Goal: Task Accomplishment & Management: Manage account settings

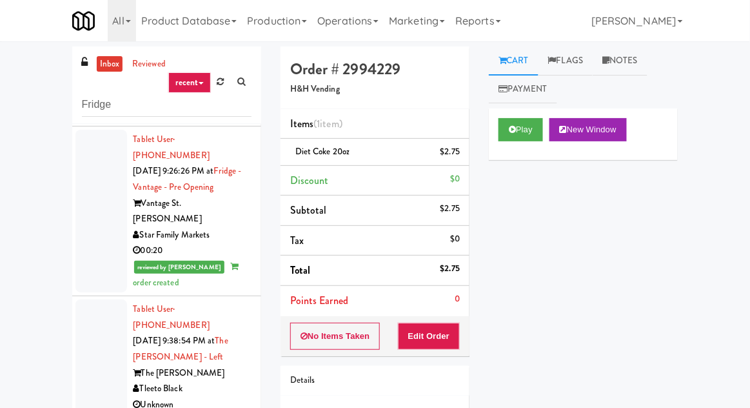
click at [103, 65] on link "inbox" at bounding box center [110, 64] width 26 height 16
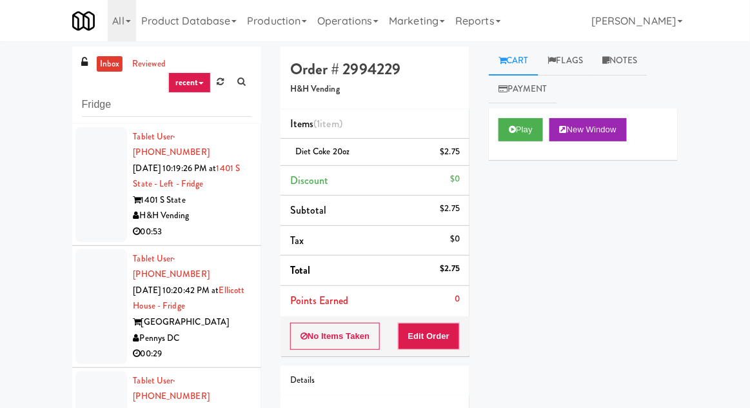
click at [104, 184] on div at bounding box center [101, 184] width 52 height 115
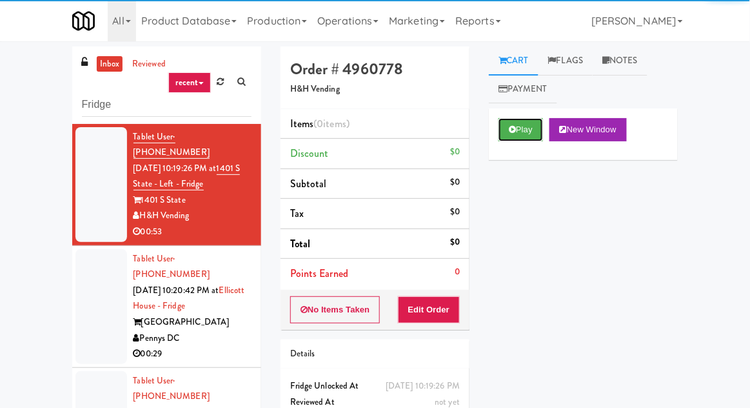
click at [501, 139] on button "Play" at bounding box center [521, 129] width 45 height 23
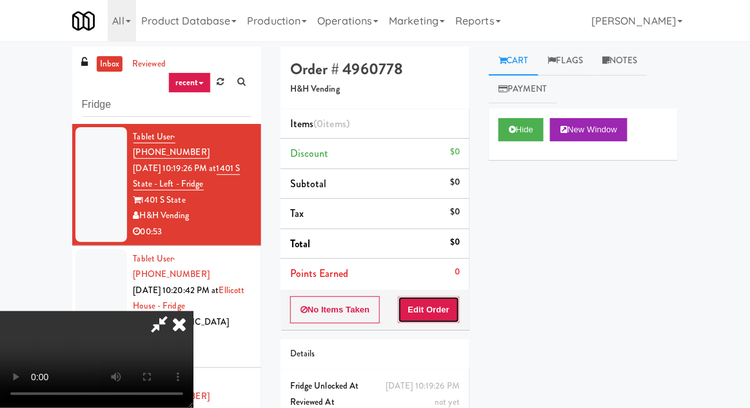
click at [424, 319] on button "Edit Order" at bounding box center [429, 309] width 63 height 27
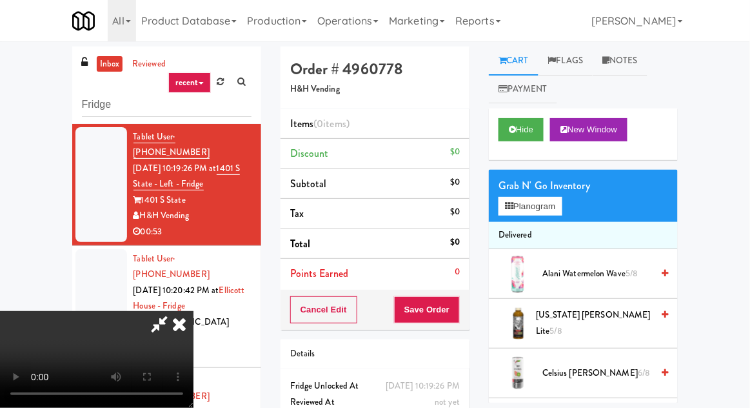
scroll to position [47, 0]
click at [565, 182] on div "Grab N' Go Inventory" at bounding box center [584, 185] width 170 height 19
click at [562, 200] on button "Planogram" at bounding box center [530, 206] width 63 height 19
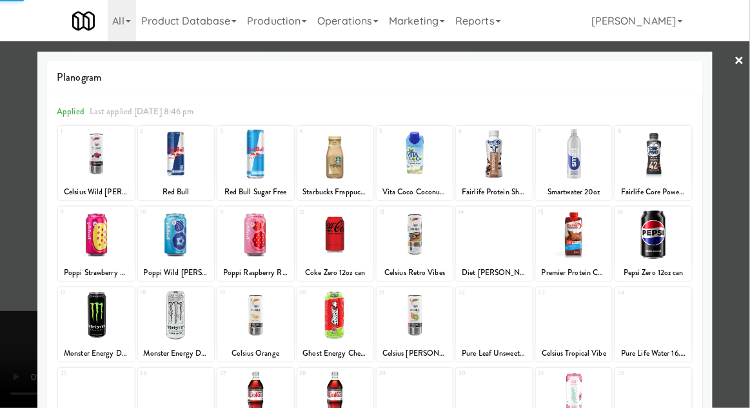
scroll to position [163, 0]
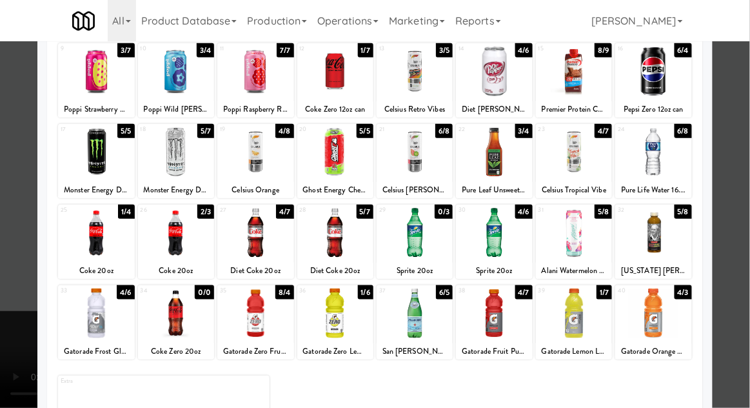
click at [525, 308] on div at bounding box center [494, 313] width 76 height 50
click at [746, 197] on div at bounding box center [375, 204] width 750 height 408
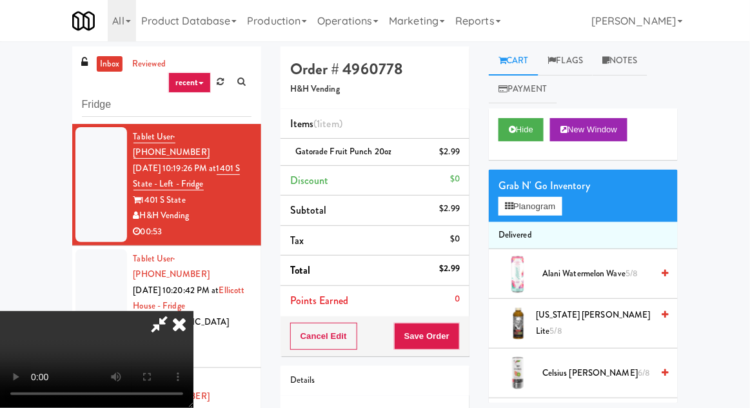
click at [562, 179] on div "Grab N' Go Inventory" at bounding box center [584, 185] width 170 height 19
click at [555, 202] on button "Planogram" at bounding box center [530, 206] width 63 height 19
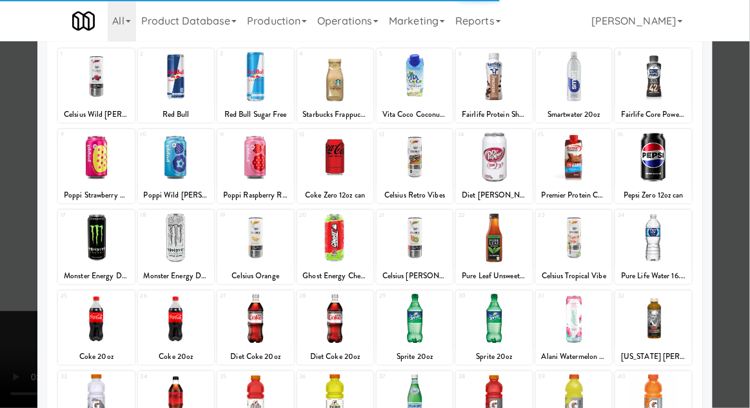
scroll to position [77, 0]
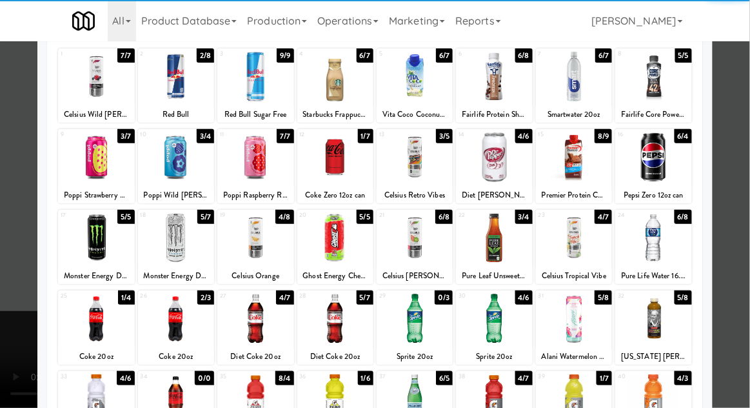
click at [668, 323] on div at bounding box center [653, 318] width 76 height 50
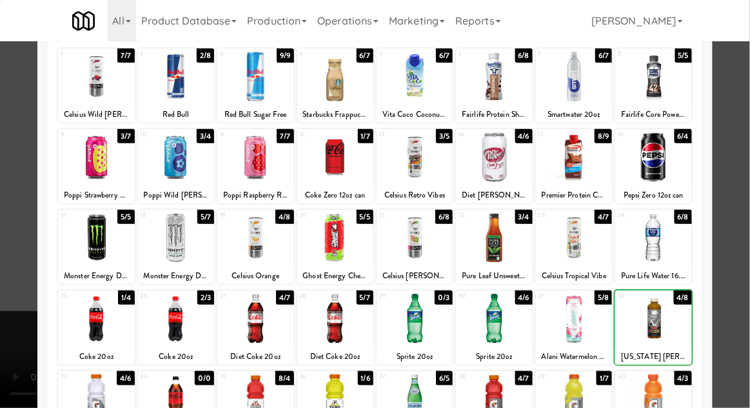
click at [734, 266] on div at bounding box center [375, 204] width 750 height 408
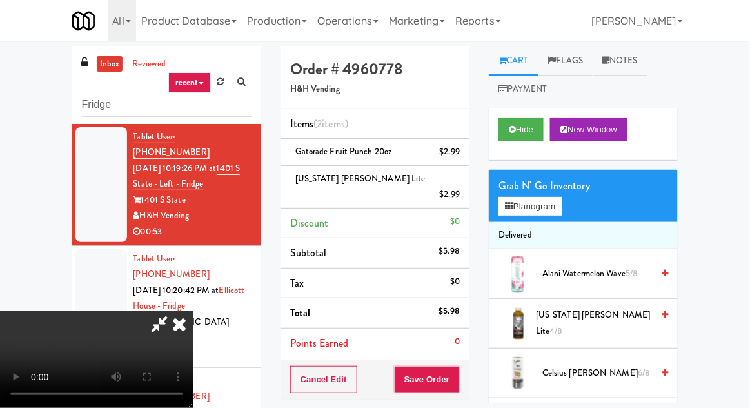
click at [464, 181] on li "[US_STATE] [PERSON_NAME] Lite $2.99" at bounding box center [375, 187] width 189 height 43
click at [461, 195] on icon at bounding box center [461, 199] width 6 height 8
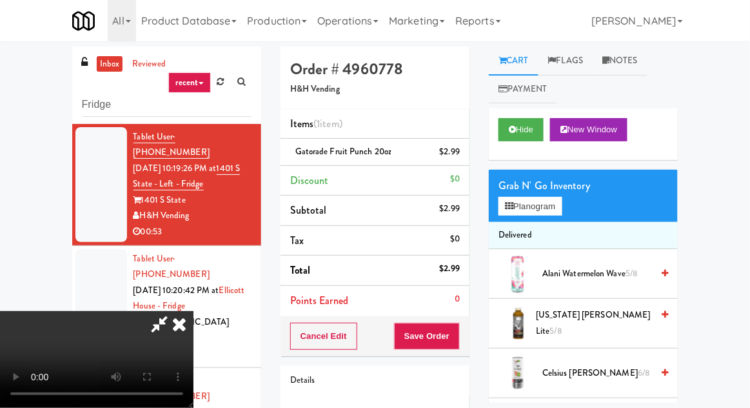
click at [617, 321] on span "[US_STATE] [PERSON_NAME] Lite 5/8" at bounding box center [594, 323] width 116 height 32
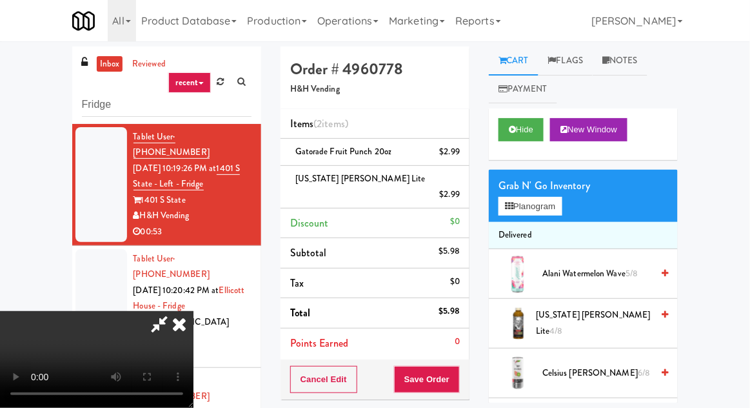
click at [475, 362] on div "Order # 4960778 H&H Vending Items (2 items ) Gatorade Fruit Punch 20oz $2.99 [U…" at bounding box center [375, 288] width 208 height 484
click at [456, 366] on button "Save Order" at bounding box center [427, 379] width 66 height 27
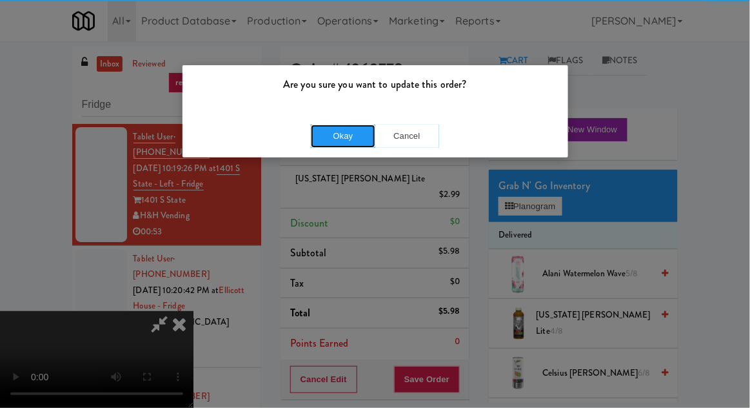
click at [315, 130] on button "Okay" at bounding box center [343, 135] width 64 height 23
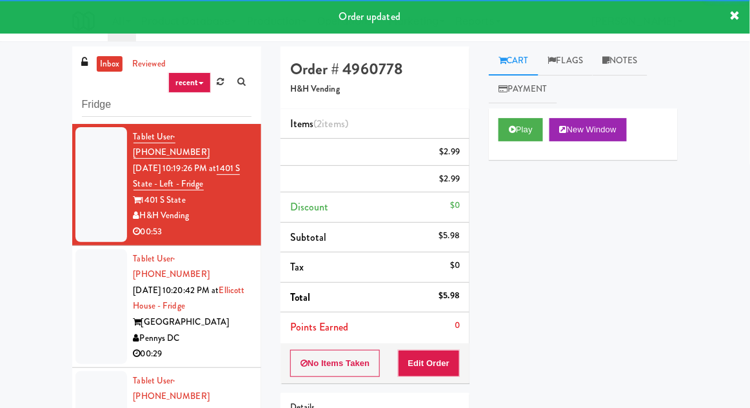
click at [94, 315] on div at bounding box center [101, 306] width 52 height 115
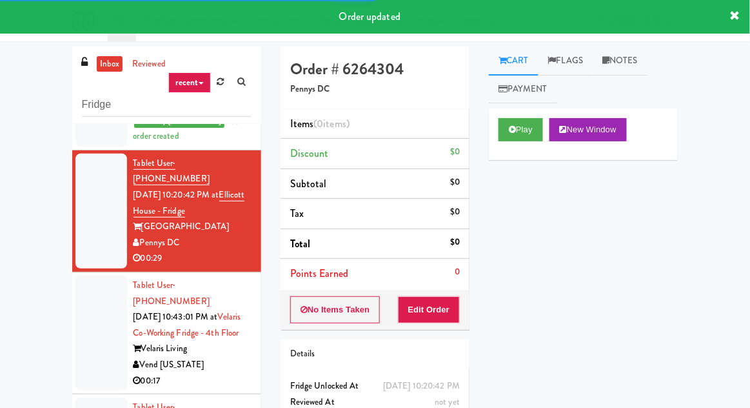
scroll to position [50, 0]
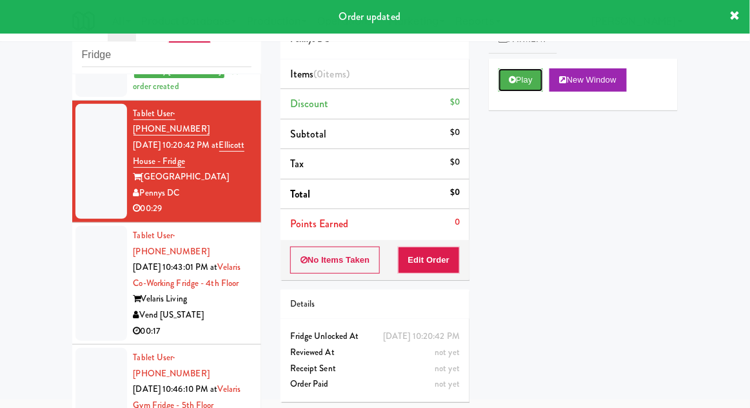
click at [506, 81] on button "Play" at bounding box center [521, 79] width 45 height 23
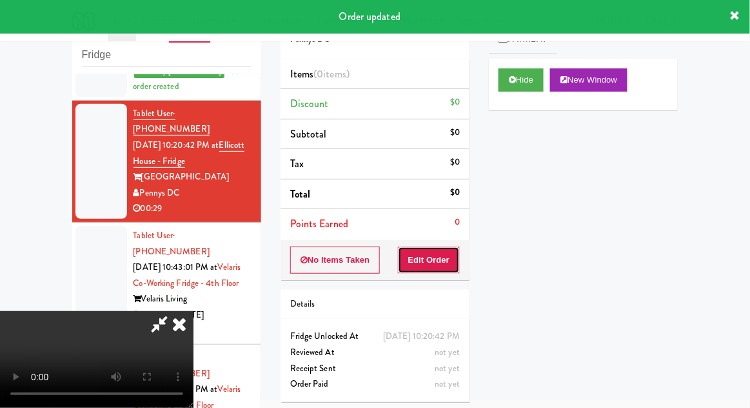
click at [436, 246] on button "Edit Order" at bounding box center [429, 259] width 63 height 27
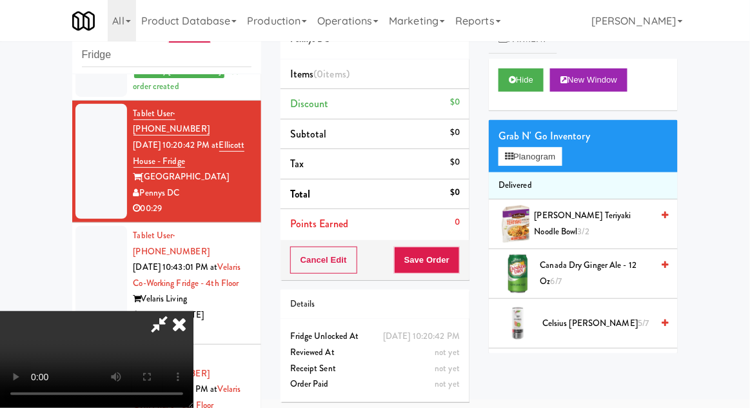
scroll to position [47, 0]
click at [562, 159] on button "Planogram" at bounding box center [530, 156] width 63 height 19
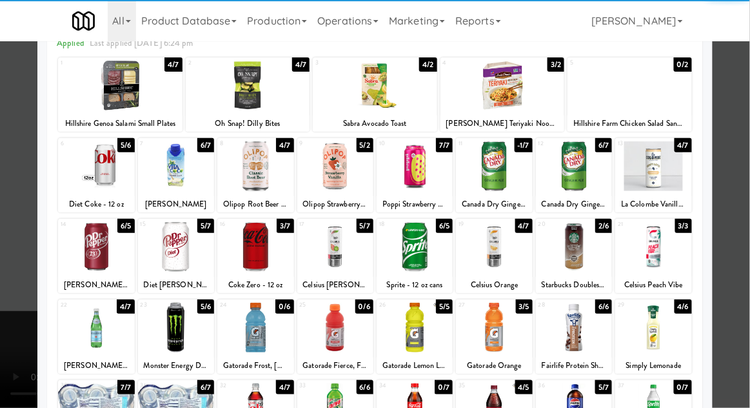
scroll to position [106, 0]
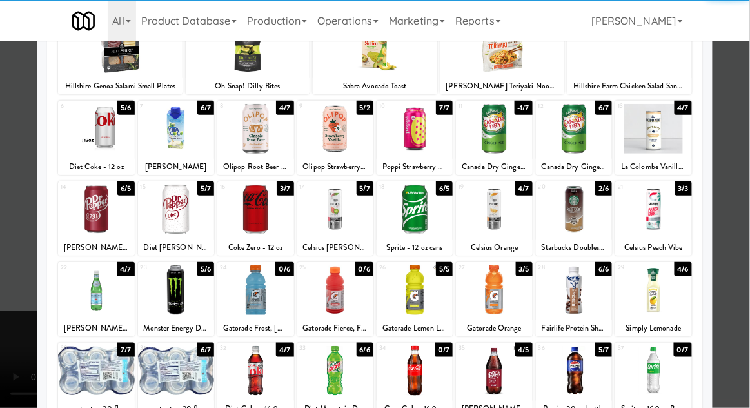
click at [586, 285] on div at bounding box center [574, 290] width 76 height 50
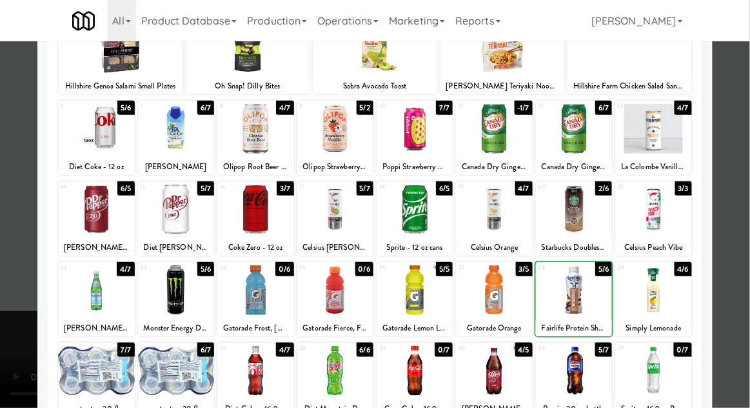
click at [735, 197] on div at bounding box center [375, 204] width 750 height 408
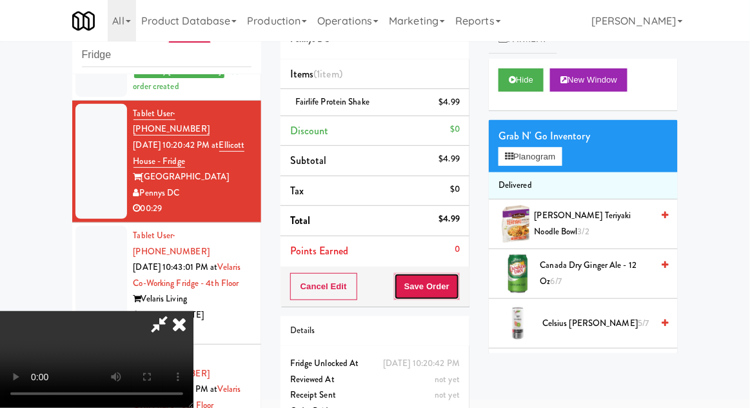
click at [458, 282] on button "Save Order" at bounding box center [427, 286] width 66 height 27
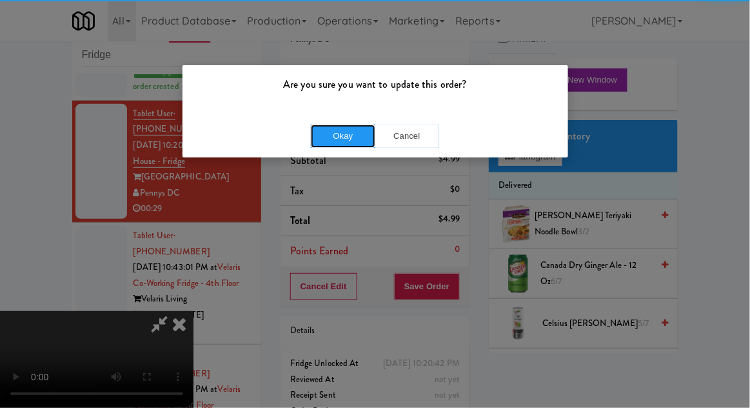
click at [344, 138] on button "Okay" at bounding box center [343, 135] width 64 height 23
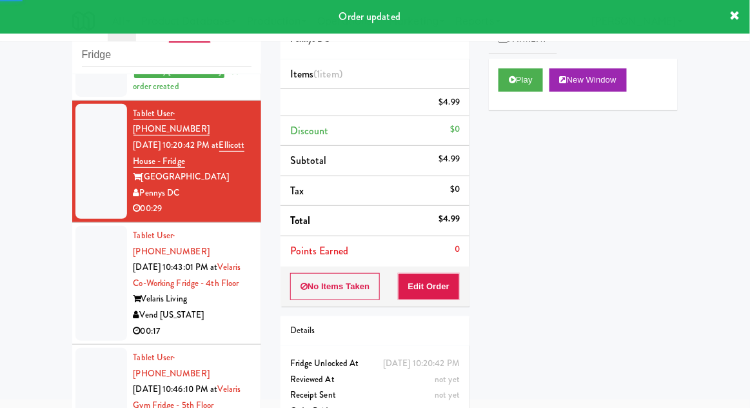
click at [99, 257] on div at bounding box center [101, 283] width 52 height 115
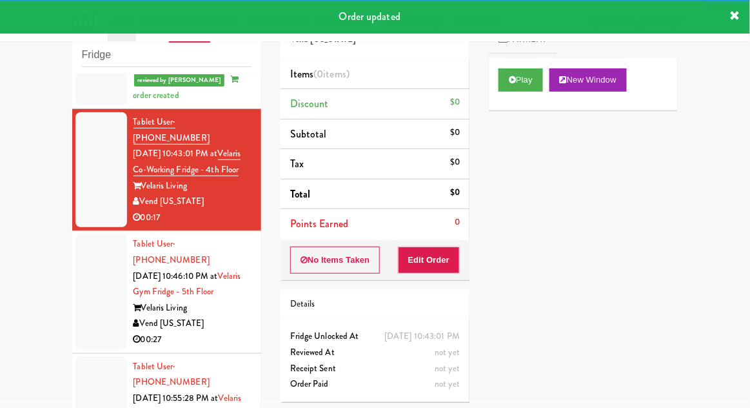
scroll to position [269, 0]
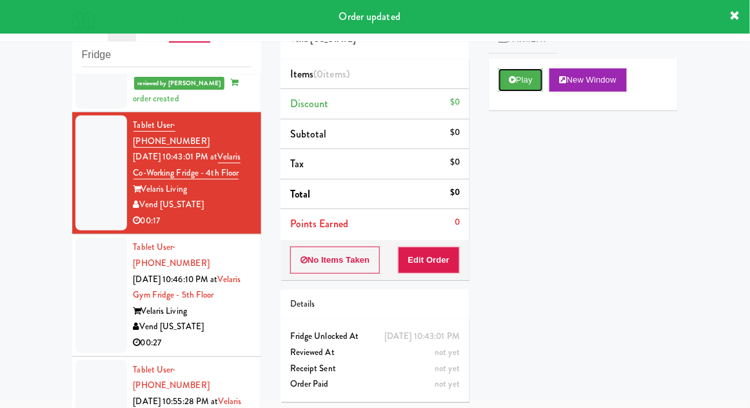
click at [525, 79] on button "Play" at bounding box center [521, 79] width 45 height 23
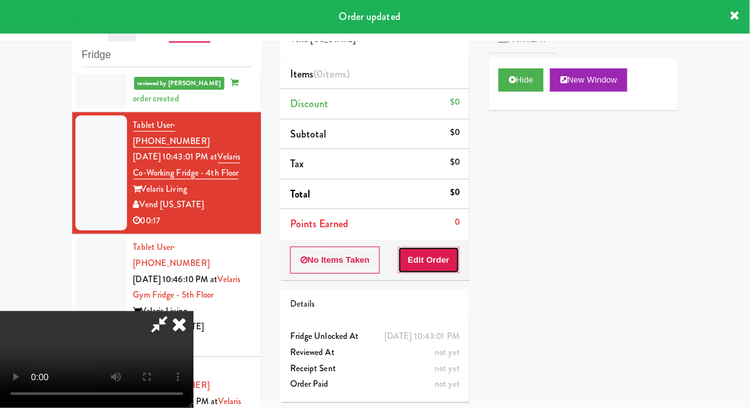
click at [446, 262] on button "Edit Order" at bounding box center [429, 259] width 63 height 27
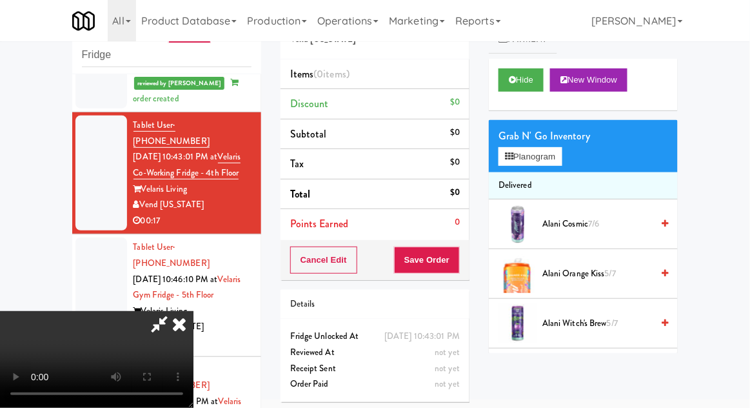
scroll to position [0, 0]
click at [554, 163] on button "Planogram" at bounding box center [530, 156] width 63 height 19
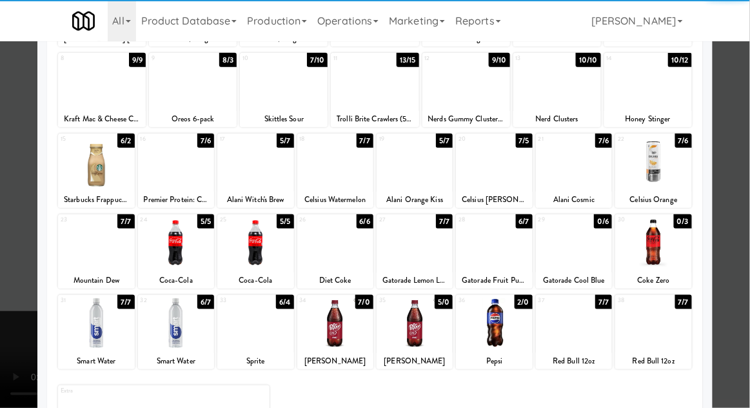
scroll to position [152, 0]
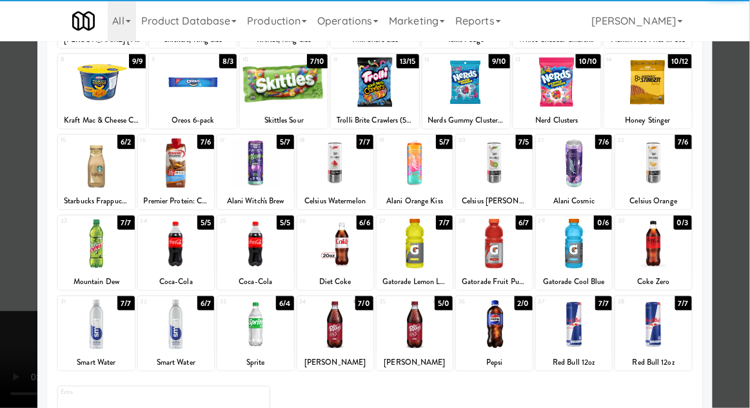
click at [403, 245] on div at bounding box center [415, 244] width 76 height 50
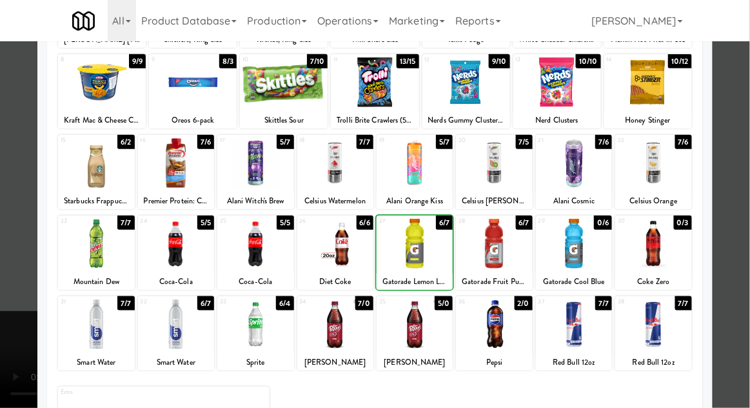
click at [747, 168] on div at bounding box center [375, 204] width 750 height 408
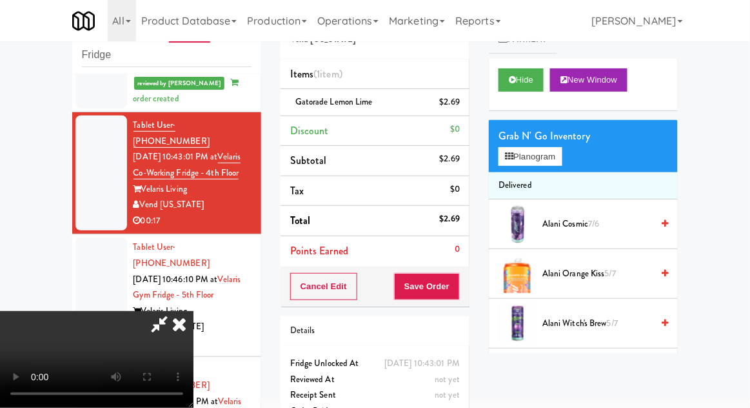
scroll to position [47, 0]
click at [571, 175] on li "Delivered" at bounding box center [583, 185] width 189 height 27
click at [562, 157] on button "Planogram" at bounding box center [530, 156] width 63 height 19
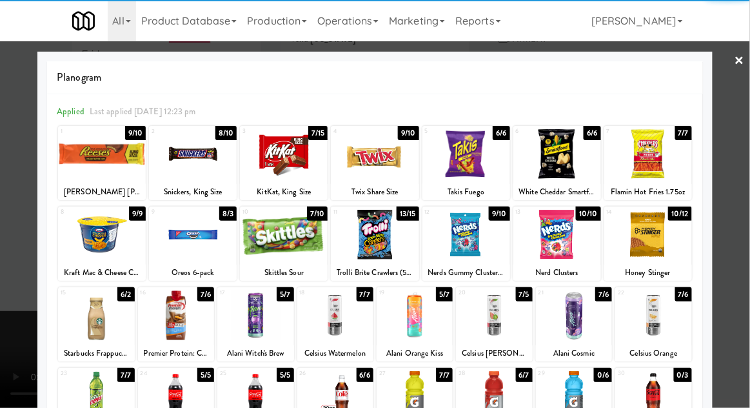
click at [671, 236] on div at bounding box center [648, 235] width 88 height 50
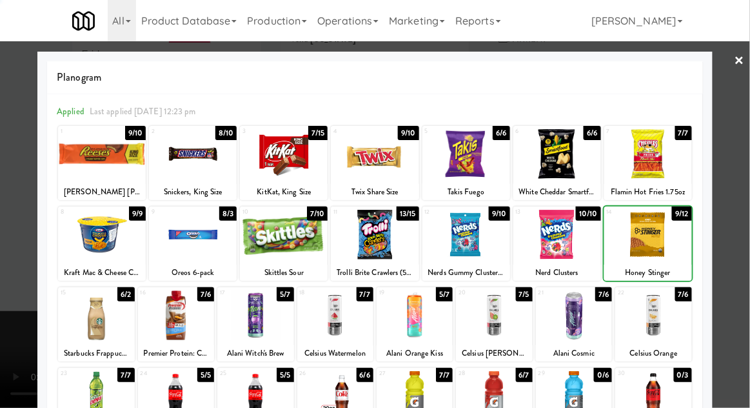
click at [740, 203] on div at bounding box center [375, 204] width 750 height 408
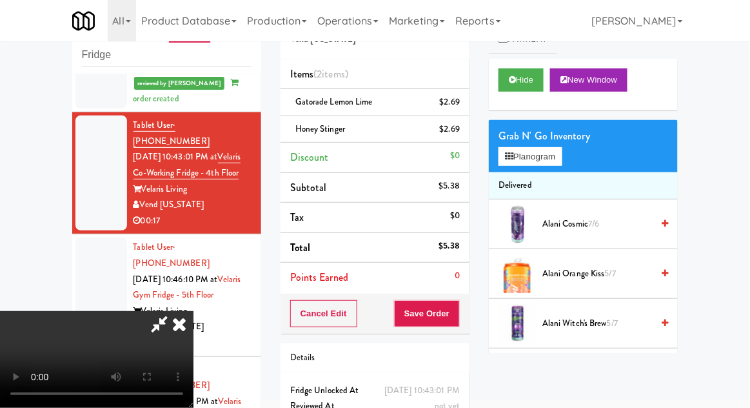
scroll to position [59, 0]
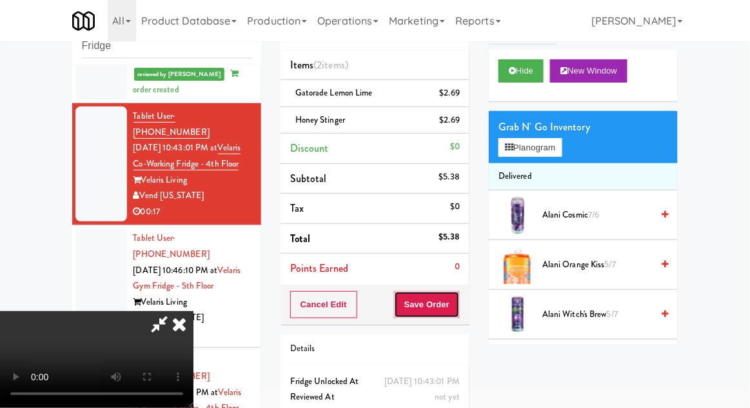
click at [457, 303] on button "Save Order" at bounding box center [427, 304] width 66 height 27
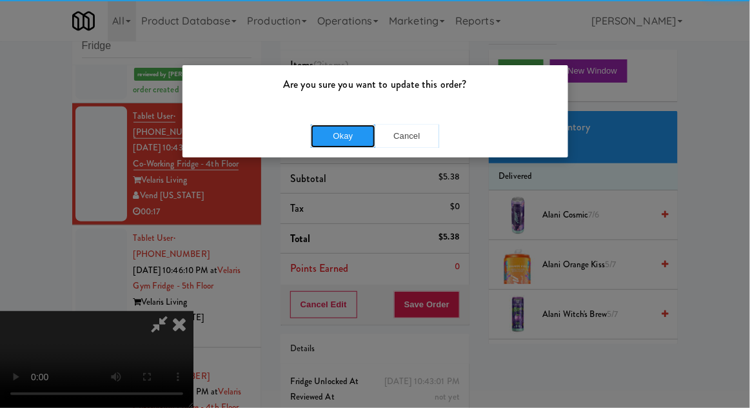
click at [336, 144] on button "Okay" at bounding box center [343, 135] width 64 height 23
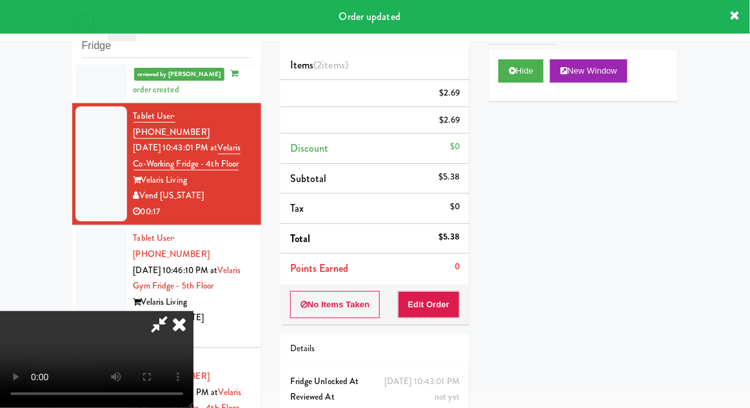
scroll to position [0, 0]
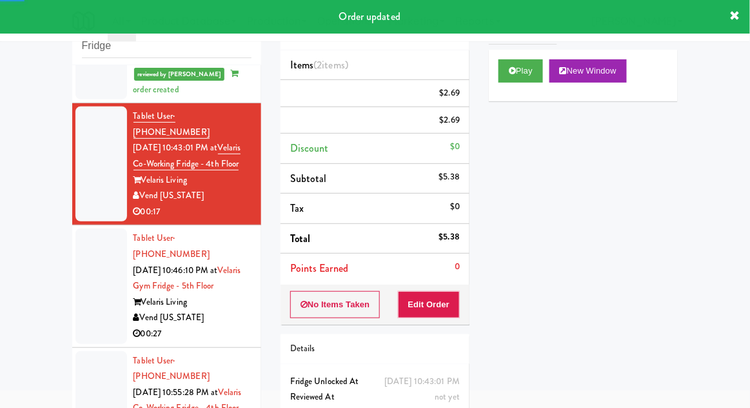
click at [101, 259] on div at bounding box center [101, 285] width 52 height 115
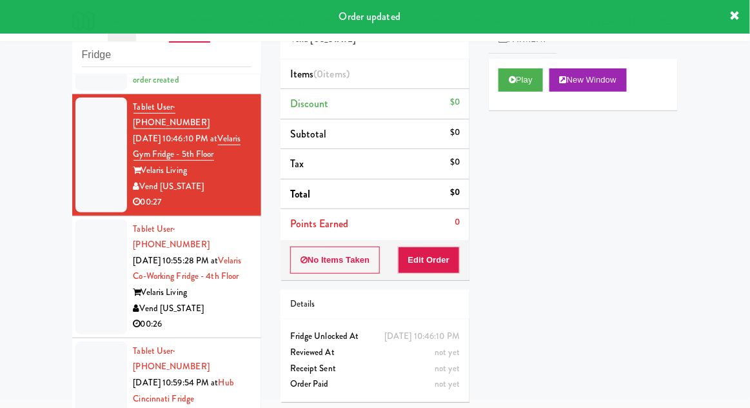
scroll to position [444, 0]
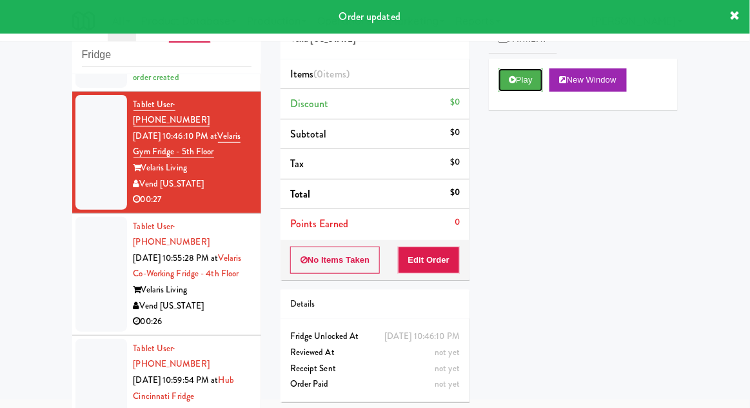
click at [507, 90] on button "Play" at bounding box center [521, 79] width 45 height 23
click at [438, 262] on button "Edit Order" at bounding box center [429, 259] width 63 height 27
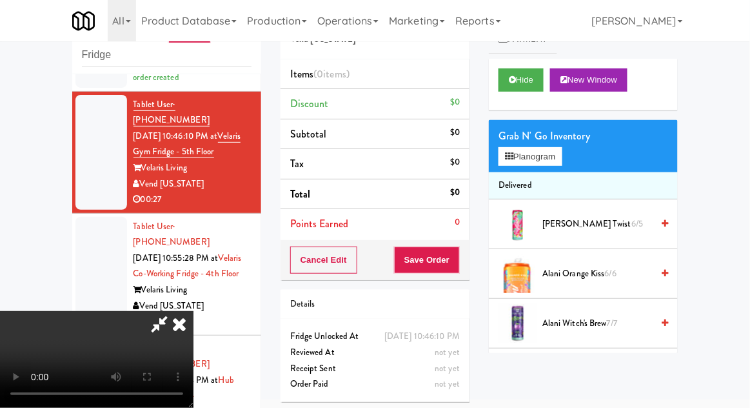
scroll to position [30, 0]
click at [533, 155] on button "Planogram" at bounding box center [530, 156] width 63 height 19
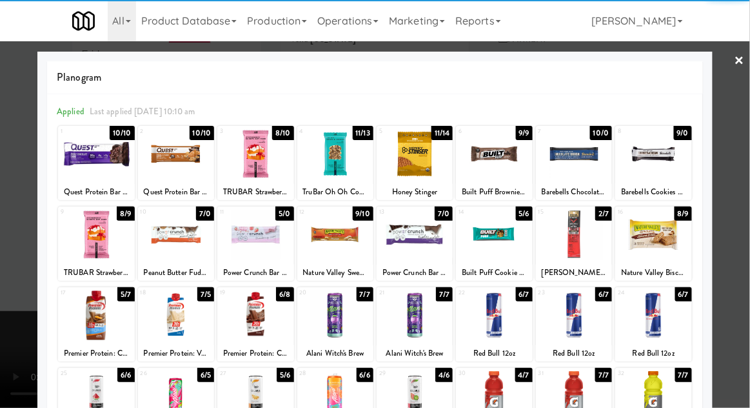
click at [179, 319] on div at bounding box center [176, 315] width 76 height 50
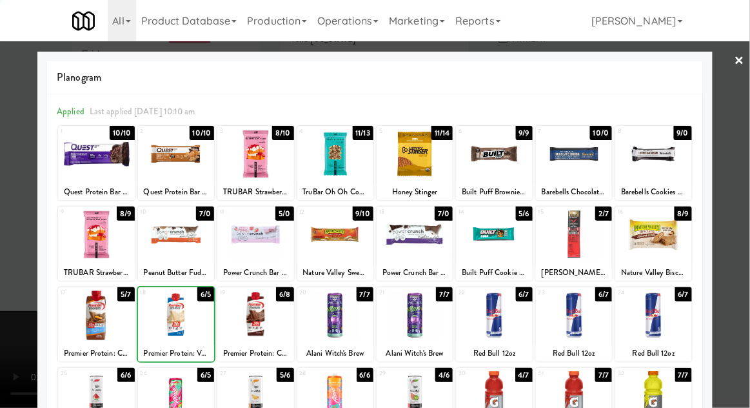
click at [733, 205] on div at bounding box center [375, 204] width 750 height 408
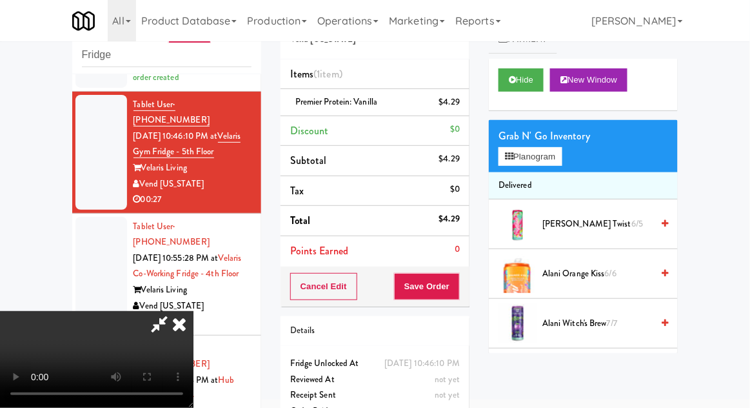
scroll to position [47, 0]
click at [458, 279] on button "Save Order" at bounding box center [427, 286] width 66 height 27
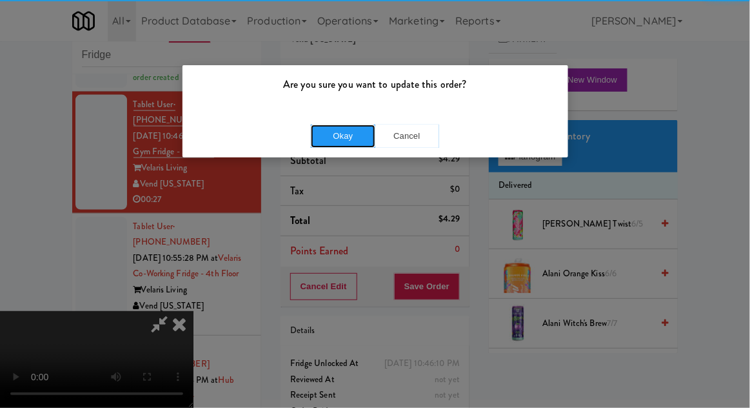
click at [313, 125] on button "Okay" at bounding box center [343, 135] width 64 height 23
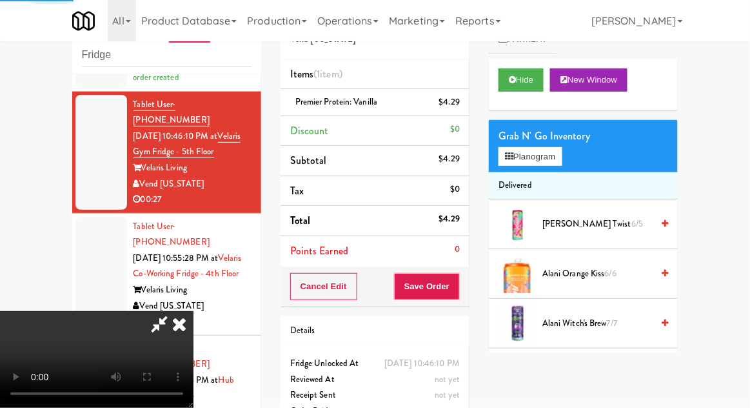
scroll to position [0, 0]
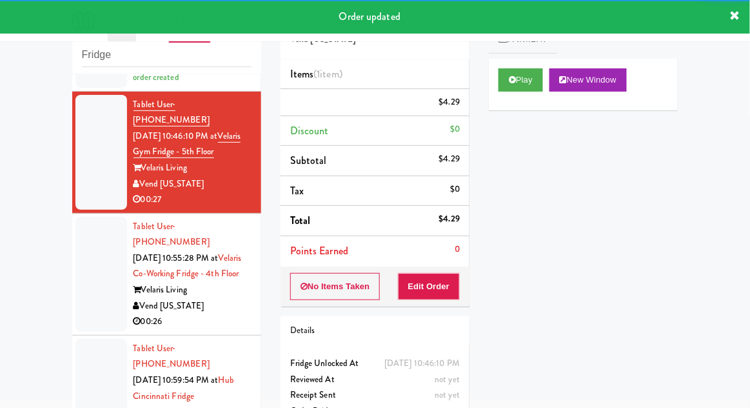
click at [72, 243] on li "Tablet User · (612) 309-2333 [DATE] 10:55:28 PM at Velaris Co-Working Fridge - …" at bounding box center [166, 274] width 189 height 122
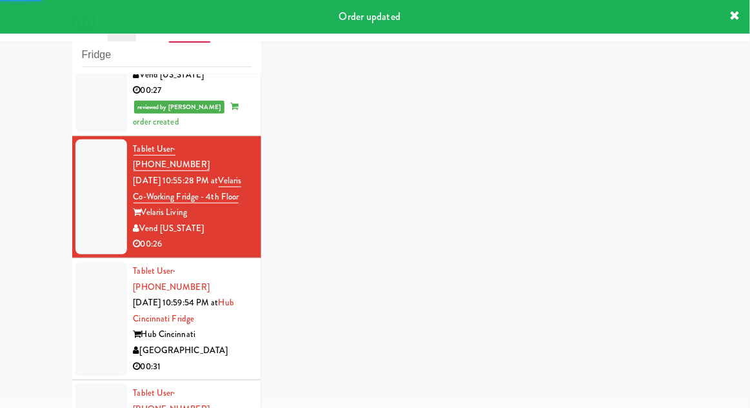
scroll to position [553, 0]
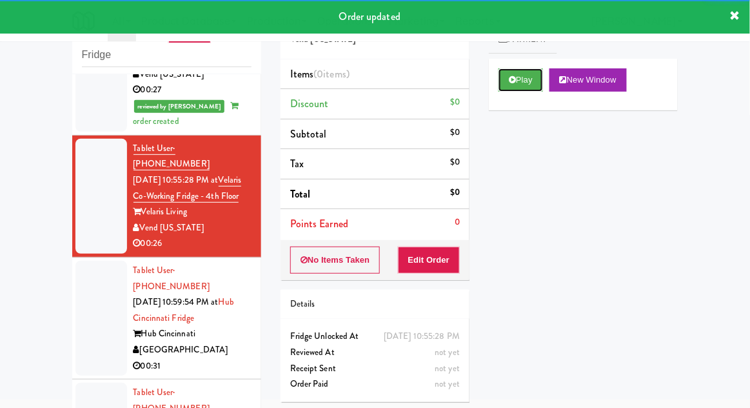
click at [510, 88] on button "Play" at bounding box center [521, 79] width 45 height 23
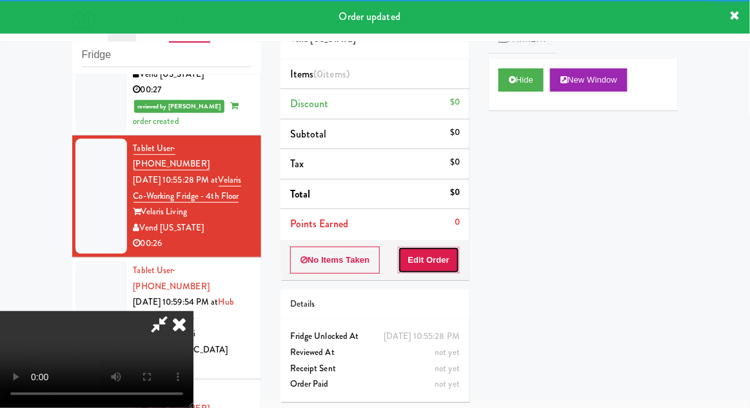
click at [433, 262] on button "Edit Order" at bounding box center [429, 259] width 63 height 27
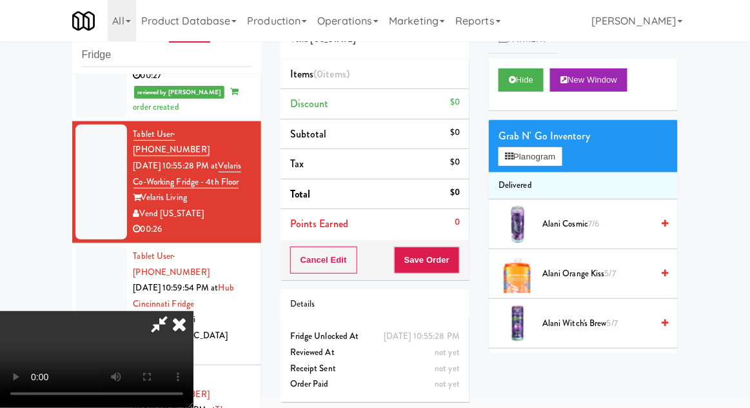
scroll to position [0, 0]
click at [530, 153] on button "Planogram" at bounding box center [530, 156] width 63 height 19
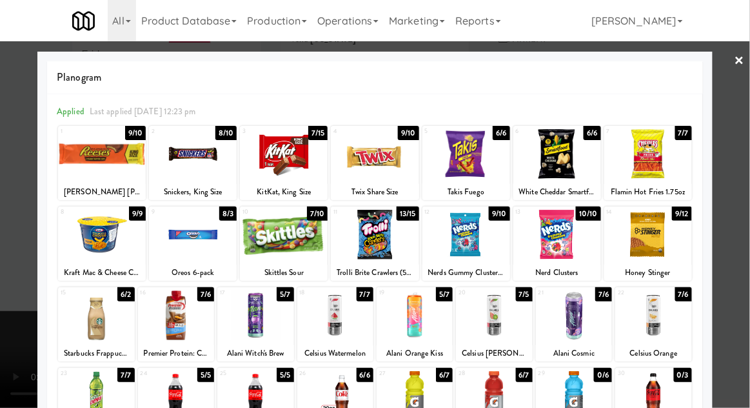
click at [460, 232] on div at bounding box center [466, 235] width 88 height 50
click at [746, 204] on div at bounding box center [375, 204] width 750 height 408
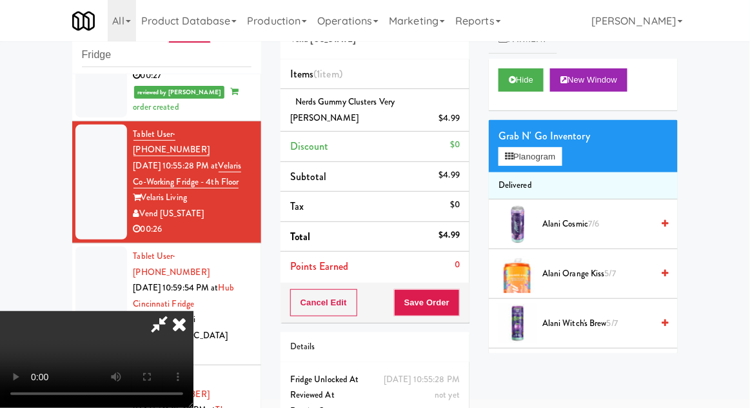
scroll to position [47, 0]
click at [562, 161] on button "Planogram" at bounding box center [530, 156] width 63 height 19
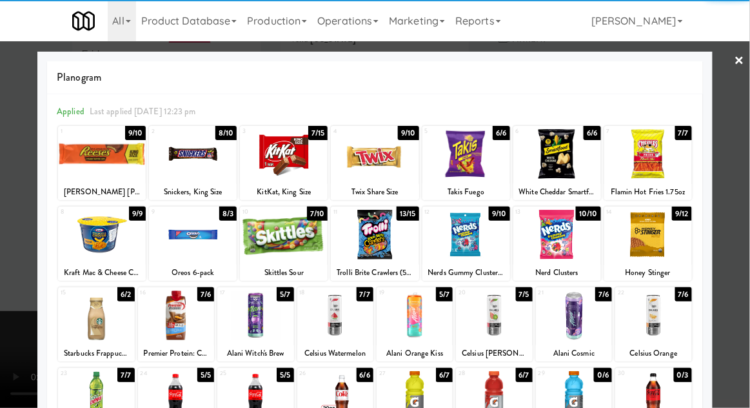
click at [282, 155] on div at bounding box center [284, 154] width 88 height 50
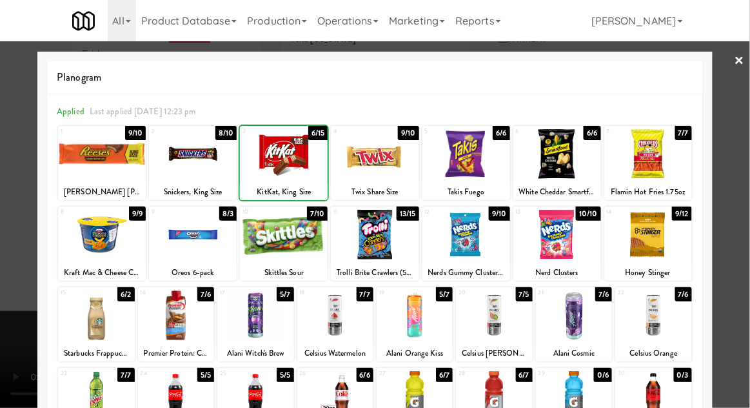
click at [743, 169] on div at bounding box center [375, 204] width 750 height 408
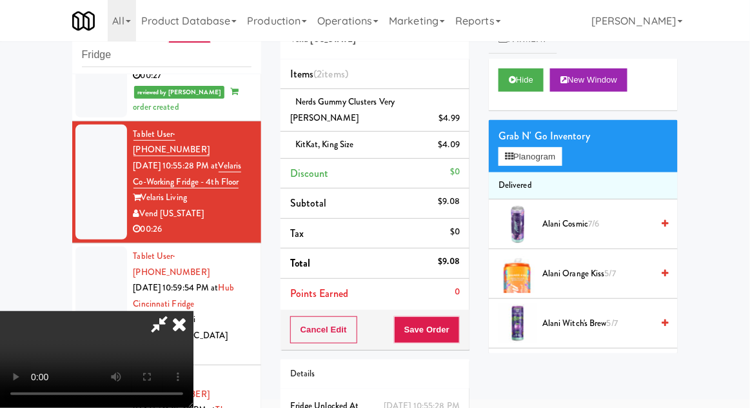
scroll to position [59, 0]
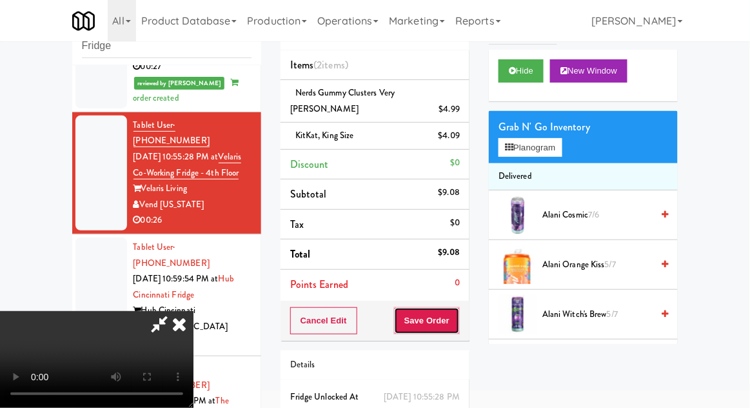
click at [454, 307] on button "Save Order" at bounding box center [427, 320] width 66 height 27
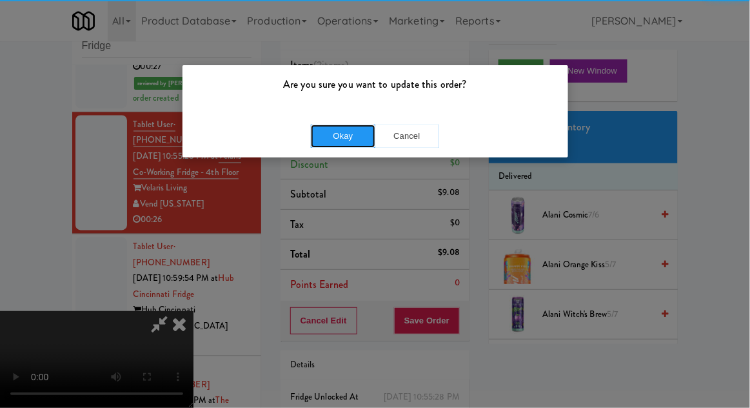
click at [329, 146] on button "Okay" at bounding box center [343, 135] width 64 height 23
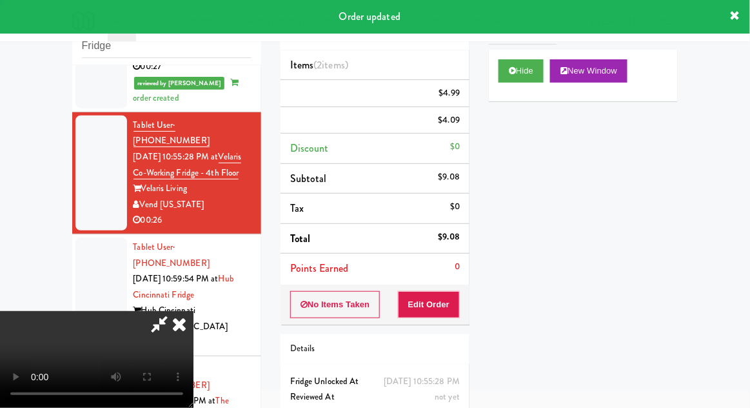
scroll to position [0, 0]
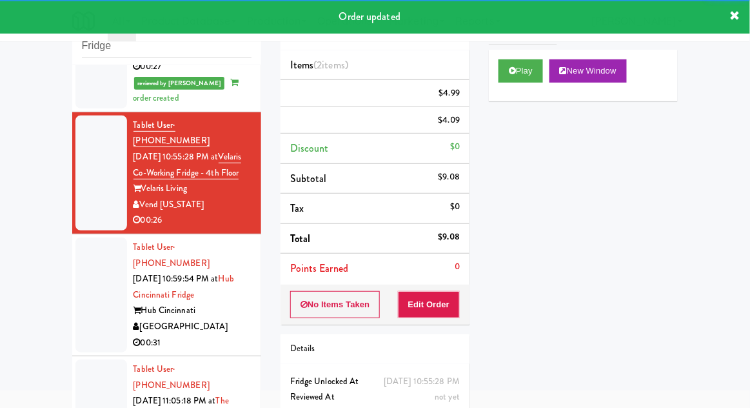
click at [88, 257] on div at bounding box center [101, 294] width 52 height 115
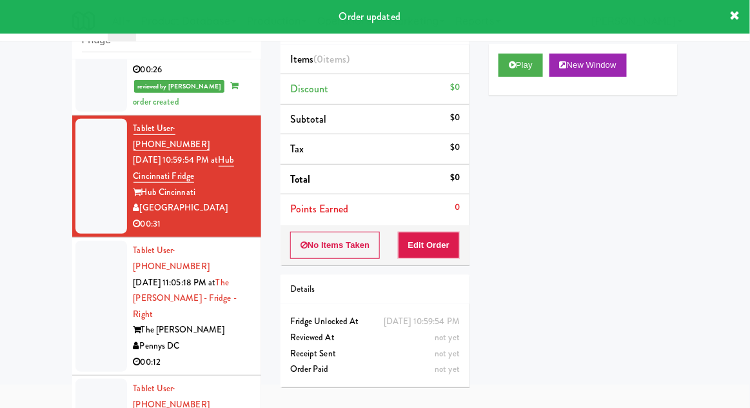
scroll to position [50, 0]
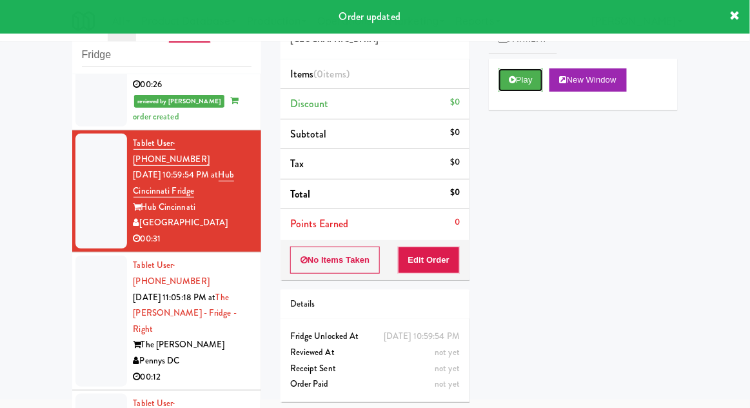
click at [515, 79] on icon at bounding box center [512, 79] width 7 height 8
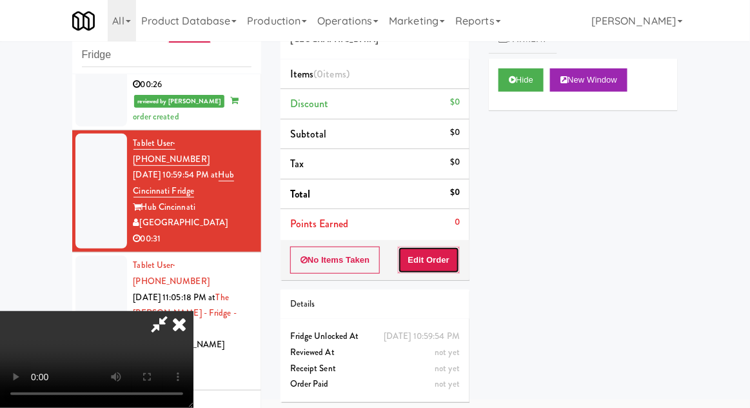
click at [430, 254] on button "Edit Order" at bounding box center [429, 259] width 63 height 27
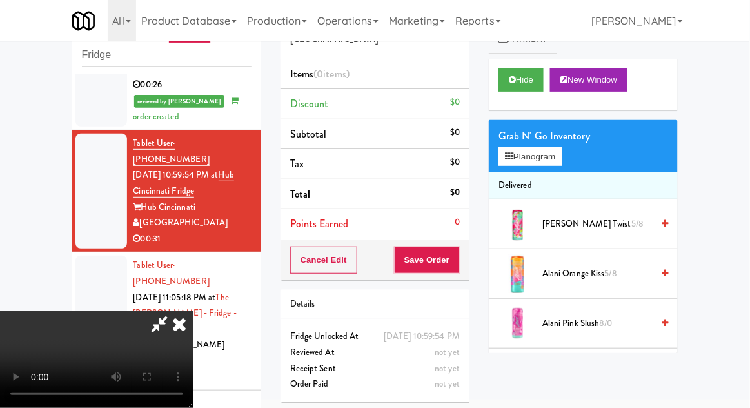
scroll to position [0, 0]
click at [546, 157] on button "Planogram" at bounding box center [530, 156] width 63 height 19
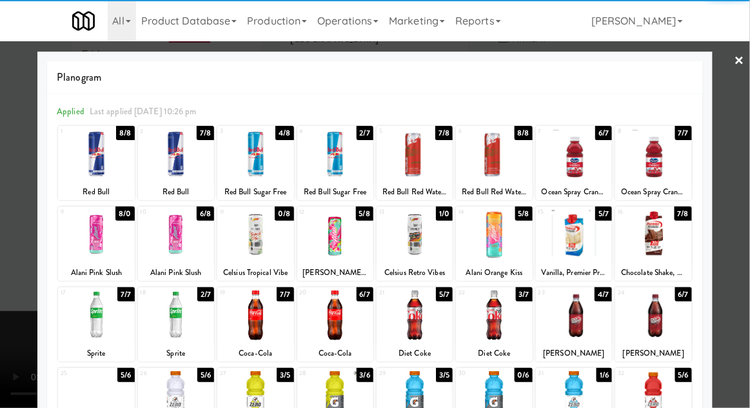
click at [343, 153] on div at bounding box center [335, 154] width 76 height 50
click at [744, 178] on div at bounding box center [375, 204] width 750 height 408
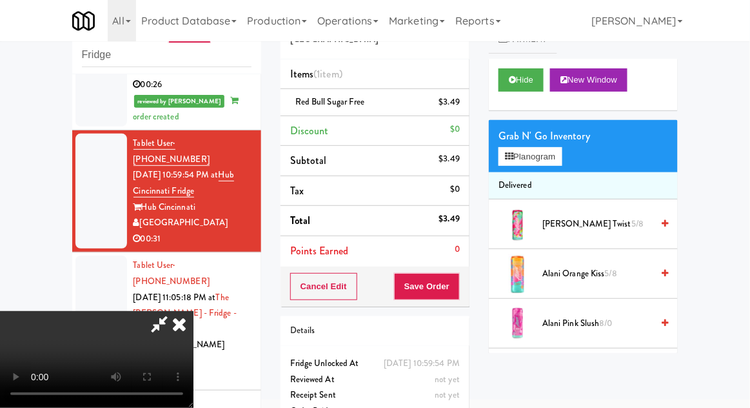
scroll to position [47, 0]
click at [513, 135] on div "Grab N' Go Inventory" at bounding box center [584, 135] width 170 height 19
click at [515, 152] on button "Planogram" at bounding box center [530, 156] width 63 height 19
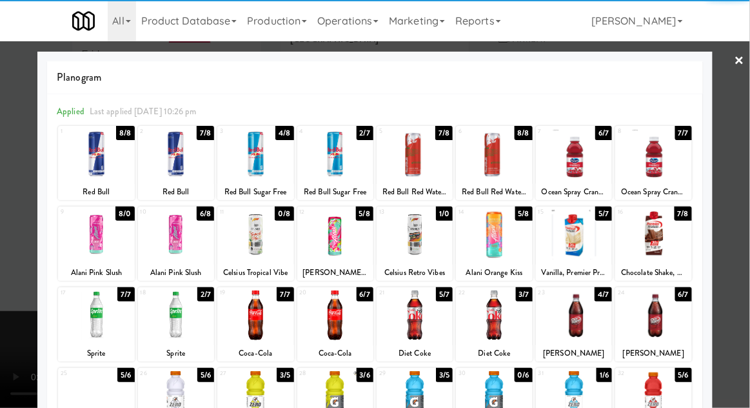
click at [503, 306] on div at bounding box center [494, 315] width 76 height 50
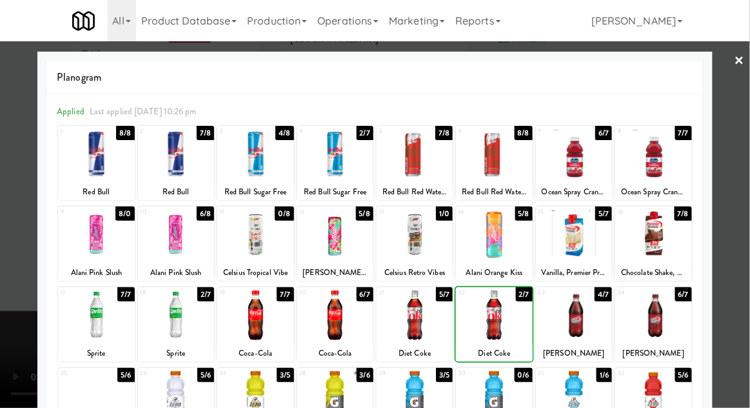
click at [749, 186] on div at bounding box center [375, 204] width 750 height 408
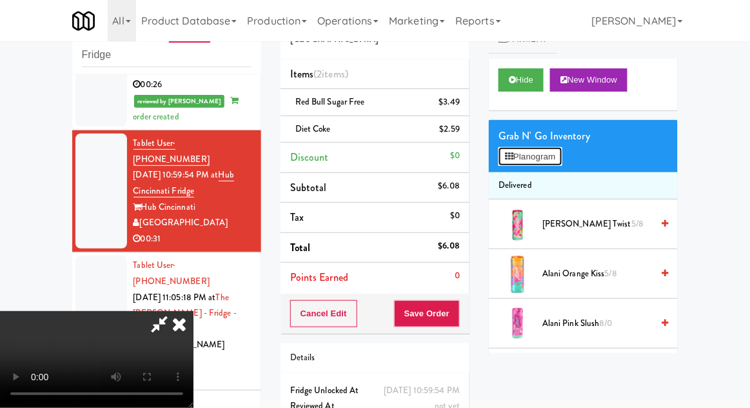
click at [535, 147] on button "Planogram" at bounding box center [530, 156] width 63 height 19
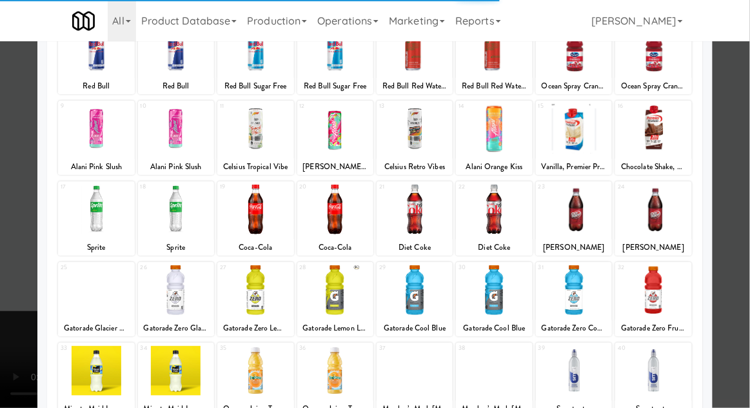
scroll to position [104, 0]
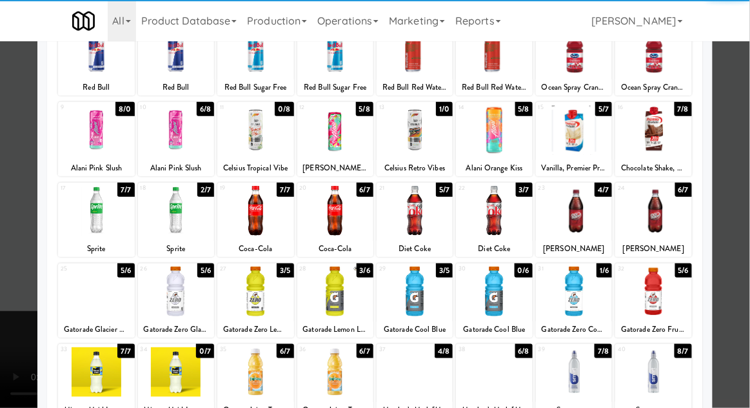
click at [181, 290] on div at bounding box center [176, 291] width 76 height 50
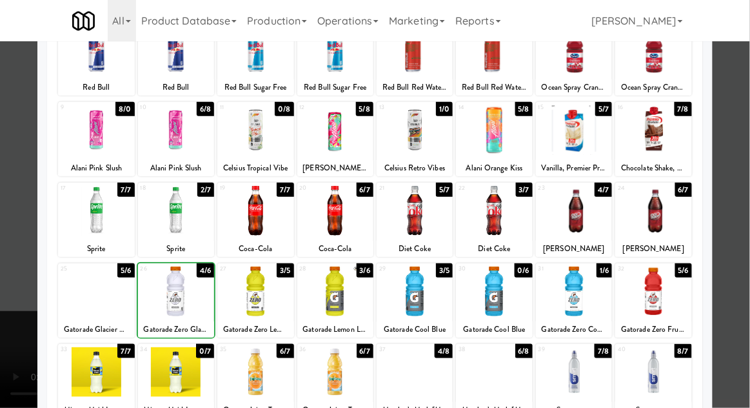
click at [746, 190] on div at bounding box center [375, 204] width 750 height 408
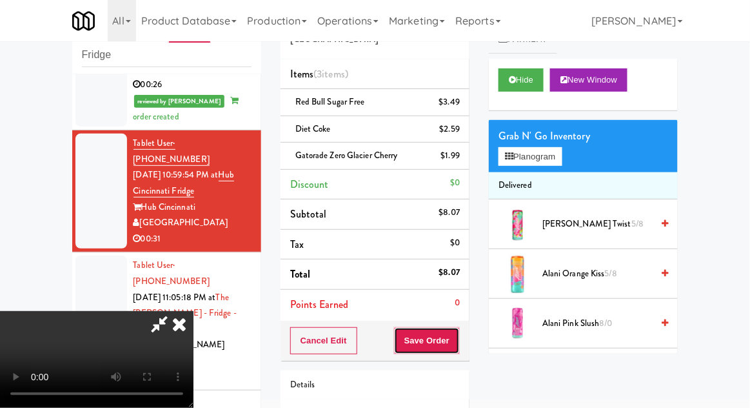
click at [459, 345] on button "Save Order" at bounding box center [427, 340] width 66 height 27
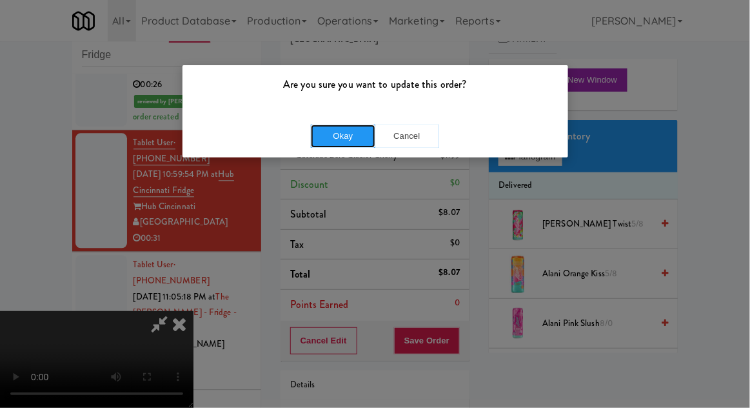
click at [332, 137] on button "Okay" at bounding box center [343, 135] width 64 height 23
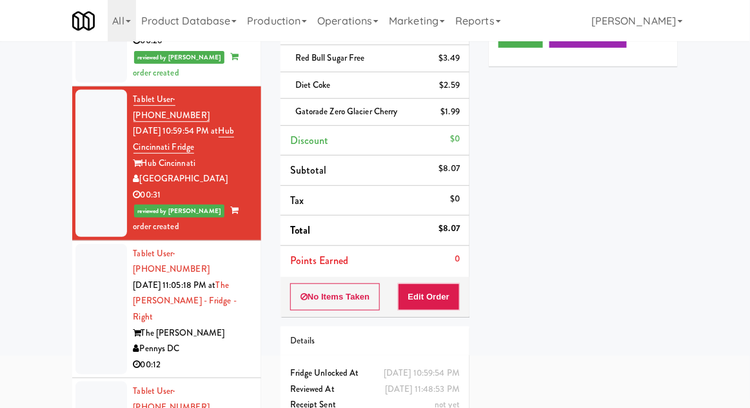
scroll to position [112, 0]
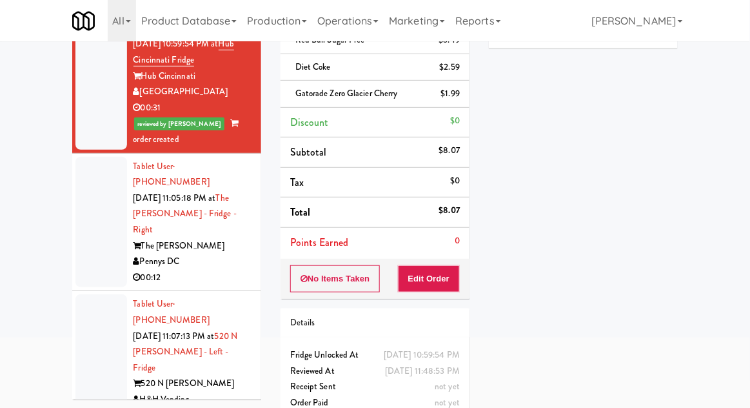
click at [86, 158] on div at bounding box center [101, 222] width 52 height 131
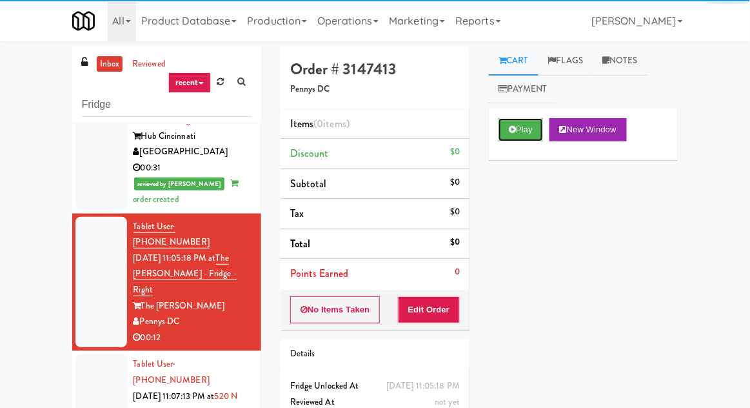
click at [520, 137] on button "Play" at bounding box center [521, 129] width 45 height 23
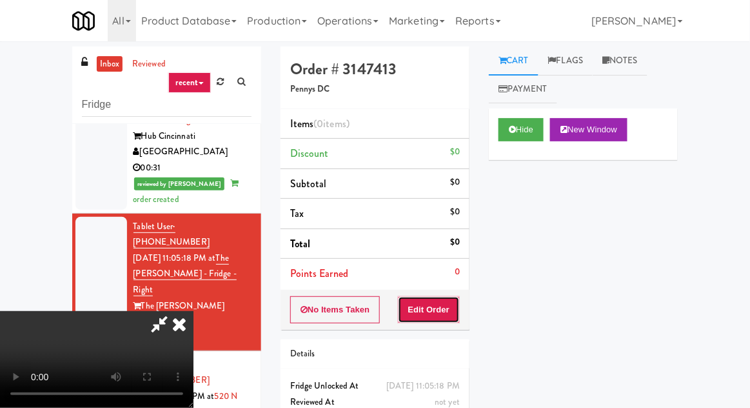
click at [435, 315] on button "Edit Order" at bounding box center [429, 309] width 63 height 27
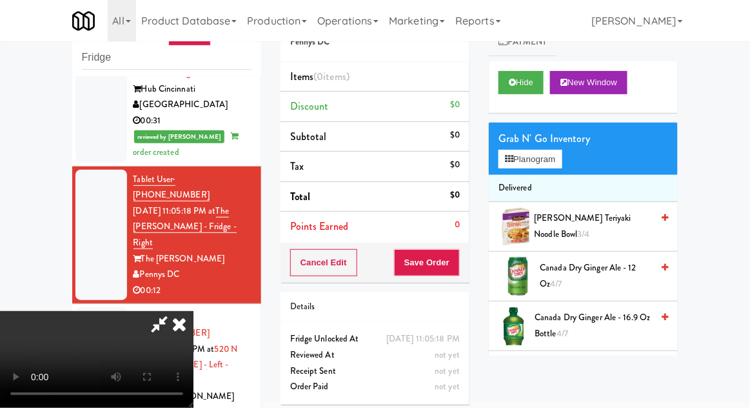
scroll to position [50, 0]
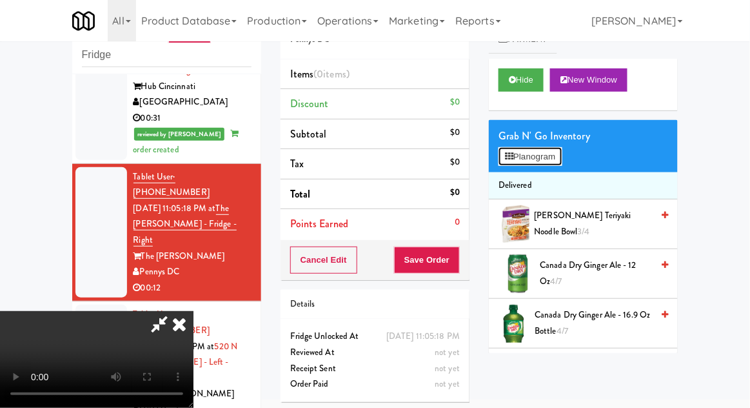
click at [560, 164] on button "Planogram" at bounding box center [530, 156] width 63 height 19
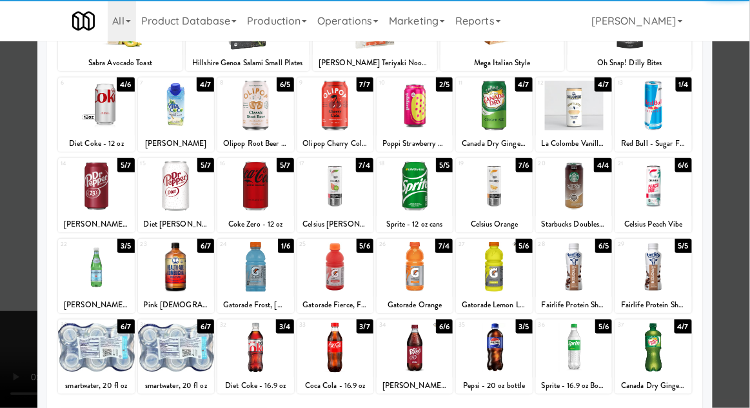
scroll to position [128, 0]
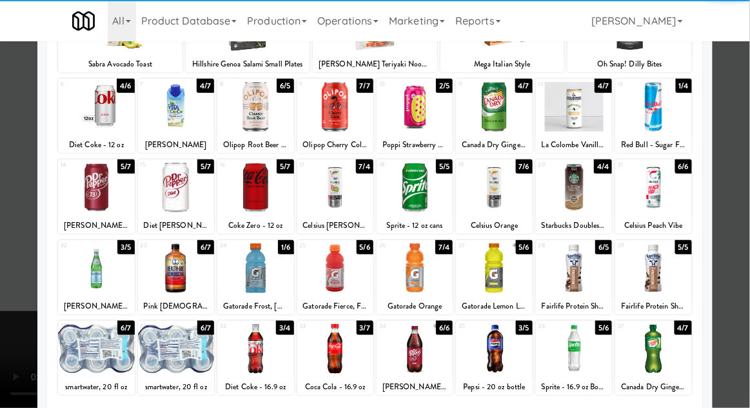
click at [418, 278] on div at bounding box center [415, 268] width 76 height 50
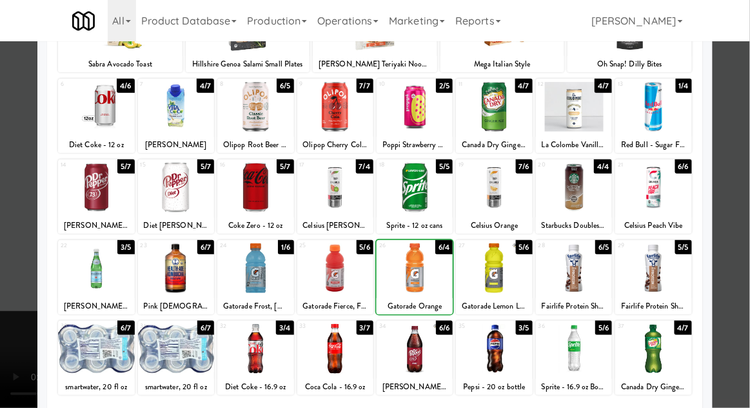
click at [744, 189] on div at bounding box center [375, 204] width 750 height 408
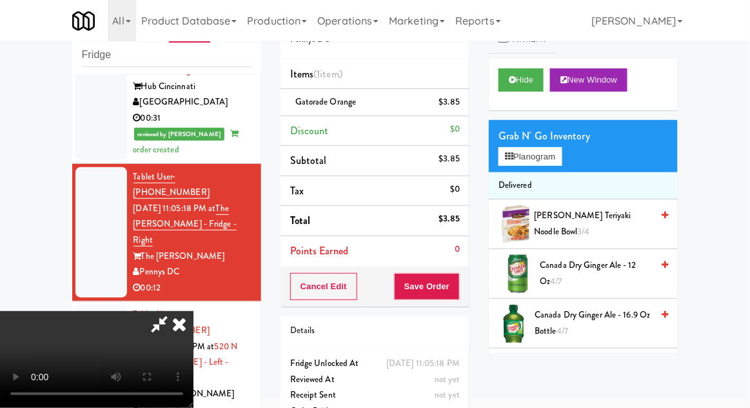
scroll to position [47, 0]
click at [459, 283] on button "Save Order" at bounding box center [427, 286] width 66 height 27
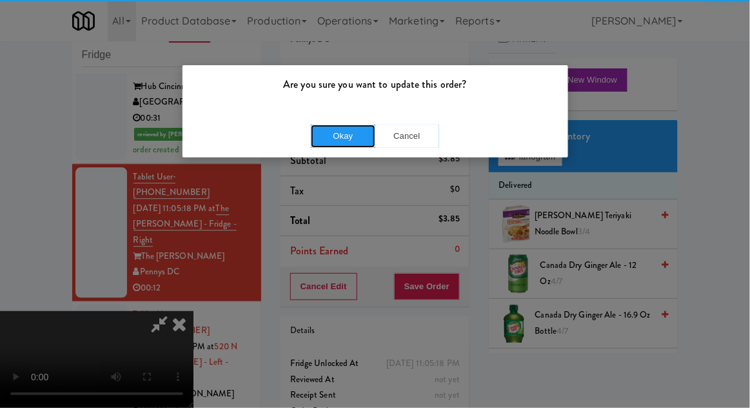
click at [333, 141] on button "Okay" at bounding box center [343, 135] width 64 height 23
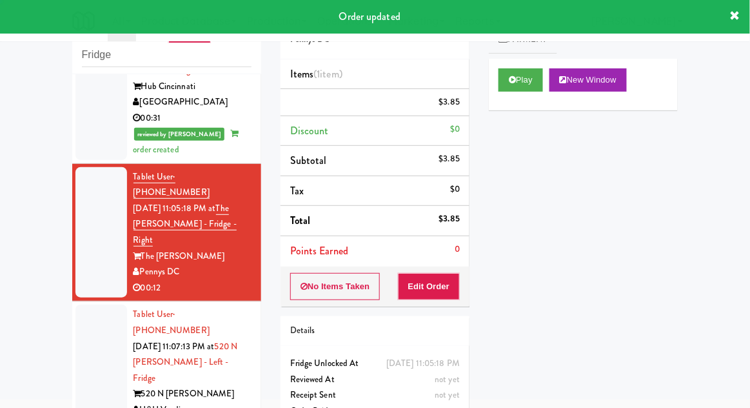
scroll to position [0, 0]
click at [86, 304] on div at bounding box center [101, 369] width 52 height 131
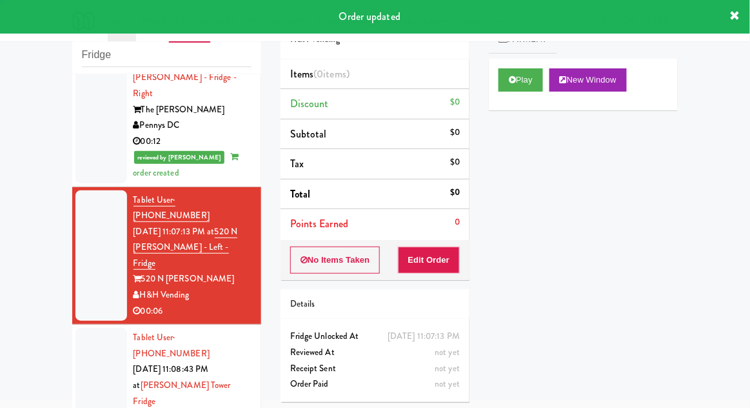
scroll to position [982, 0]
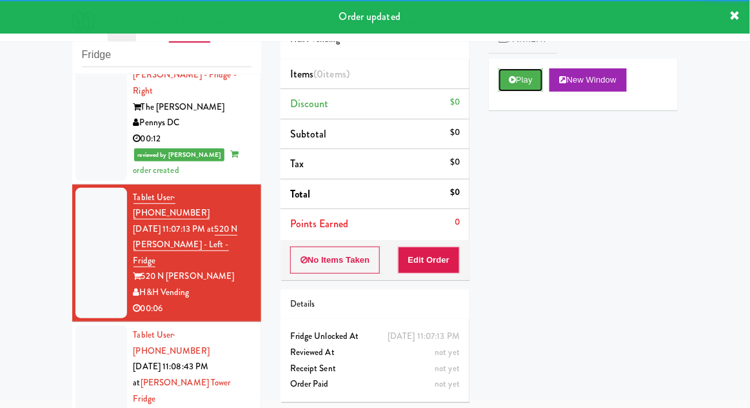
click at [500, 79] on button "Play" at bounding box center [521, 79] width 45 height 23
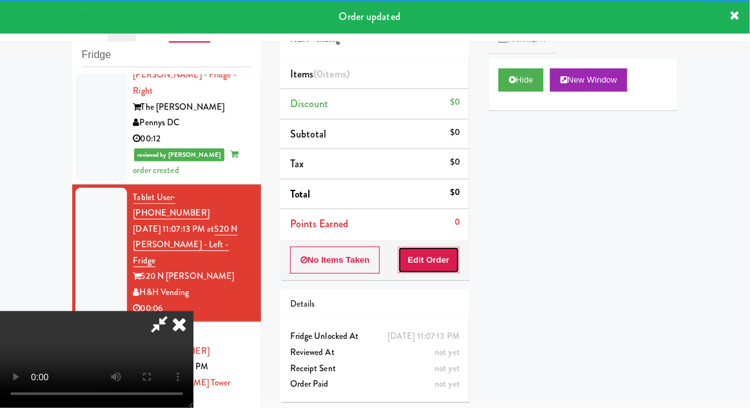
click at [432, 257] on button "Edit Order" at bounding box center [429, 259] width 63 height 27
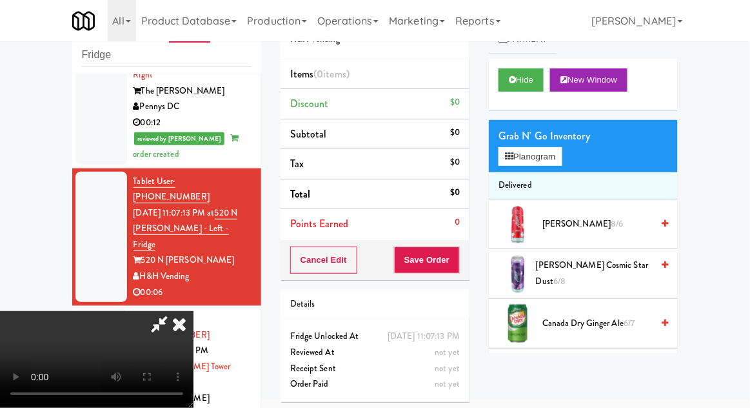
scroll to position [998, 0]
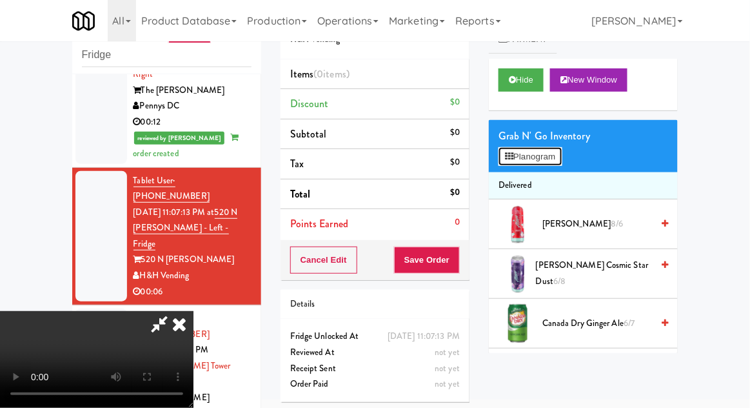
click at [523, 147] on button "Planogram" at bounding box center [530, 156] width 63 height 19
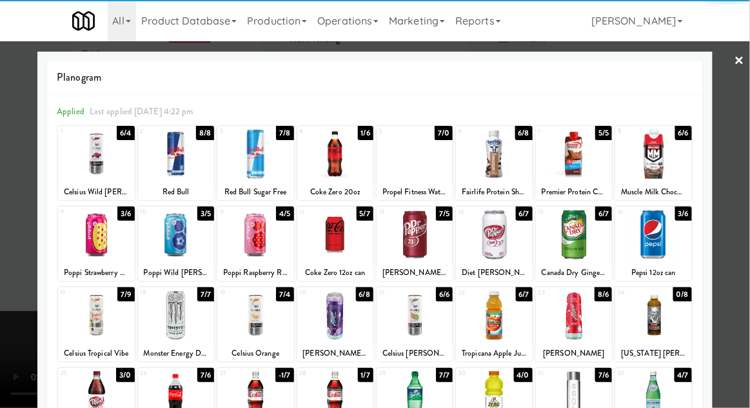
click at [176, 237] on div at bounding box center [176, 235] width 76 height 50
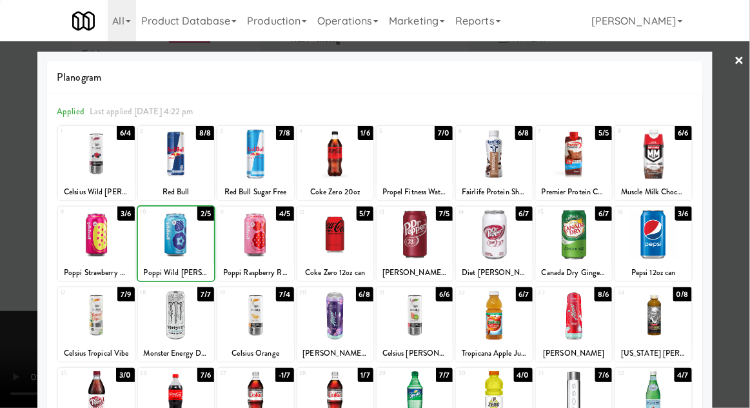
click at [737, 197] on div at bounding box center [375, 204] width 750 height 408
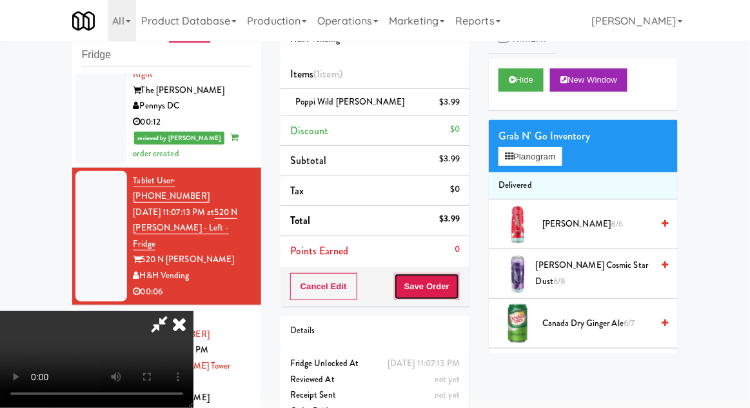
click at [452, 290] on button "Save Order" at bounding box center [427, 286] width 66 height 27
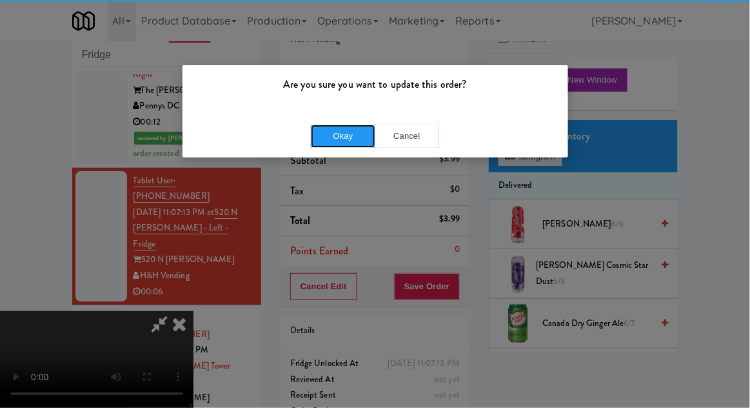
click at [339, 130] on button "Okay" at bounding box center [343, 135] width 64 height 23
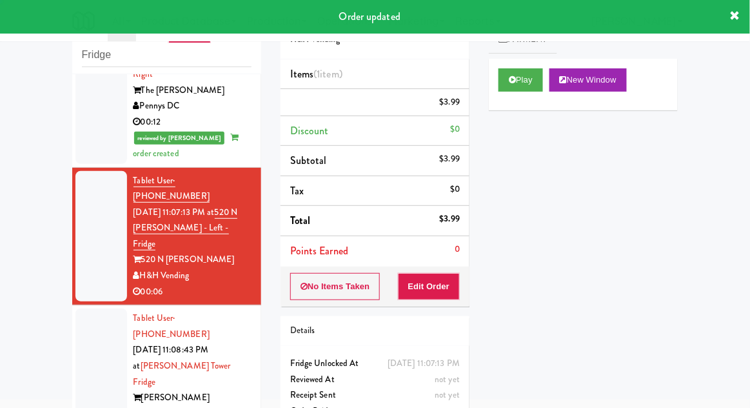
click at [84, 308] on div at bounding box center [101, 381] width 52 height 146
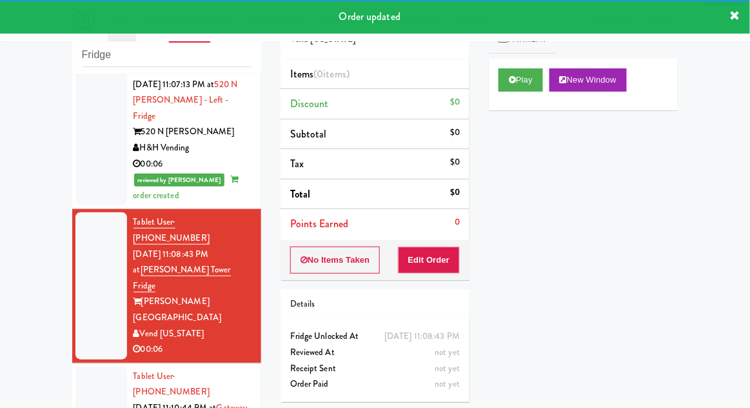
scroll to position [1131, 0]
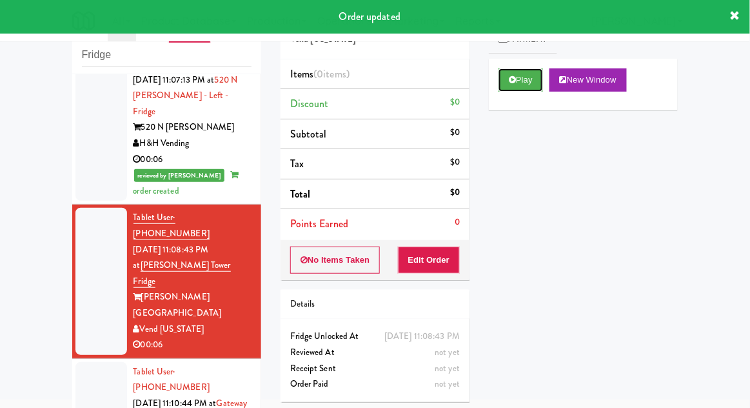
click at [519, 79] on button "Play" at bounding box center [521, 79] width 45 height 23
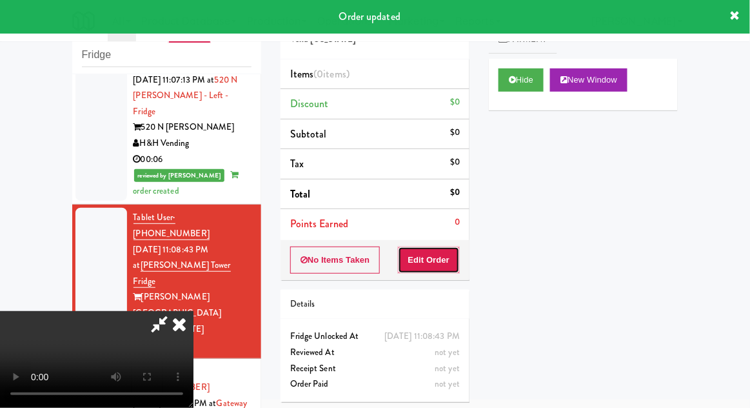
click at [431, 253] on button "Edit Order" at bounding box center [429, 259] width 63 height 27
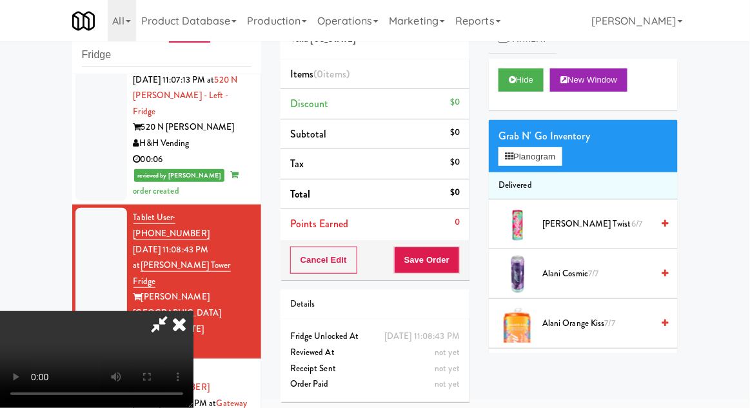
scroll to position [0, 0]
click at [510, 147] on button "Planogram" at bounding box center [530, 156] width 63 height 19
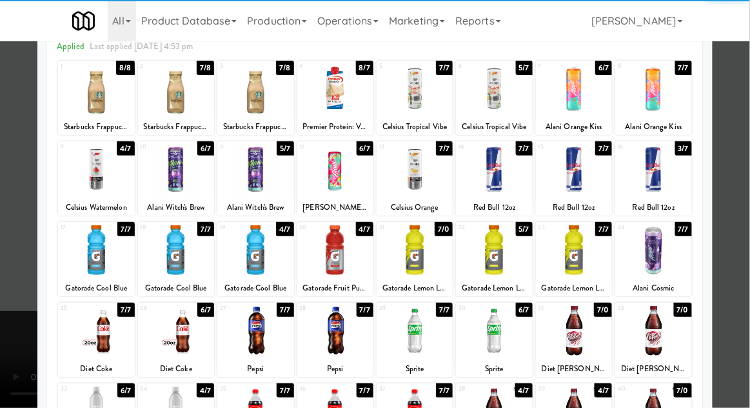
scroll to position [68, 0]
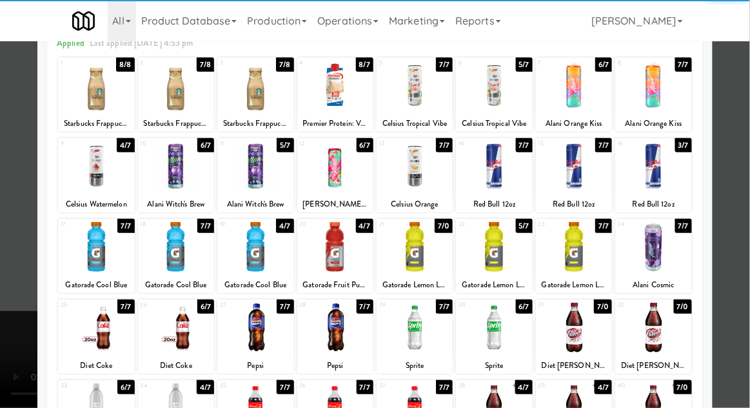
click at [184, 255] on div at bounding box center [176, 247] width 76 height 50
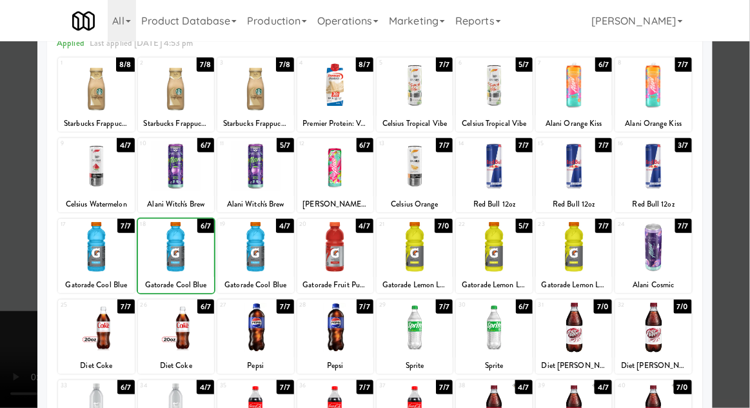
click at [743, 191] on div at bounding box center [375, 204] width 750 height 408
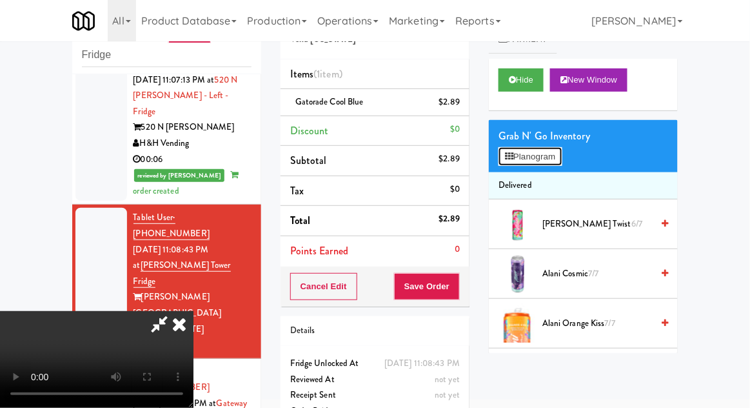
click at [528, 159] on button "Planogram" at bounding box center [530, 156] width 63 height 19
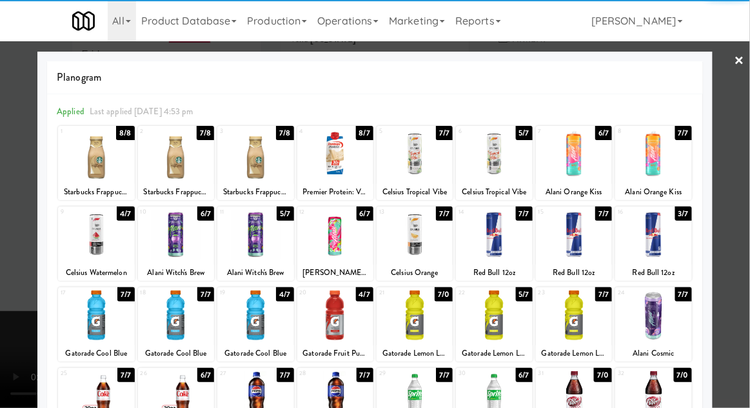
click at [172, 320] on div at bounding box center [176, 315] width 76 height 50
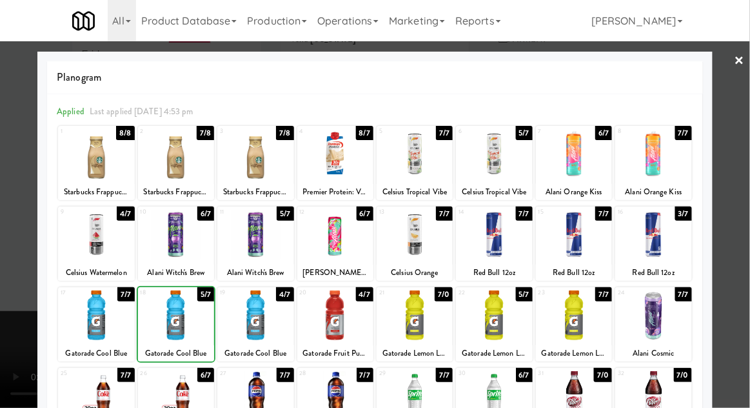
click at [744, 181] on div at bounding box center [375, 204] width 750 height 408
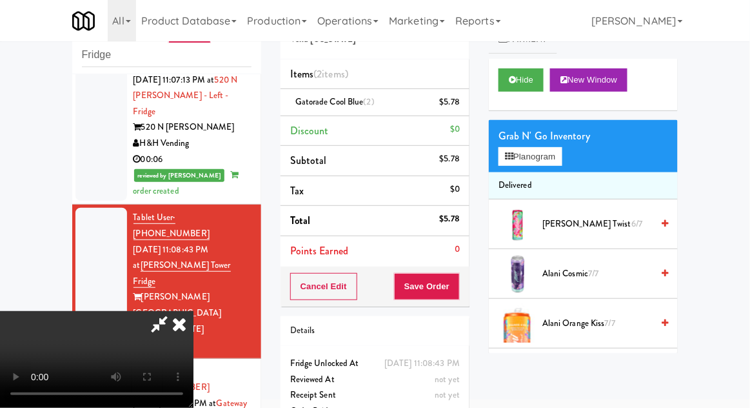
scroll to position [47, 0]
click at [453, 292] on button "Save Order" at bounding box center [427, 286] width 66 height 27
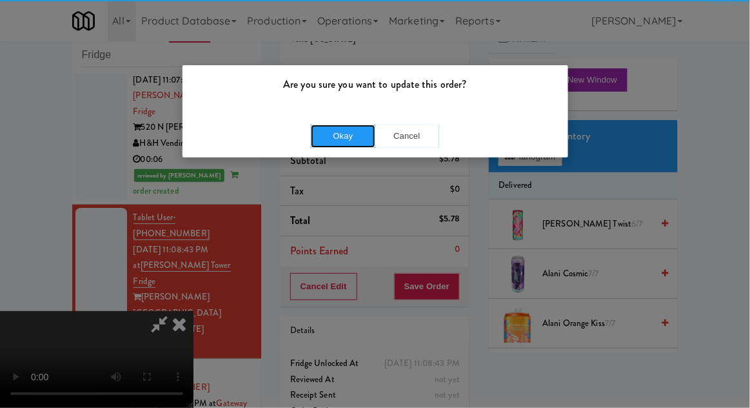
click at [355, 125] on button "Okay" at bounding box center [343, 135] width 64 height 23
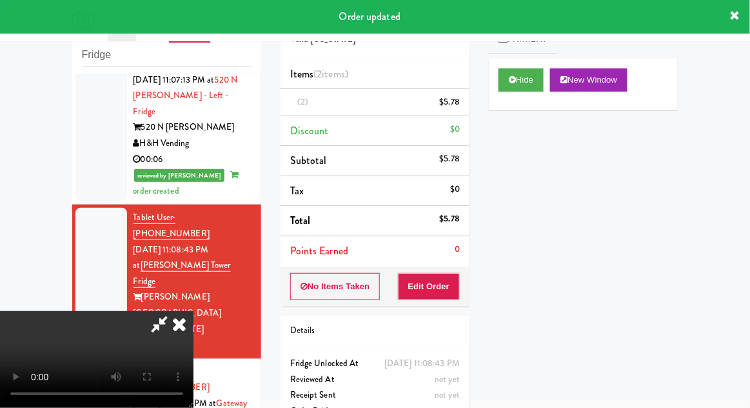
scroll to position [0, 0]
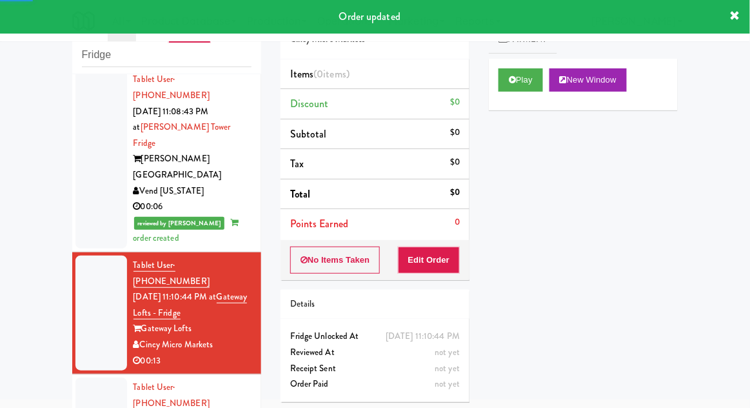
scroll to position [1273, 0]
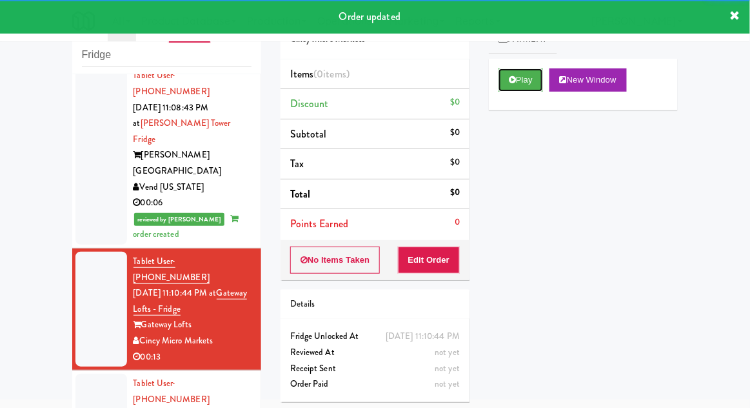
click at [511, 84] on button "Play" at bounding box center [521, 79] width 45 height 23
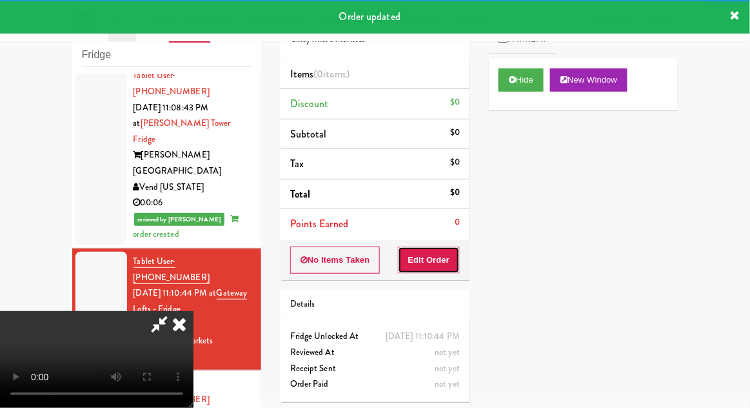
click at [442, 263] on button "Edit Order" at bounding box center [429, 259] width 63 height 27
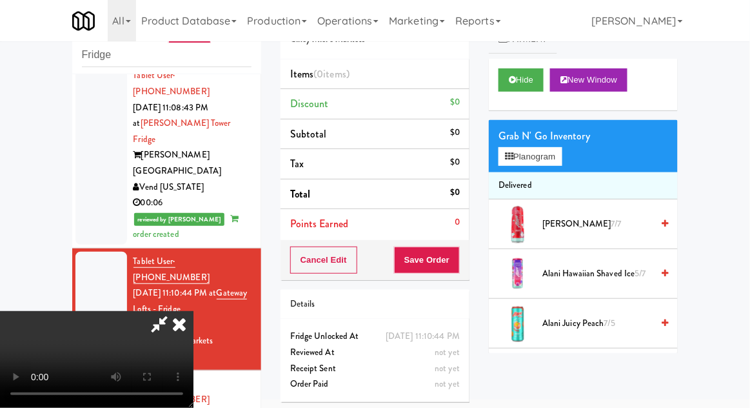
scroll to position [0, 0]
click at [558, 158] on button "Planogram" at bounding box center [530, 156] width 63 height 19
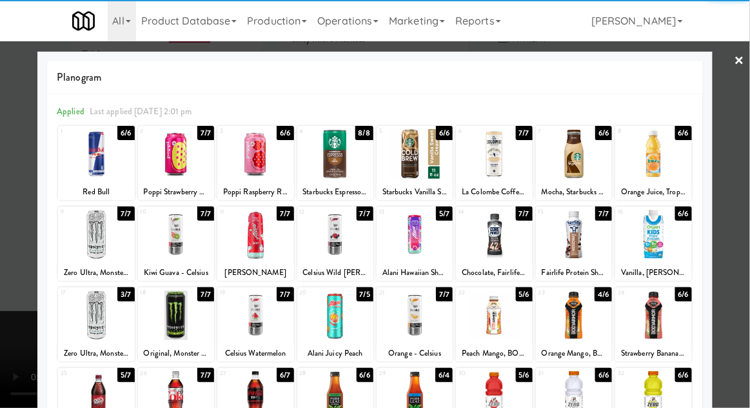
click at [675, 302] on div at bounding box center [653, 315] width 76 height 50
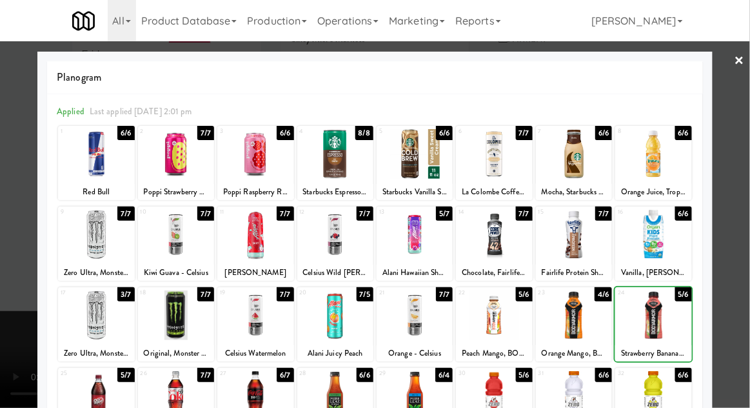
click at [749, 259] on div at bounding box center [375, 204] width 750 height 408
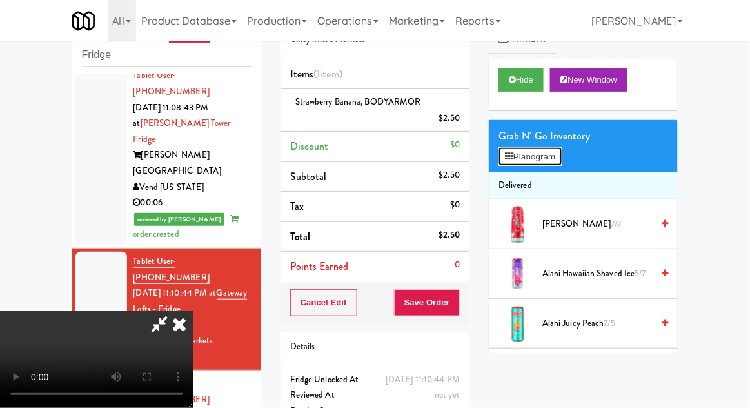
click at [519, 148] on button "Planogram" at bounding box center [530, 156] width 63 height 19
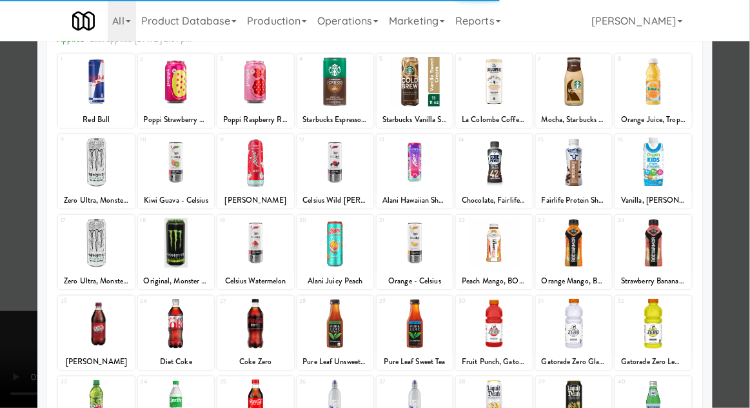
scroll to position [105, 0]
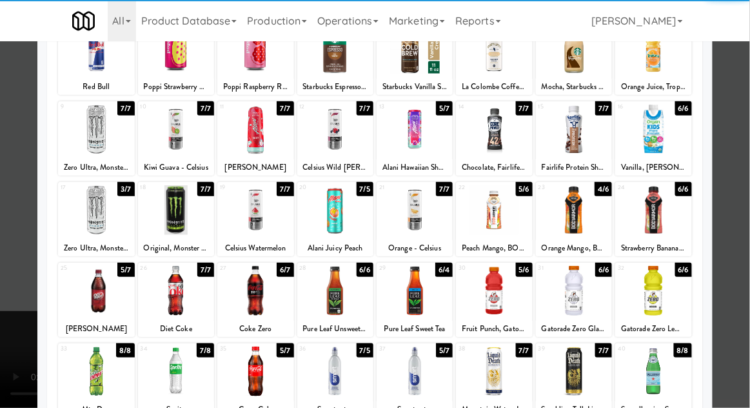
click at [96, 290] on div at bounding box center [96, 291] width 76 height 50
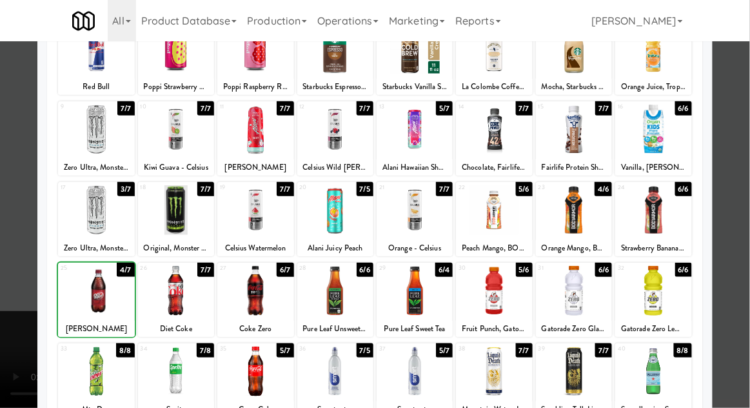
click at [737, 224] on div at bounding box center [375, 204] width 750 height 408
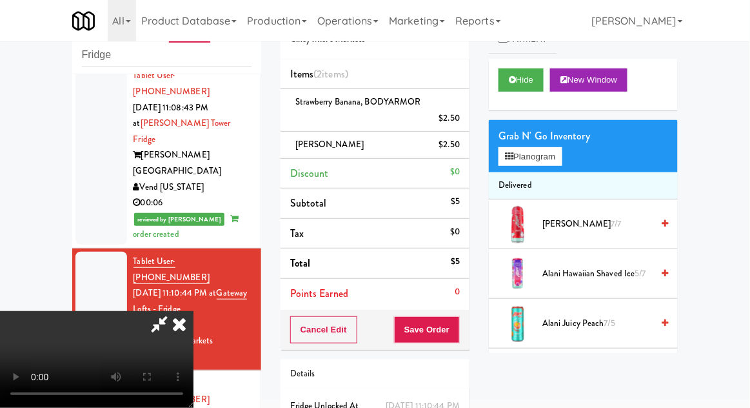
scroll to position [47, 0]
click at [458, 328] on button "Save Order" at bounding box center [427, 329] width 66 height 27
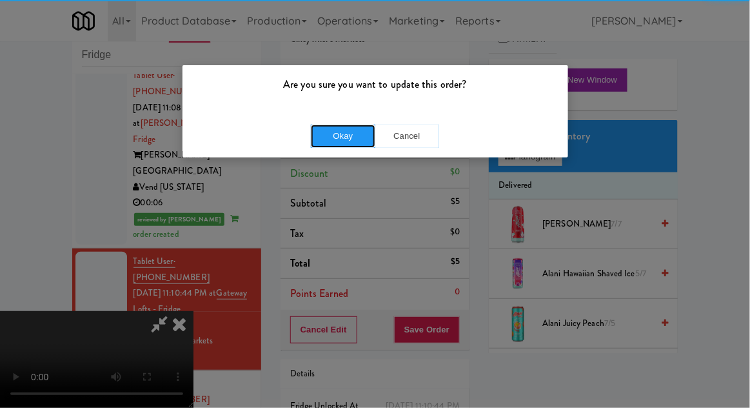
click at [339, 141] on button "Okay" at bounding box center [343, 135] width 64 height 23
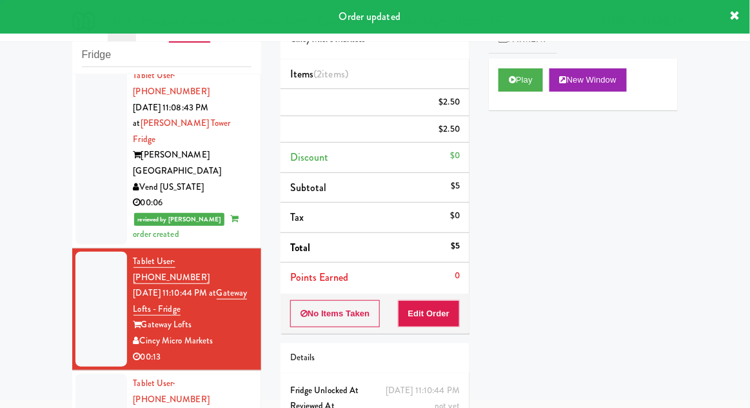
scroll to position [0, 0]
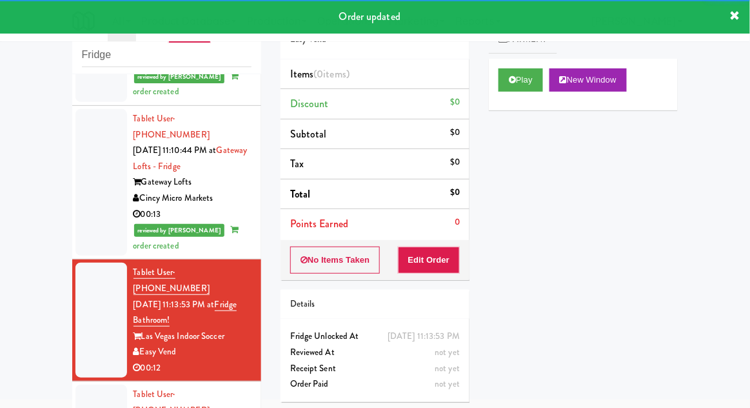
scroll to position [1416, 0]
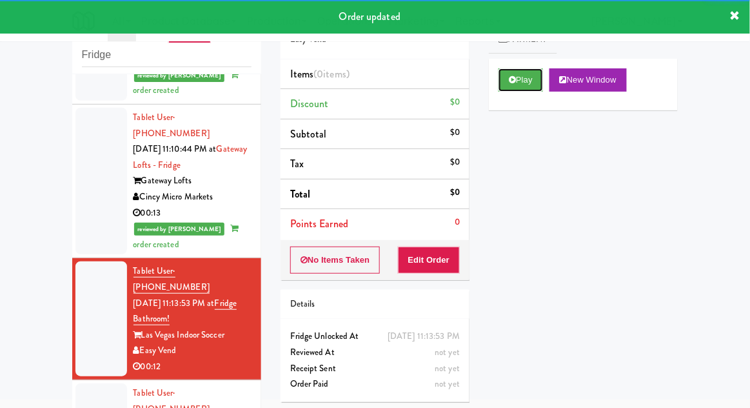
click at [517, 75] on button "Play" at bounding box center [521, 79] width 45 height 23
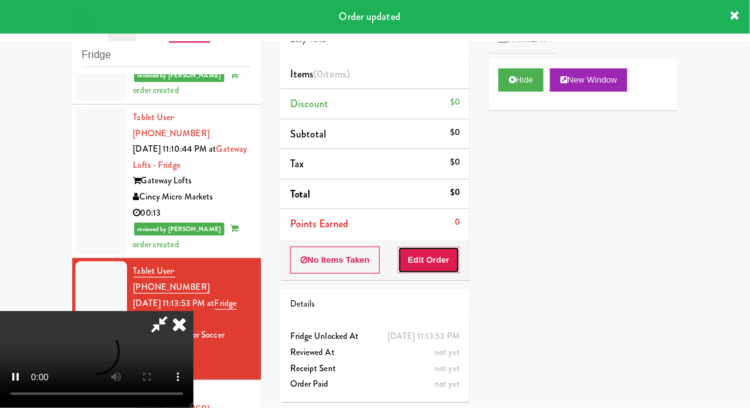
click at [427, 259] on button "Edit Order" at bounding box center [429, 259] width 63 height 27
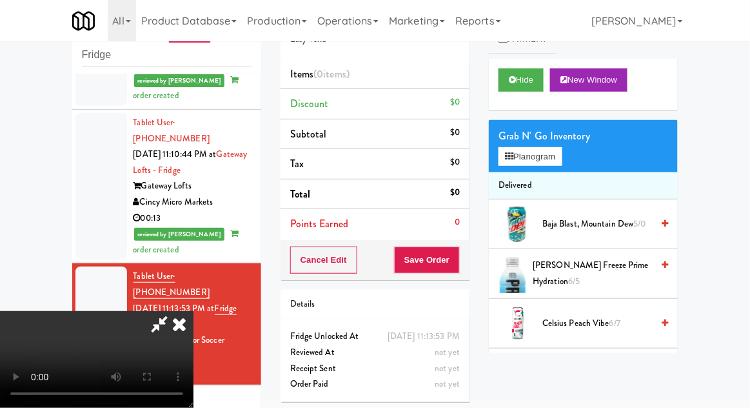
scroll to position [0, 0]
click at [562, 159] on button "Planogram" at bounding box center [530, 156] width 63 height 19
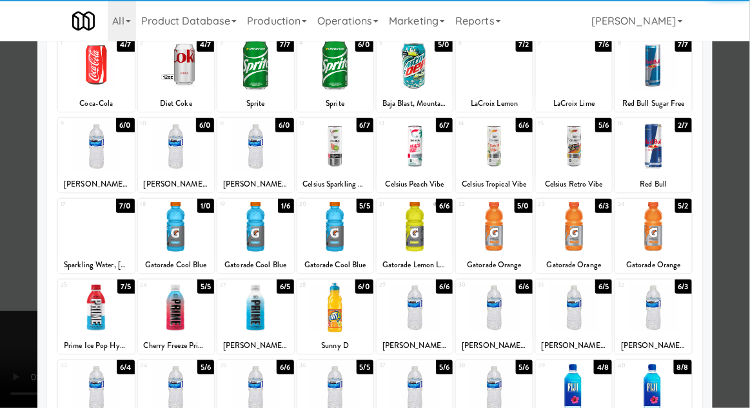
scroll to position [109, 0]
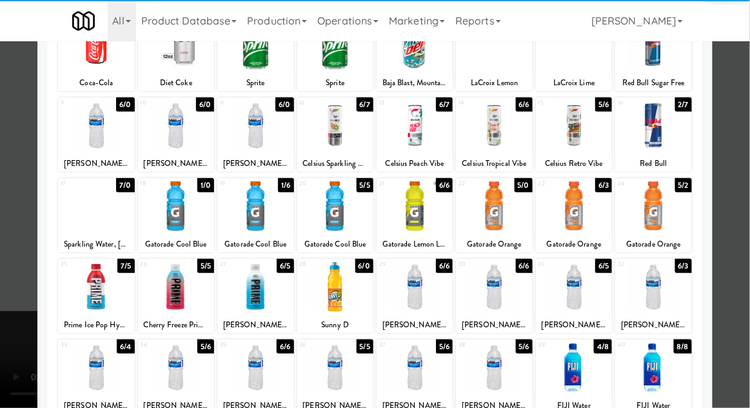
click at [94, 297] on div at bounding box center [96, 287] width 76 height 50
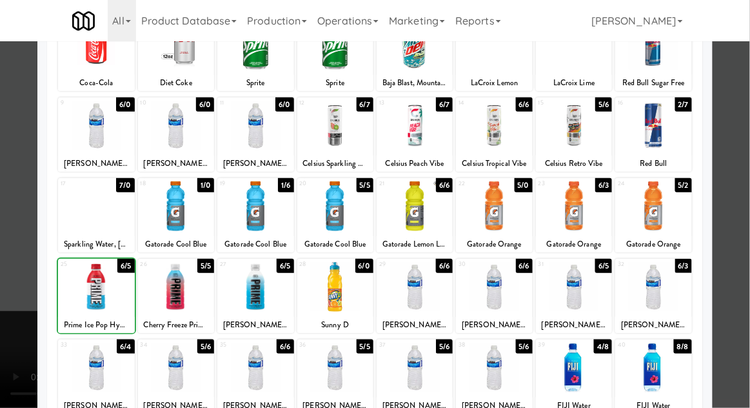
click at [742, 174] on div at bounding box center [375, 204] width 750 height 408
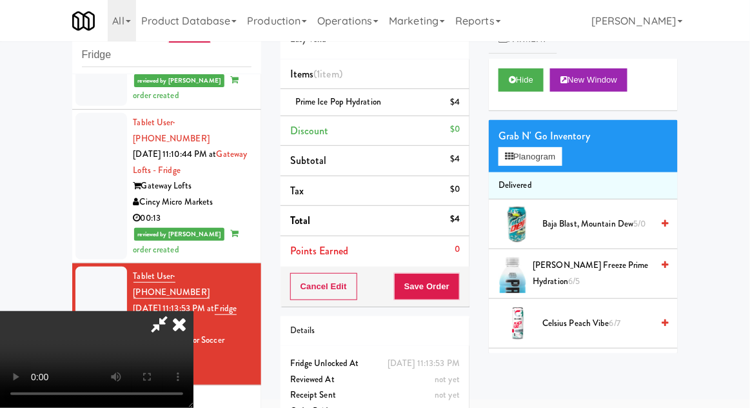
scroll to position [47, 0]
click at [554, 157] on button "Planogram" at bounding box center [530, 156] width 63 height 19
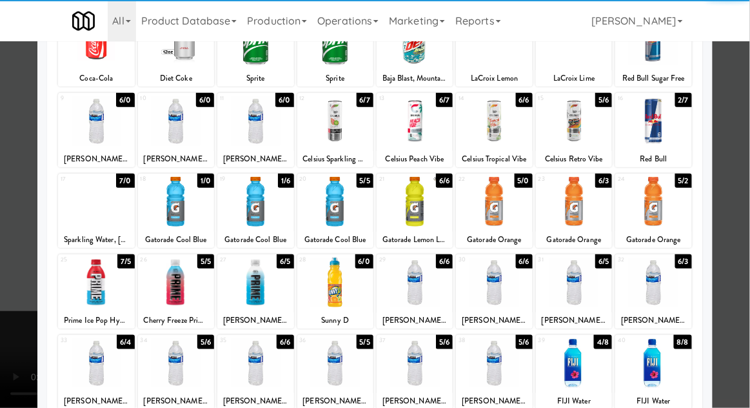
scroll to position [113, 0]
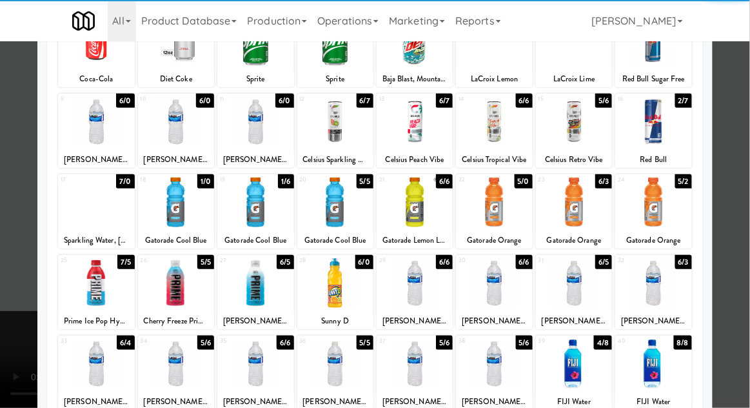
click at [408, 364] on div at bounding box center [415, 364] width 76 height 50
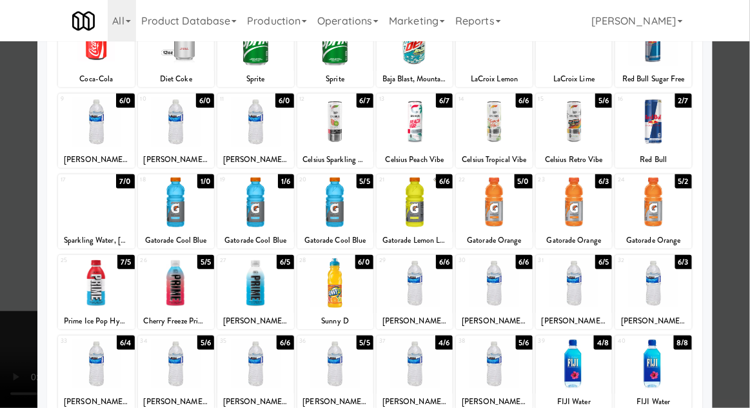
click at [747, 181] on div at bounding box center [375, 204] width 750 height 408
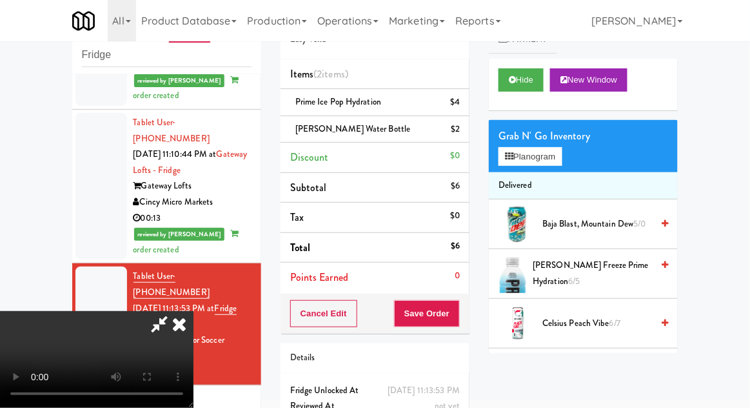
scroll to position [59, 0]
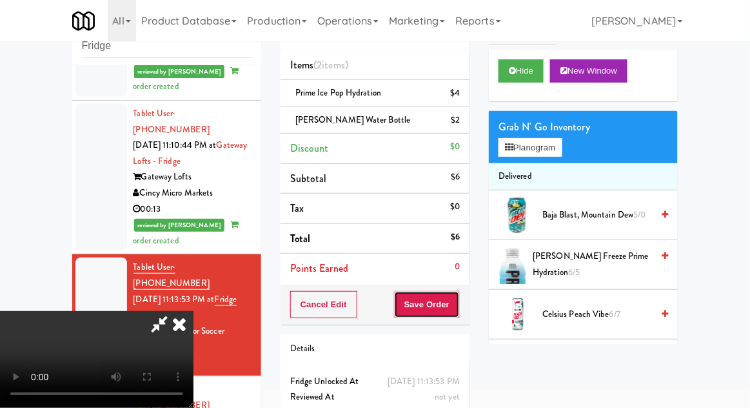
click at [458, 311] on button "Save Order" at bounding box center [427, 304] width 66 height 27
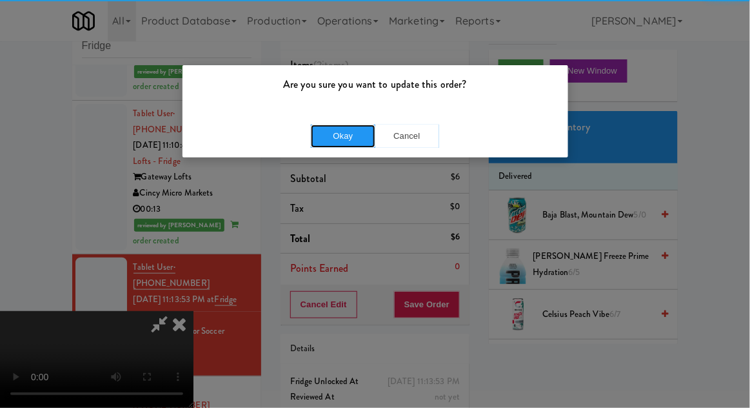
click at [350, 132] on button "Okay" at bounding box center [343, 135] width 64 height 23
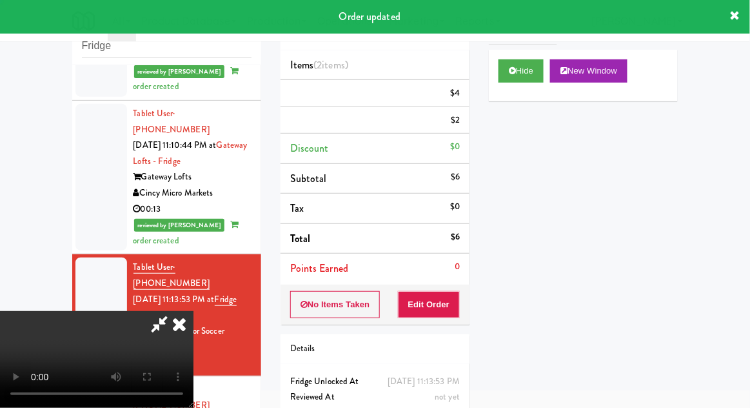
scroll to position [0, 0]
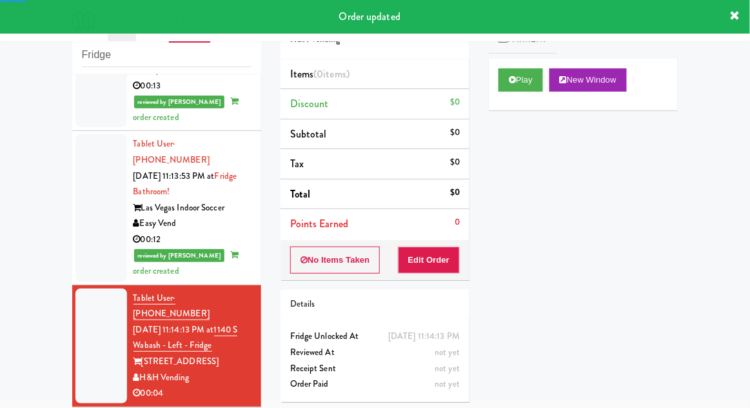
scroll to position [1545, 0]
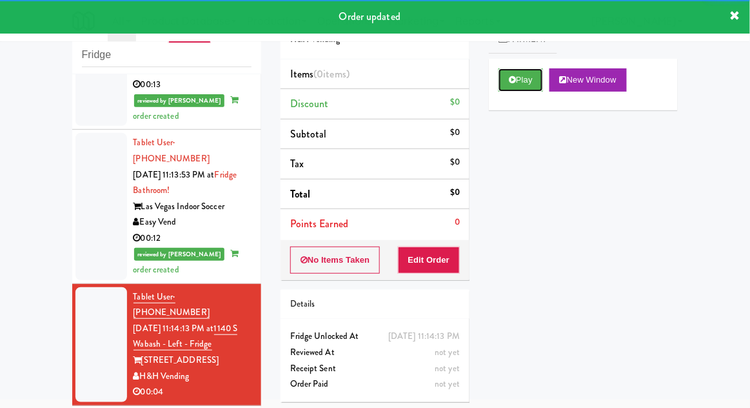
click at [524, 73] on button "Play" at bounding box center [521, 79] width 45 height 23
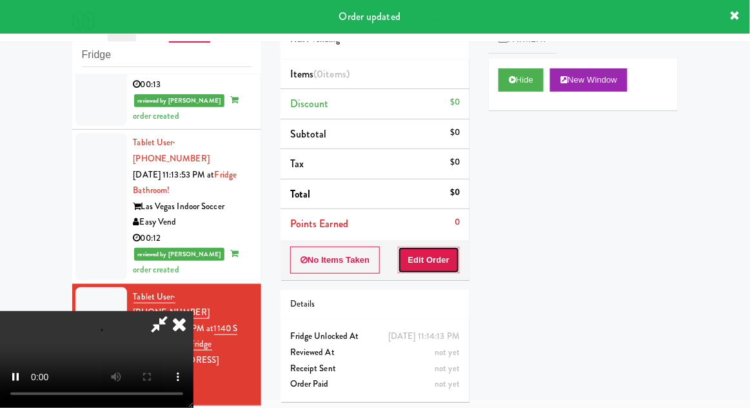
click at [439, 253] on button "Edit Order" at bounding box center [429, 259] width 63 height 27
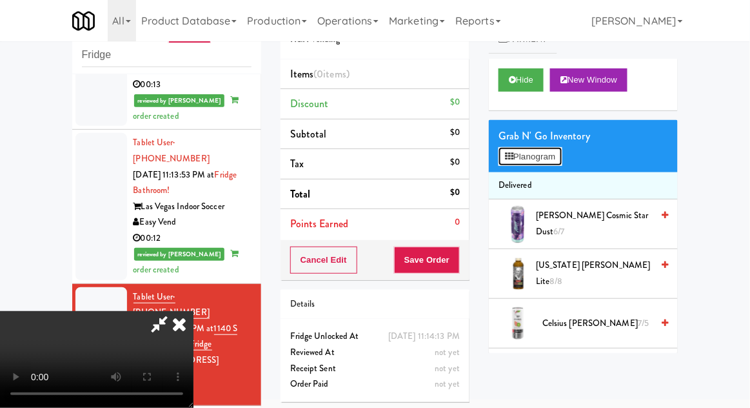
click at [559, 163] on button "Planogram" at bounding box center [530, 156] width 63 height 19
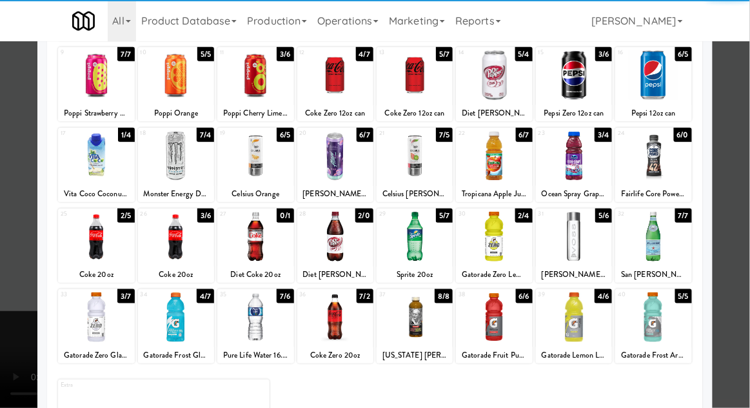
scroll to position [159, 0]
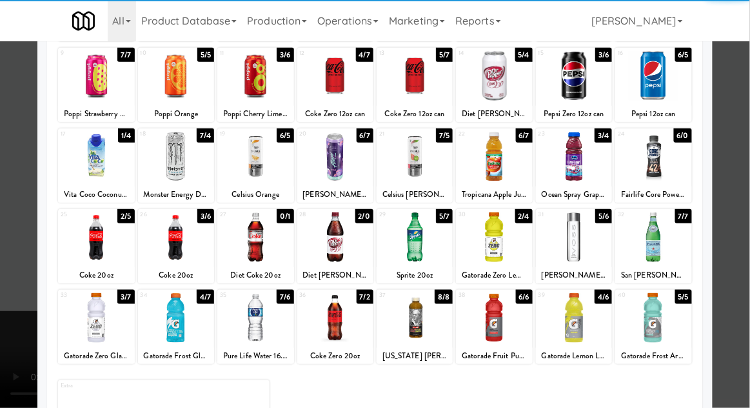
click at [675, 230] on div at bounding box center [653, 237] width 76 height 50
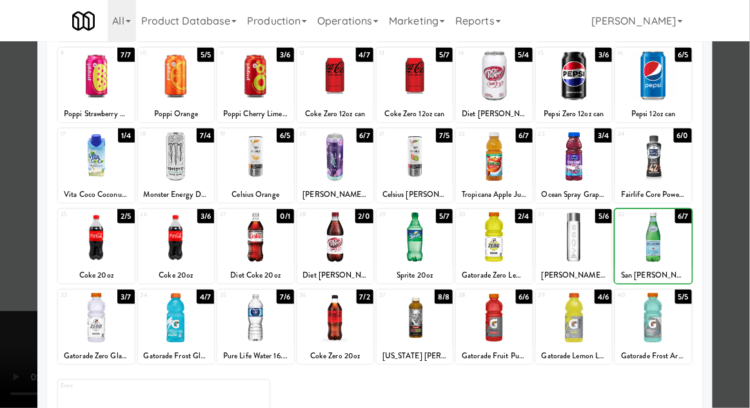
click at [744, 193] on div at bounding box center [375, 204] width 750 height 408
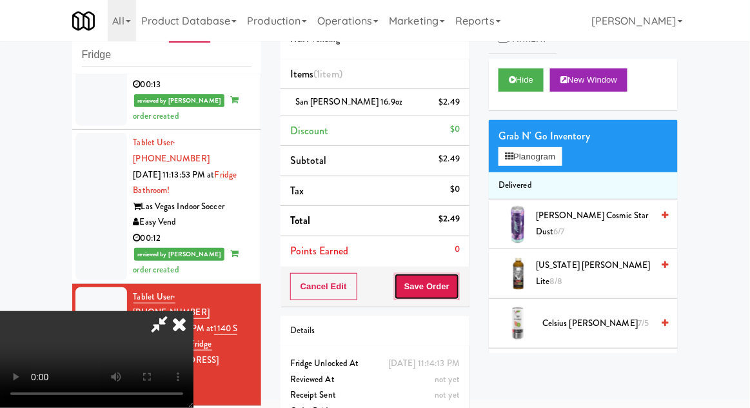
click at [459, 281] on button "Save Order" at bounding box center [427, 286] width 66 height 27
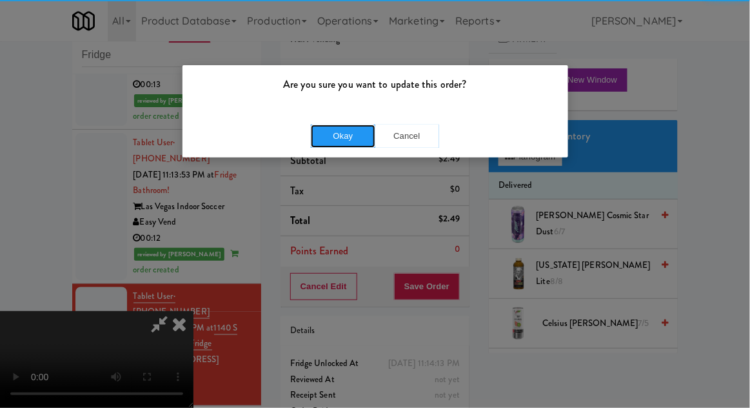
click at [326, 128] on button "Okay" at bounding box center [343, 135] width 64 height 23
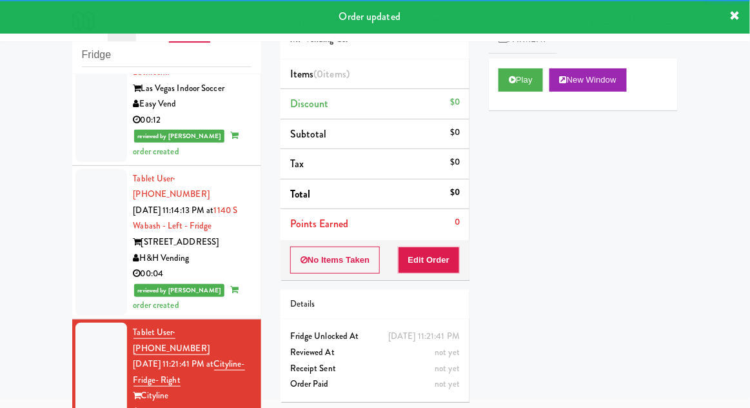
scroll to position [1694, 0]
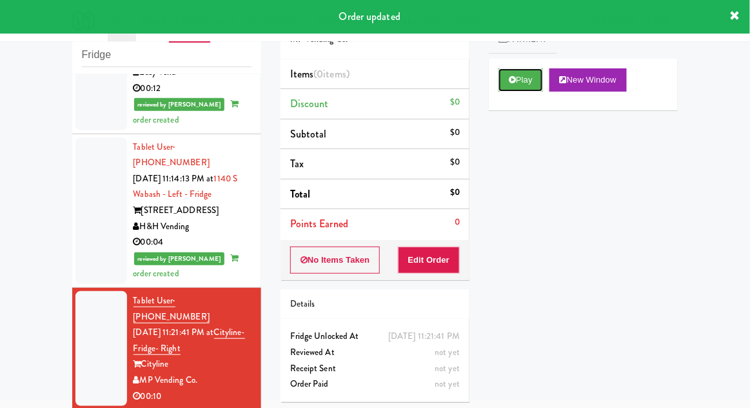
click at [507, 88] on button "Play" at bounding box center [521, 79] width 45 height 23
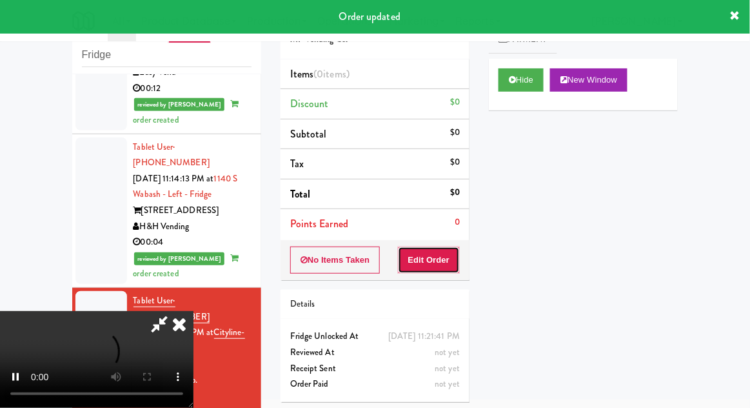
click at [432, 261] on button "Edit Order" at bounding box center [429, 259] width 63 height 27
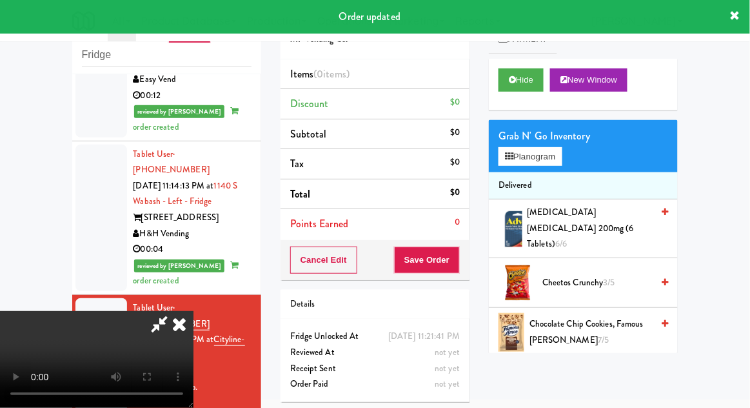
scroll to position [1688, 0]
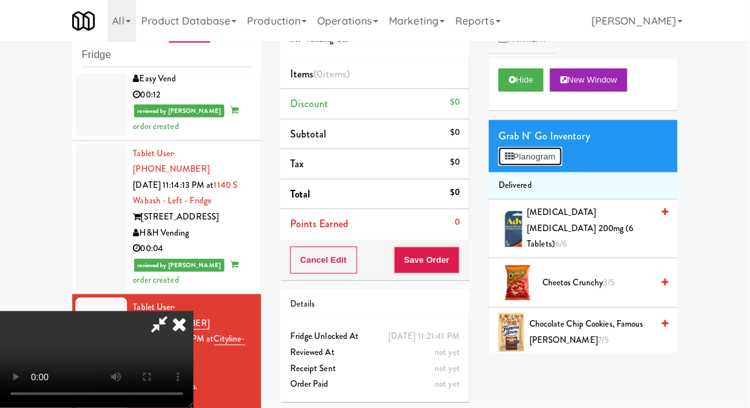
click at [559, 155] on button "Planogram" at bounding box center [530, 156] width 63 height 19
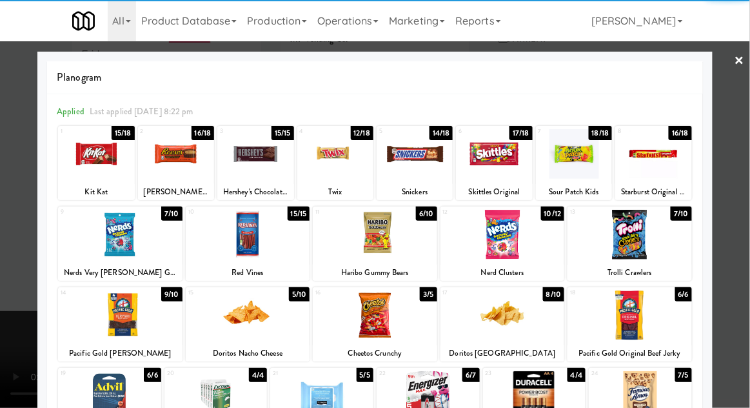
click at [97, 159] on div at bounding box center [96, 154] width 76 height 50
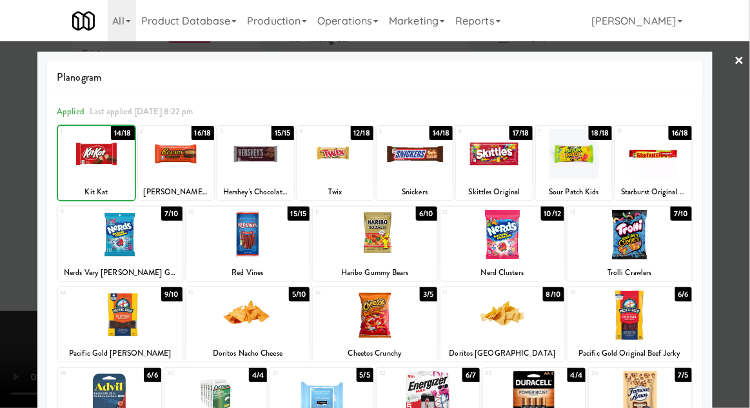
click at [181, 166] on div at bounding box center [176, 154] width 76 height 50
click at [734, 179] on div at bounding box center [375, 204] width 750 height 408
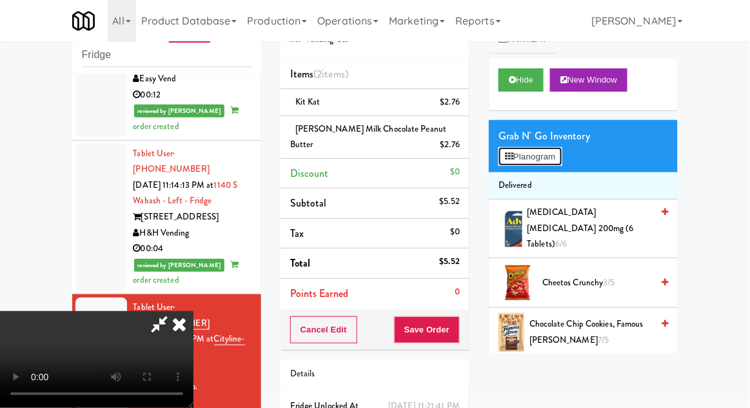
click at [560, 164] on button "Planogram" at bounding box center [530, 156] width 63 height 19
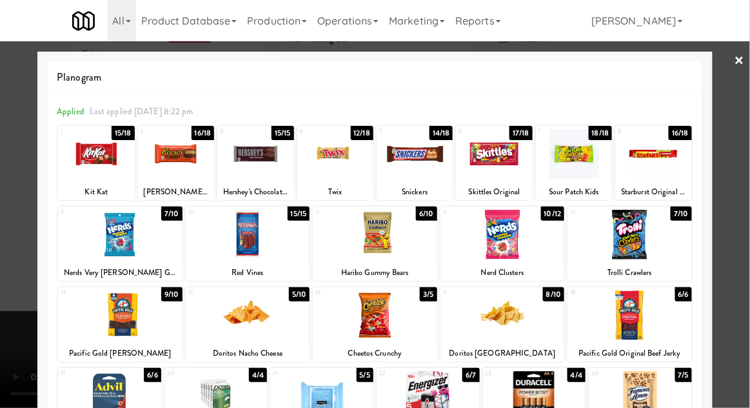
click at [671, 391] on div at bounding box center [640, 396] width 103 height 50
click at [744, 279] on div at bounding box center [375, 204] width 750 height 408
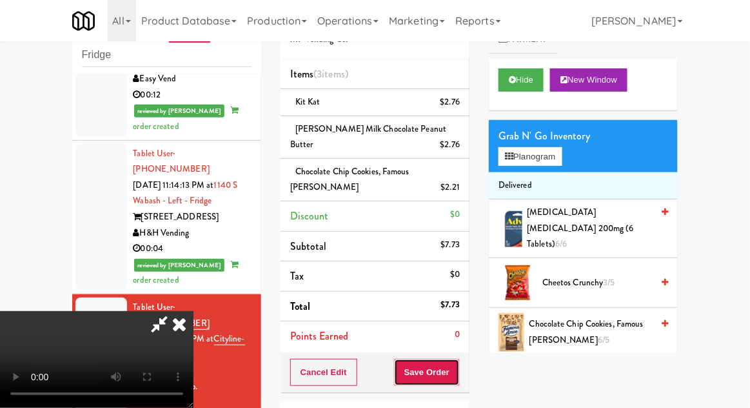
click at [459, 373] on button "Save Order" at bounding box center [427, 372] width 66 height 27
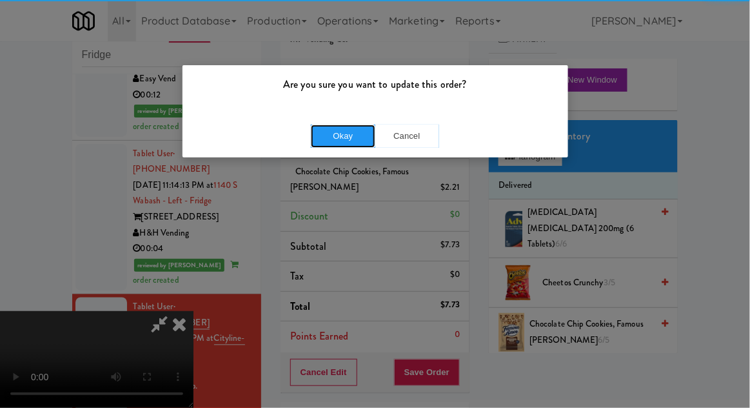
click at [322, 134] on button "Okay" at bounding box center [343, 135] width 64 height 23
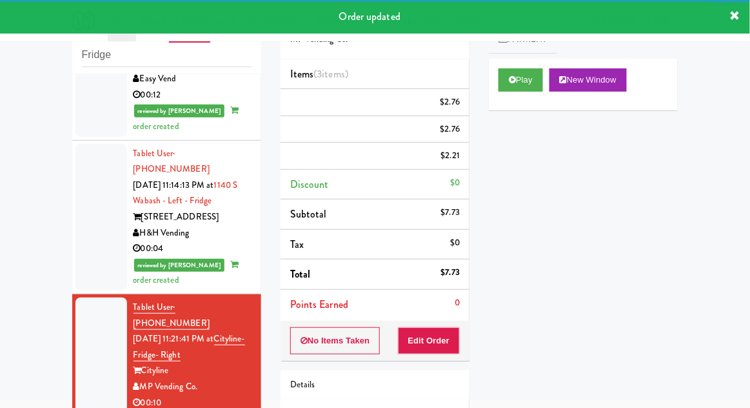
click at [63, 248] on div "inbox reviewed recent all unclear take inventory issue suspicious failed recent…" at bounding box center [167, 234] width 208 height 474
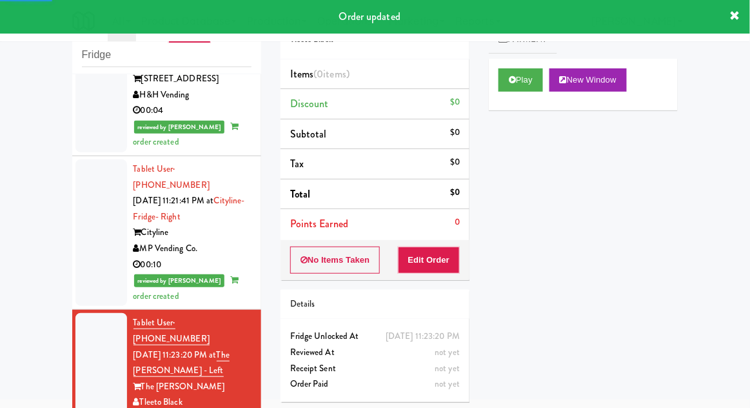
scroll to position [1827, 0]
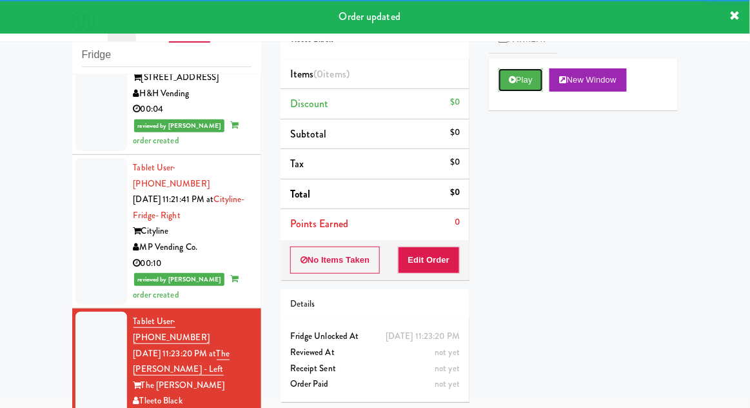
click at [518, 78] on button "Play" at bounding box center [521, 79] width 45 height 23
click at [442, 257] on button "Edit Order" at bounding box center [429, 259] width 63 height 27
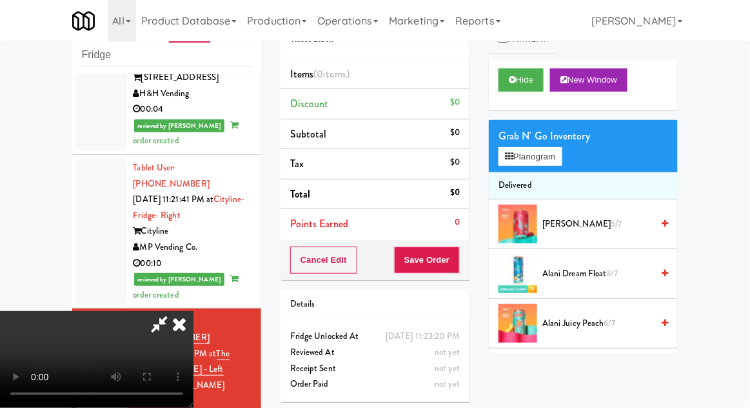
scroll to position [47, 0]
click at [519, 151] on button "Planogram" at bounding box center [530, 156] width 63 height 19
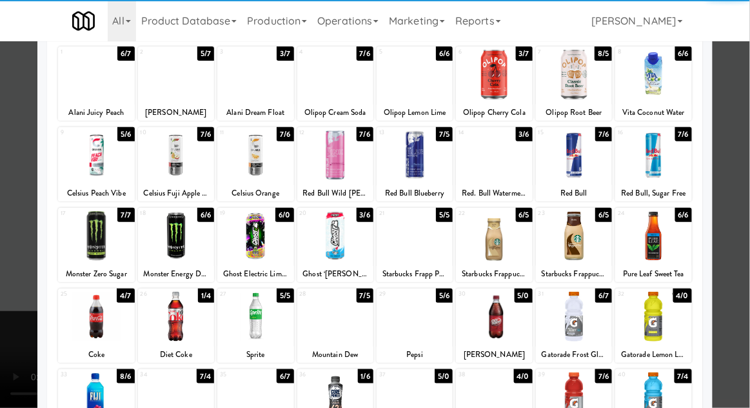
scroll to position [120, 0]
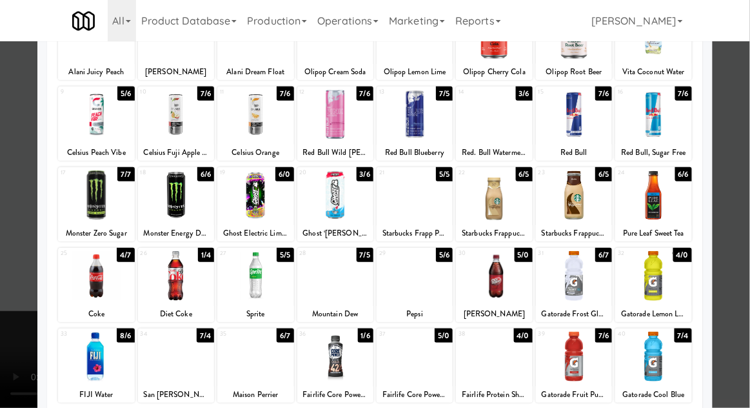
click at [495, 363] on div at bounding box center [494, 357] width 76 height 50
click at [732, 213] on div at bounding box center [375, 204] width 750 height 408
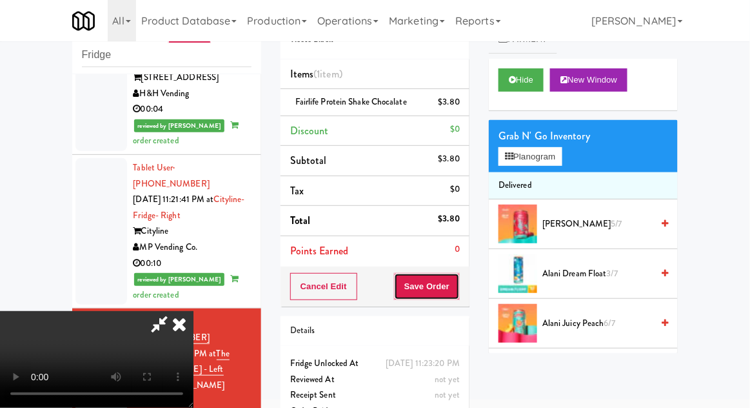
click at [455, 286] on button "Save Order" at bounding box center [427, 286] width 66 height 27
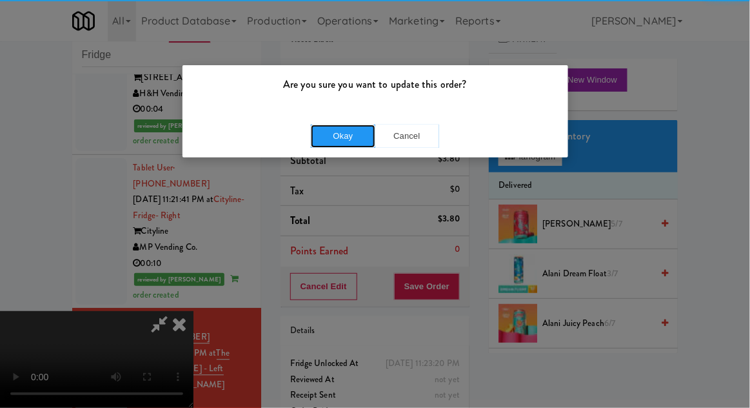
click at [335, 129] on button "Okay" at bounding box center [343, 135] width 64 height 23
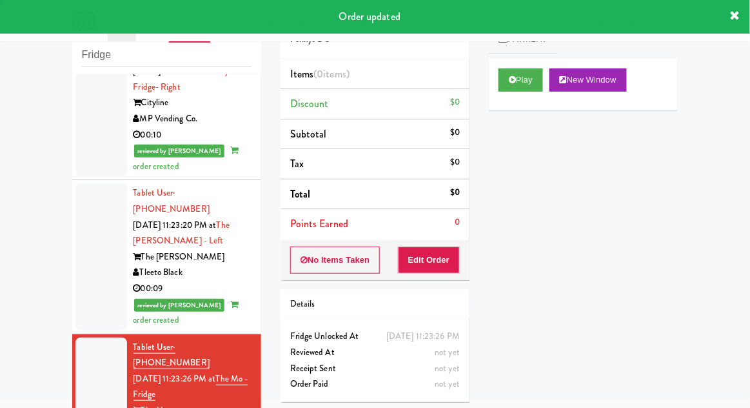
scroll to position [1959, 0]
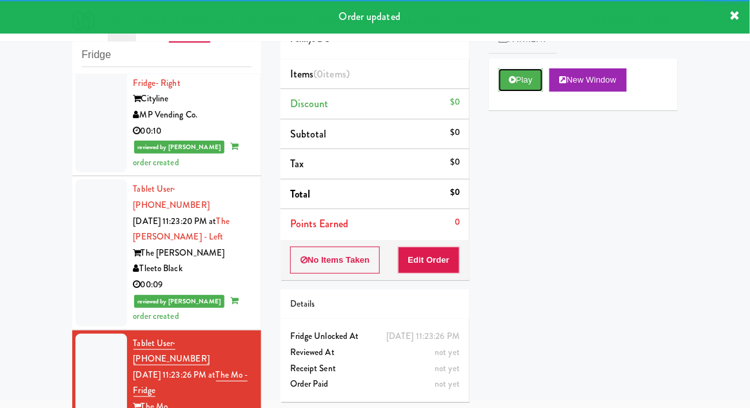
click at [517, 90] on button "Play" at bounding box center [521, 79] width 45 height 23
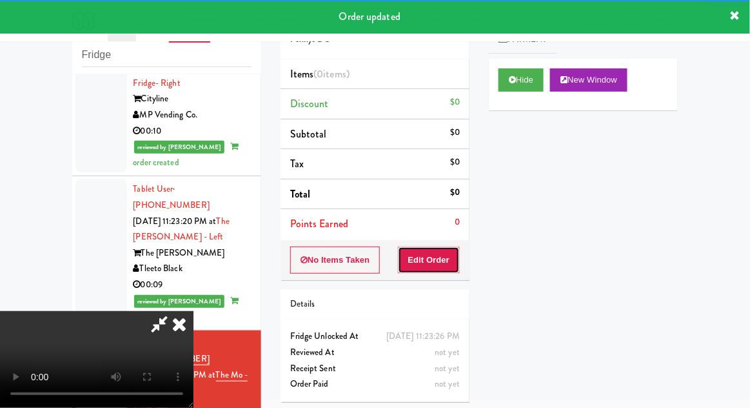
click at [440, 261] on button "Edit Order" at bounding box center [429, 259] width 63 height 27
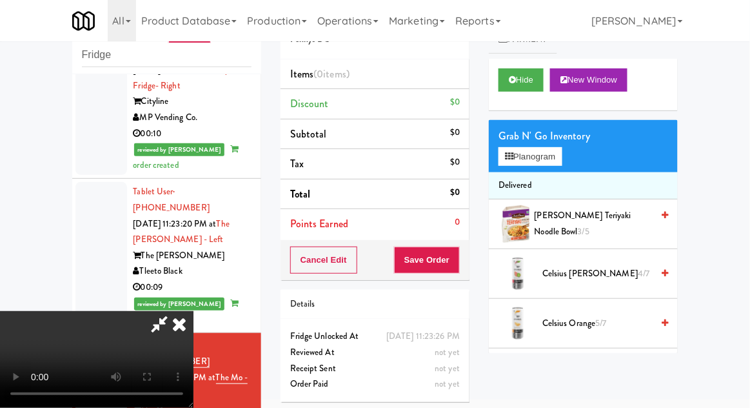
scroll to position [0, 0]
click at [520, 159] on button "Planogram" at bounding box center [530, 156] width 63 height 19
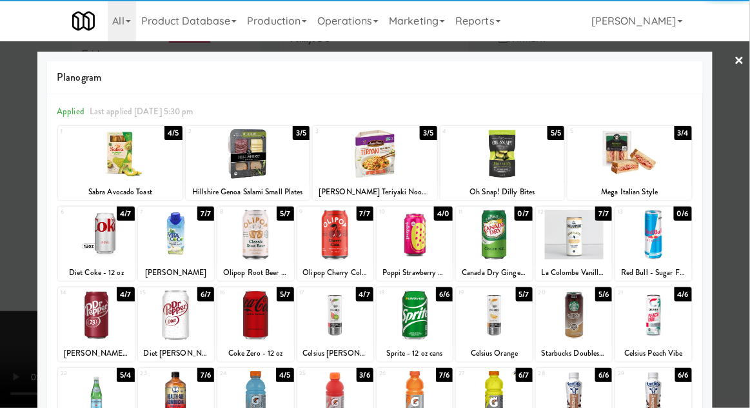
click at [241, 159] on div at bounding box center [248, 154] width 124 height 50
click at [734, 191] on div at bounding box center [375, 204] width 750 height 408
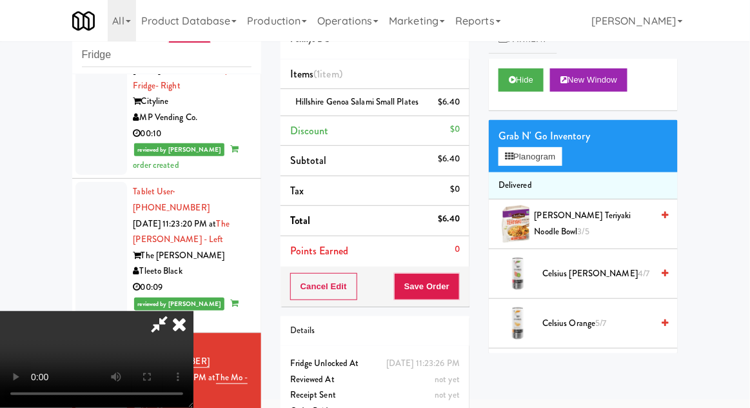
scroll to position [47, 0]
click at [457, 300] on button "Save Order" at bounding box center [427, 286] width 66 height 27
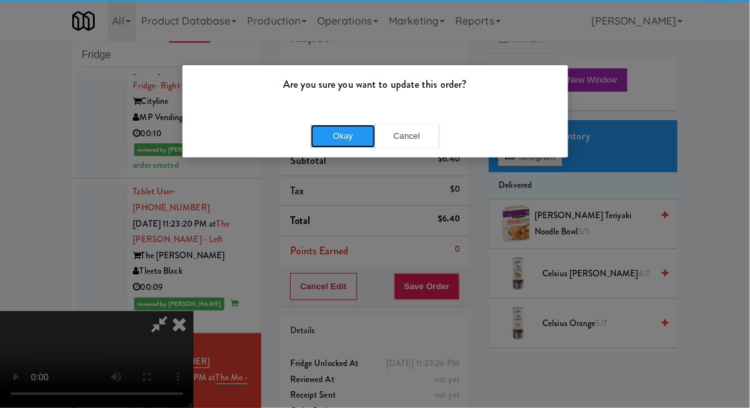
click at [337, 135] on button "Okay" at bounding box center [343, 135] width 64 height 23
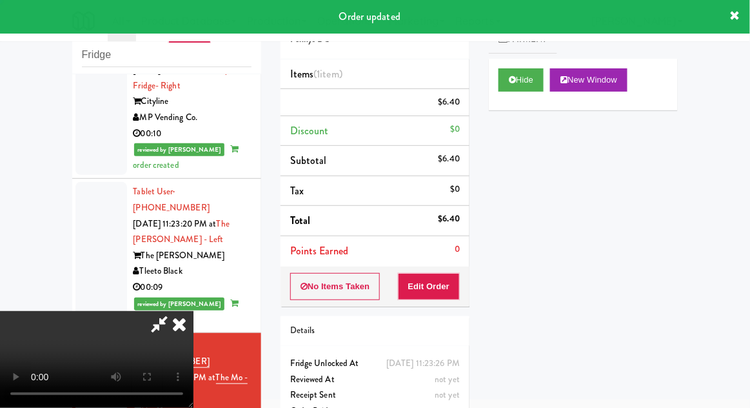
scroll to position [0, 0]
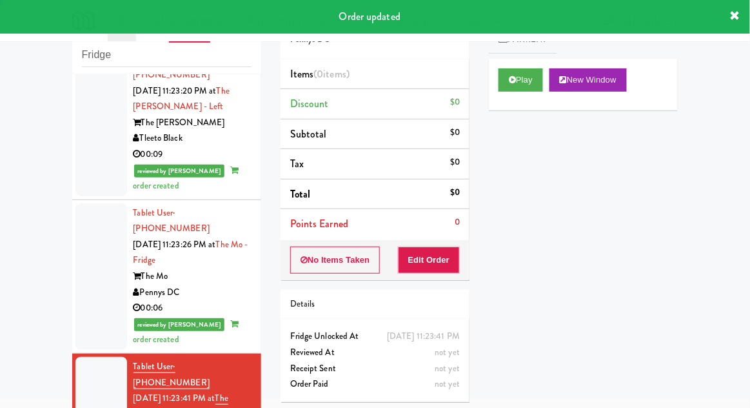
scroll to position [2104, 0]
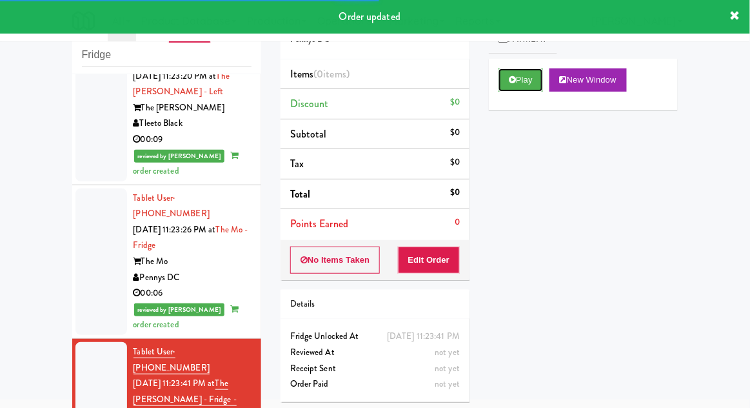
click at [508, 88] on button "Play" at bounding box center [521, 79] width 45 height 23
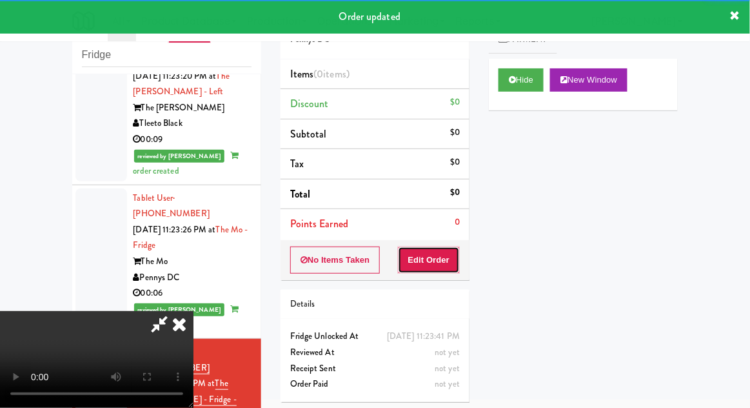
click at [435, 261] on button "Edit Order" at bounding box center [429, 259] width 63 height 27
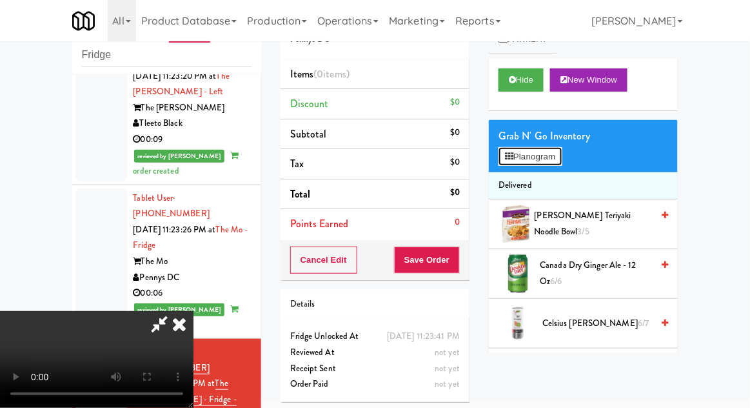
click at [557, 159] on button "Planogram" at bounding box center [530, 156] width 63 height 19
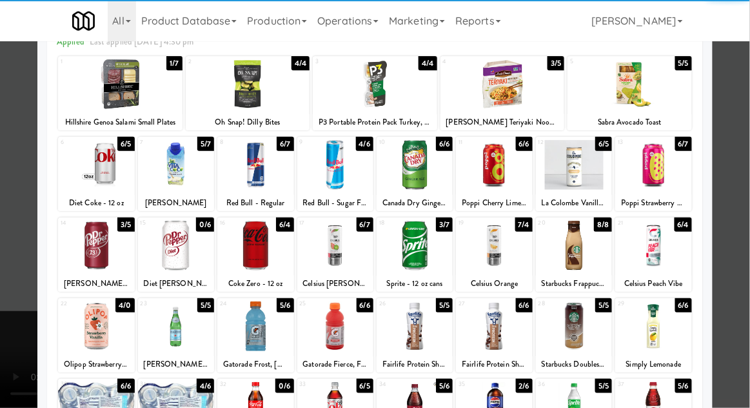
scroll to position [119, 0]
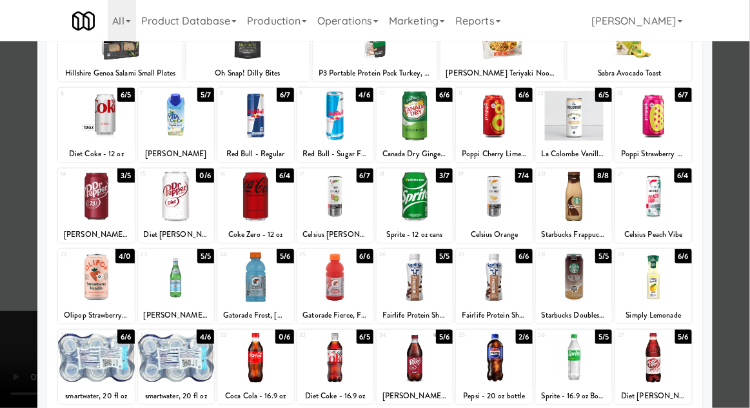
click at [433, 358] on div at bounding box center [415, 358] width 76 height 50
click at [749, 173] on div at bounding box center [375, 204] width 750 height 408
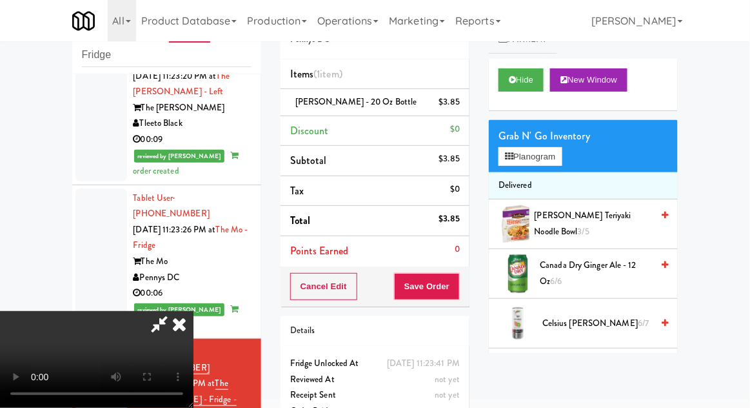
click at [468, 275] on div "Cancel Edit Save Order" at bounding box center [375, 286] width 189 height 40
click at [457, 292] on button "Save Order" at bounding box center [427, 286] width 66 height 27
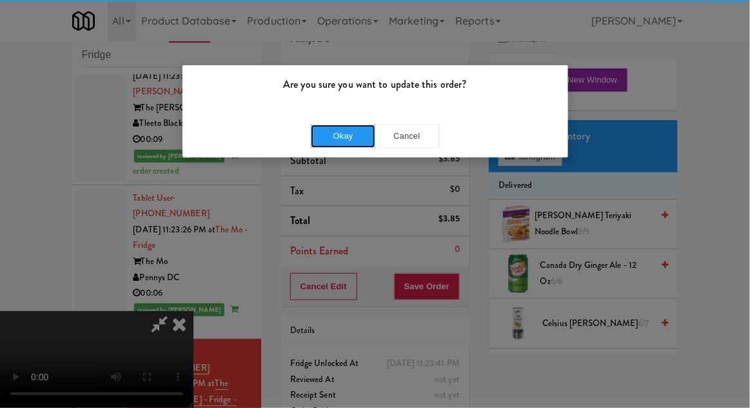
click at [331, 139] on button "Okay" at bounding box center [343, 135] width 64 height 23
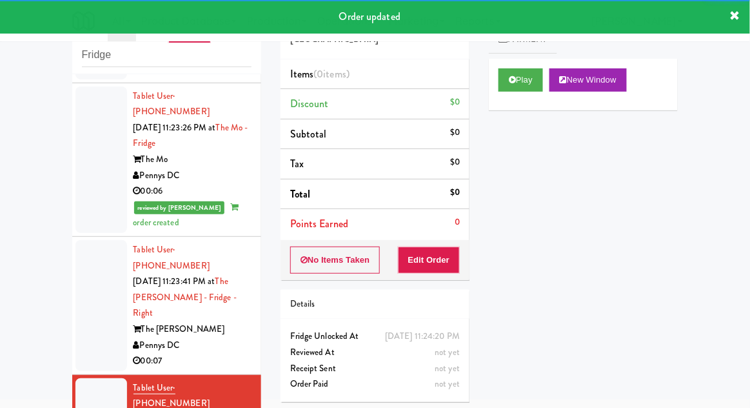
scroll to position [2238, 0]
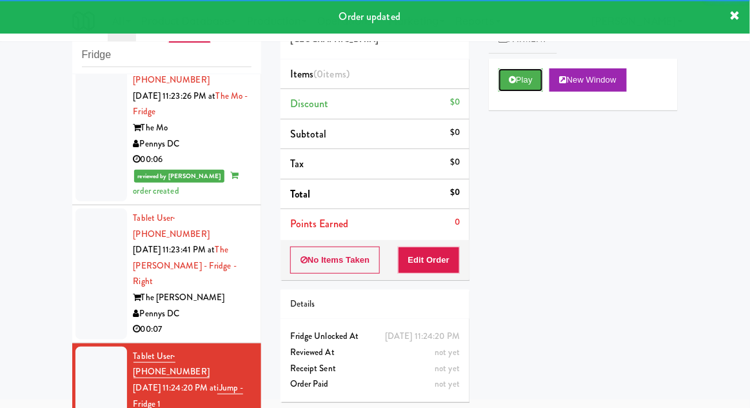
click at [507, 82] on button "Play" at bounding box center [521, 79] width 45 height 23
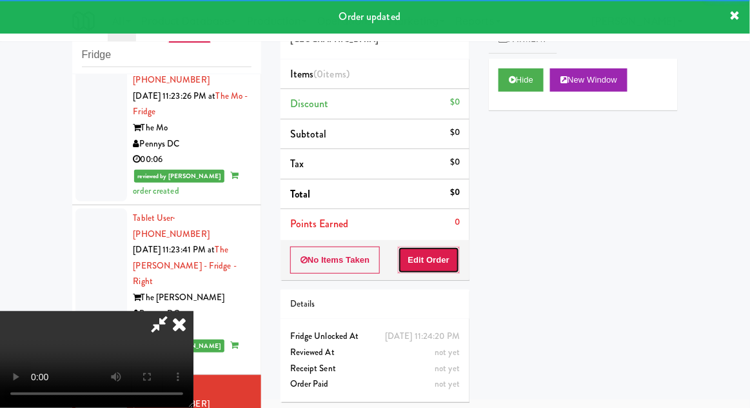
click at [431, 260] on button "Edit Order" at bounding box center [429, 259] width 63 height 27
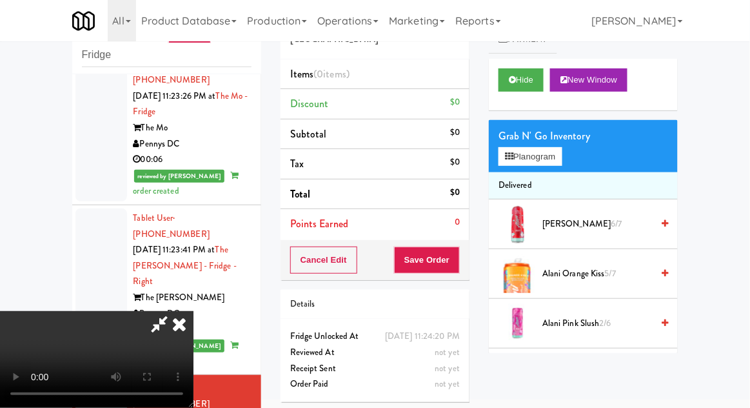
scroll to position [0, 0]
click at [531, 147] on button "Planogram" at bounding box center [530, 156] width 63 height 19
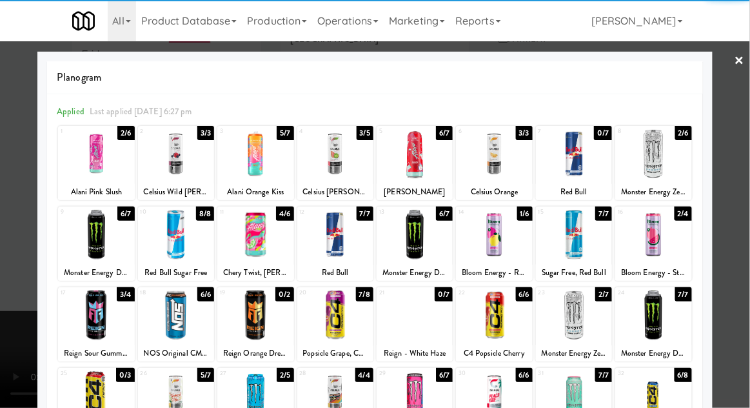
click at [596, 321] on div at bounding box center [574, 315] width 76 height 50
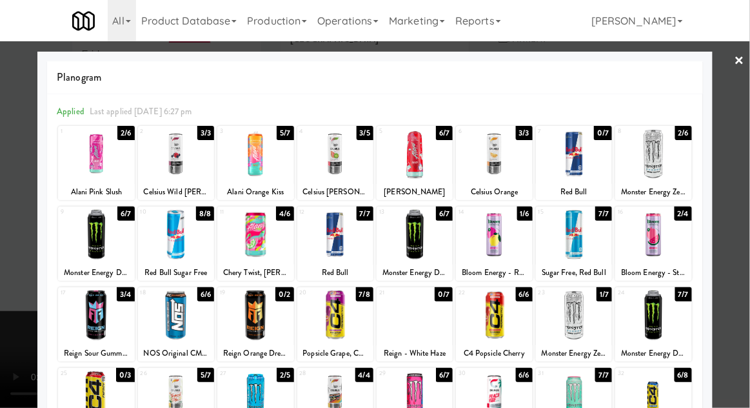
click at [749, 182] on div at bounding box center [375, 204] width 750 height 408
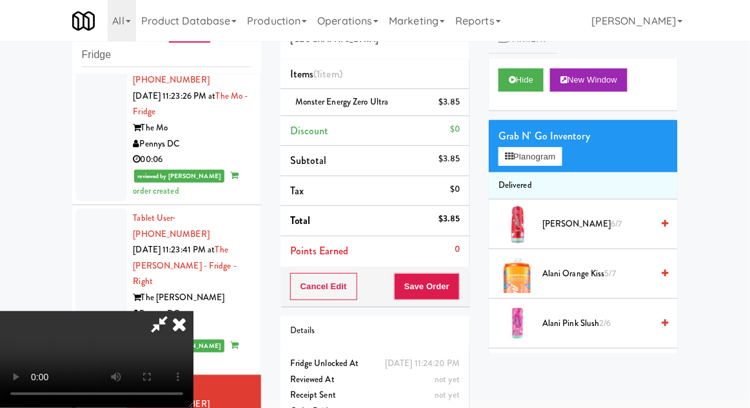
scroll to position [47, 0]
click at [453, 292] on button "Save Order" at bounding box center [427, 286] width 66 height 27
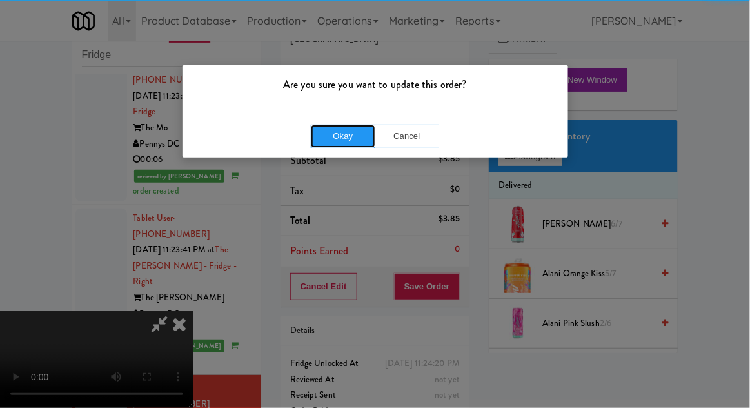
click at [349, 139] on button "Okay" at bounding box center [343, 135] width 64 height 23
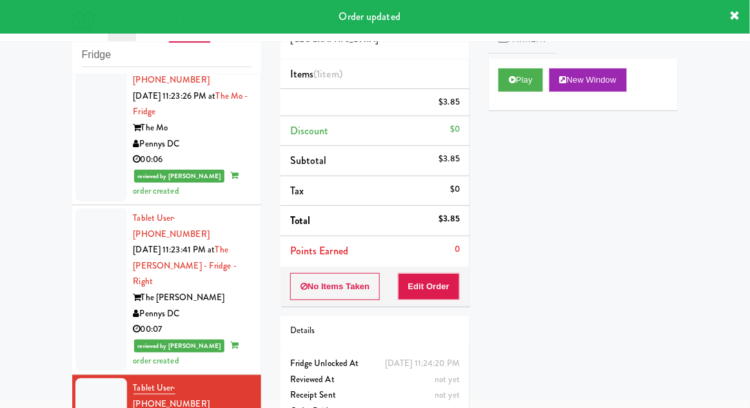
scroll to position [0, 0]
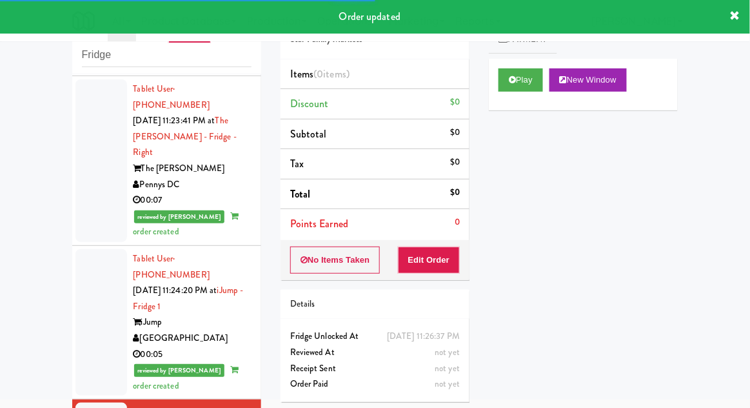
scroll to position [2373, 0]
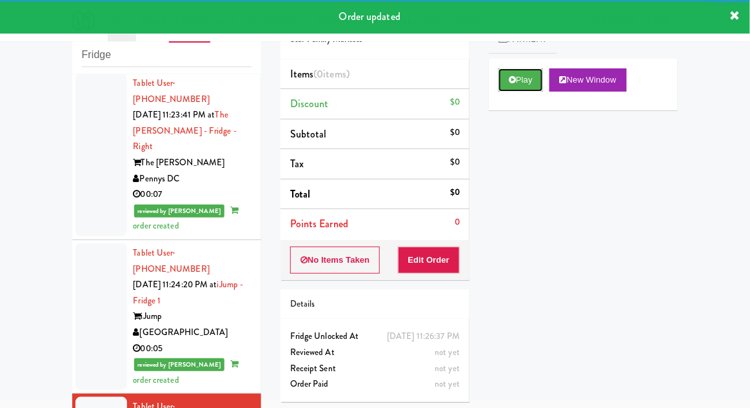
click at [511, 70] on button "Play" at bounding box center [521, 79] width 45 height 23
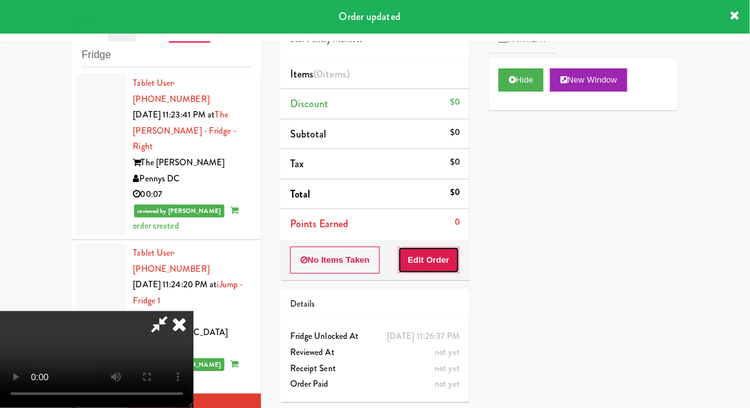
click at [430, 259] on button "Edit Order" at bounding box center [429, 259] width 63 height 27
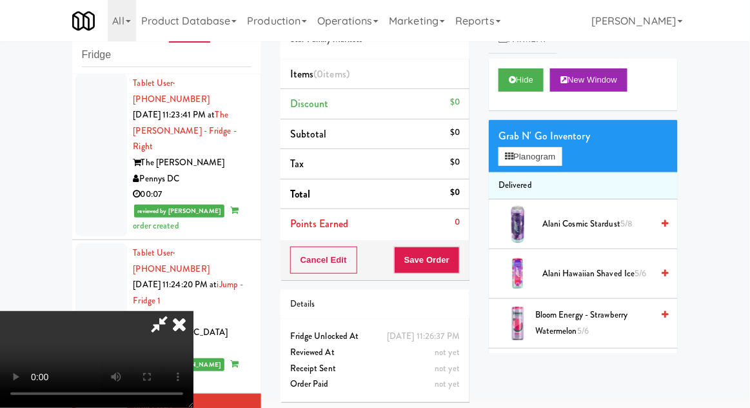
scroll to position [0, 0]
click at [521, 159] on button "Planogram" at bounding box center [530, 156] width 63 height 19
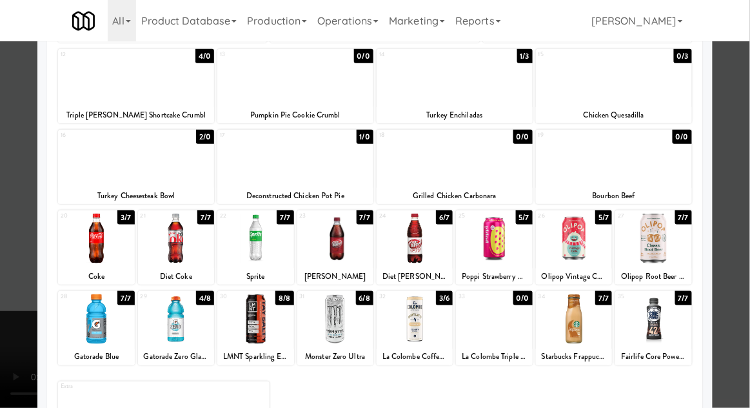
scroll to position [237, 0]
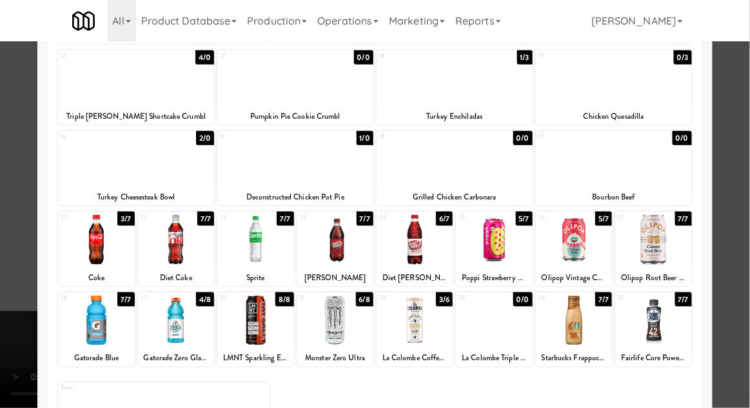
click at [172, 328] on div at bounding box center [176, 320] width 76 height 50
click at [747, 148] on div at bounding box center [375, 204] width 750 height 408
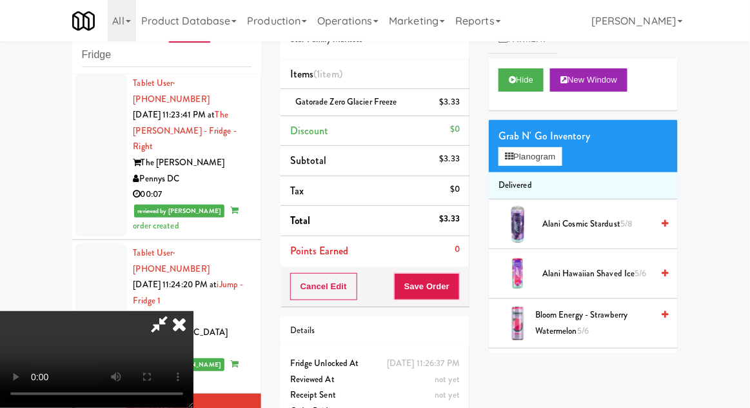
scroll to position [47, 0]
click at [457, 284] on button "Save Order" at bounding box center [427, 286] width 66 height 27
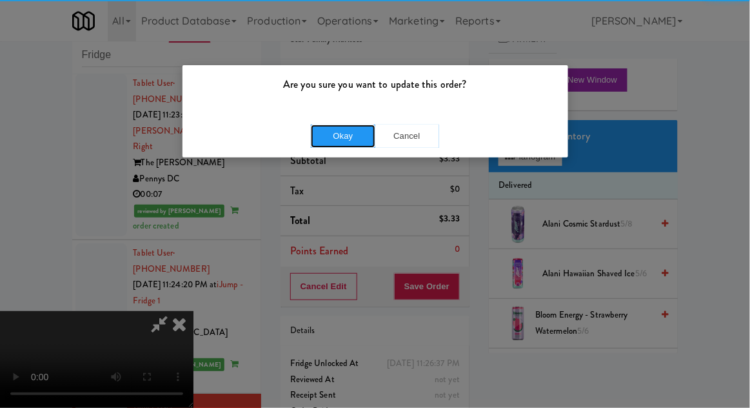
click at [346, 126] on button "Okay" at bounding box center [343, 135] width 64 height 23
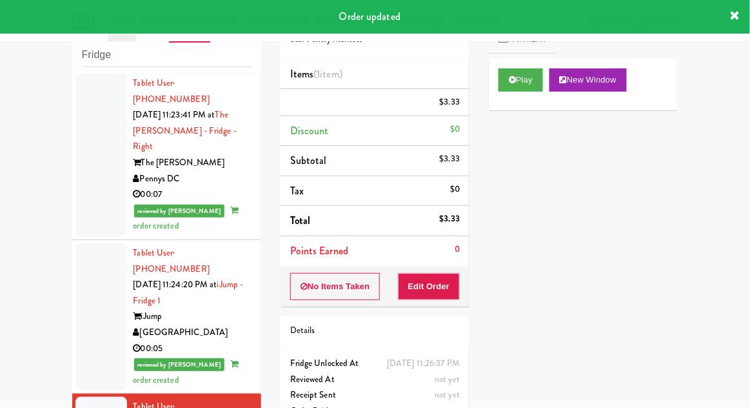
scroll to position [0, 0]
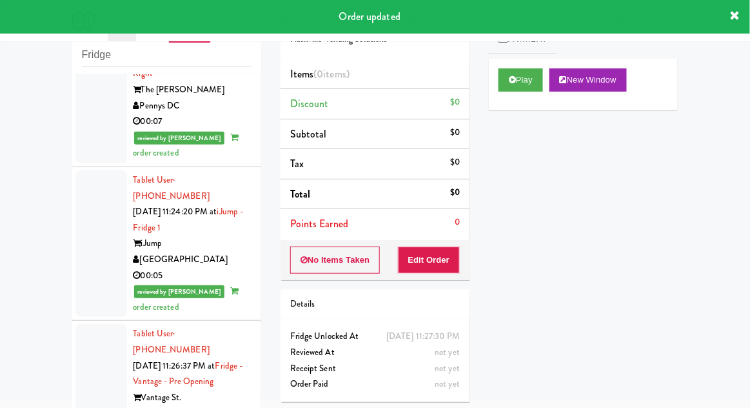
scroll to position [2506, 0]
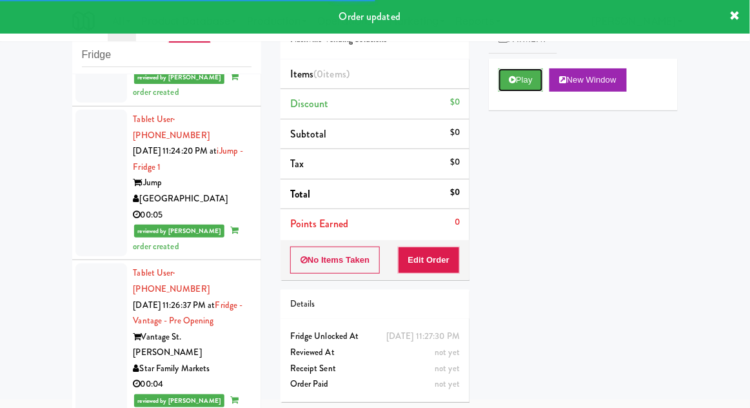
click at [505, 70] on button "Play" at bounding box center [521, 79] width 45 height 23
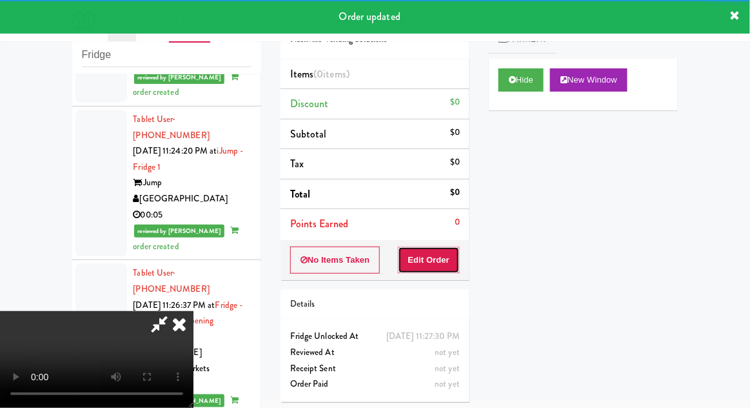
click at [428, 255] on button "Edit Order" at bounding box center [429, 259] width 63 height 27
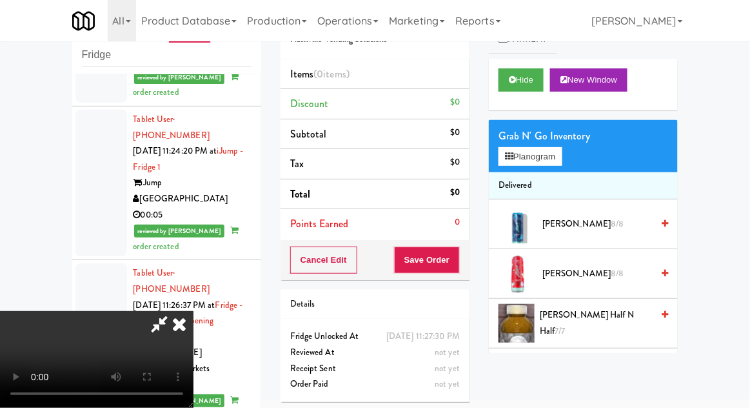
scroll to position [0, 0]
click at [535, 148] on button "Planogram" at bounding box center [530, 156] width 63 height 19
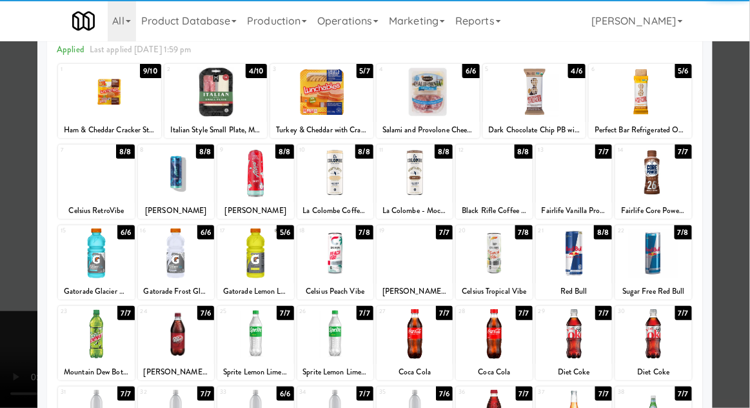
scroll to position [61, 0]
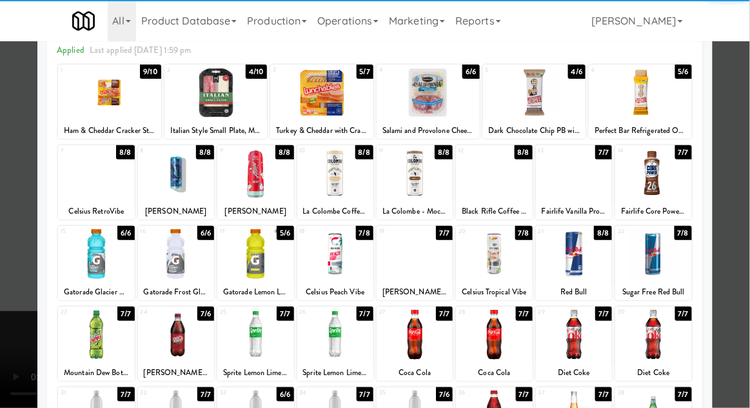
click at [256, 253] on div at bounding box center [255, 254] width 76 height 50
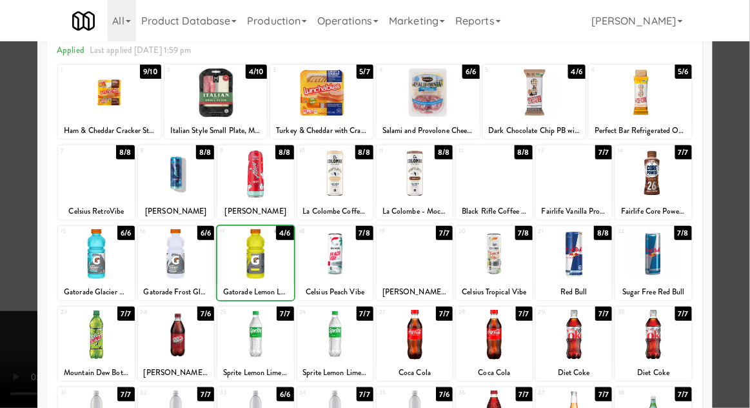
click at [742, 163] on div at bounding box center [375, 204] width 750 height 408
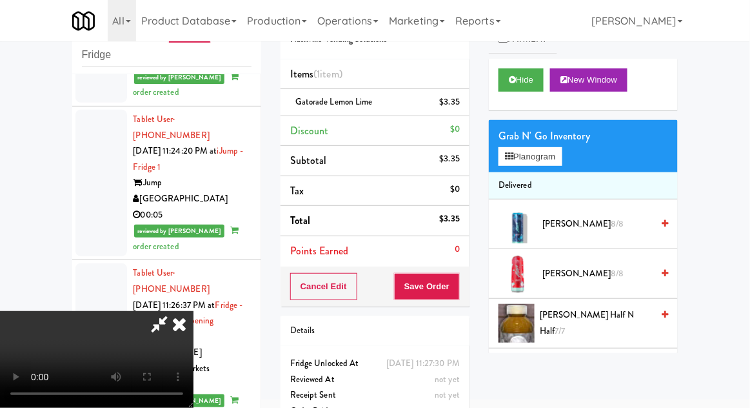
scroll to position [47, 0]
click at [455, 288] on button "Save Order" at bounding box center [427, 286] width 66 height 27
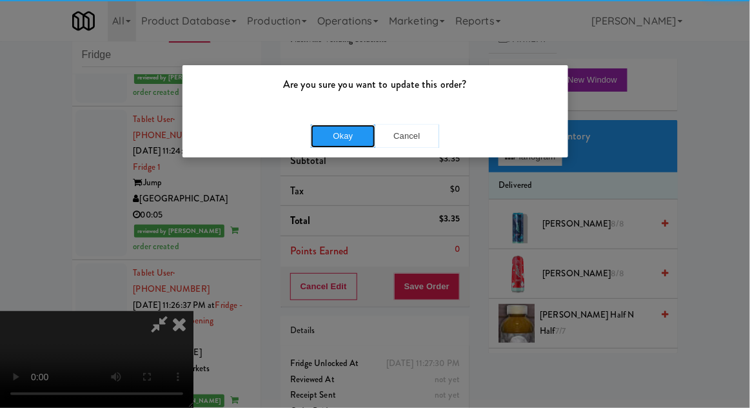
click at [322, 139] on button "Okay" at bounding box center [343, 135] width 64 height 23
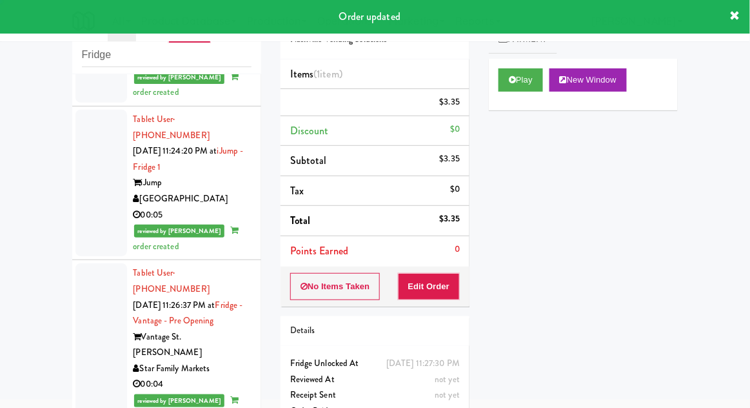
scroll to position [0, 0]
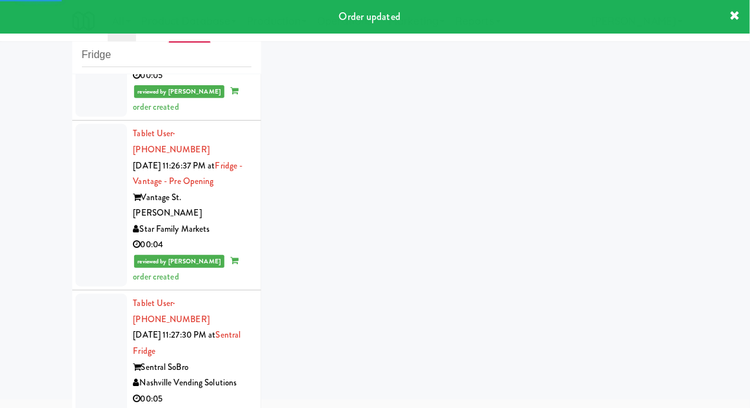
scroll to position [2648, 0]
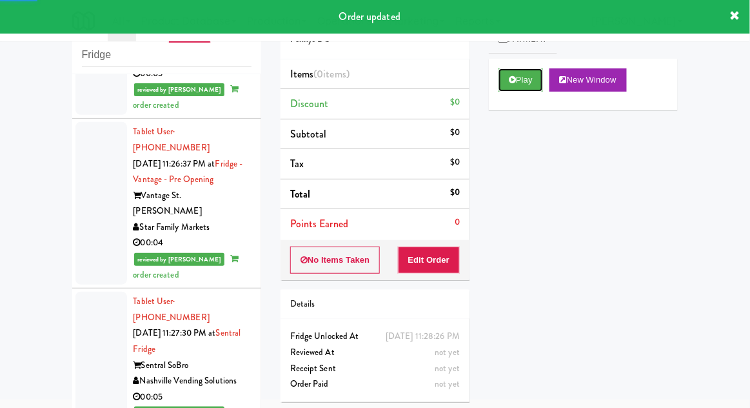
click at [509, 74] on button "Play" at bounding box center [521, 79] width 45 height 23
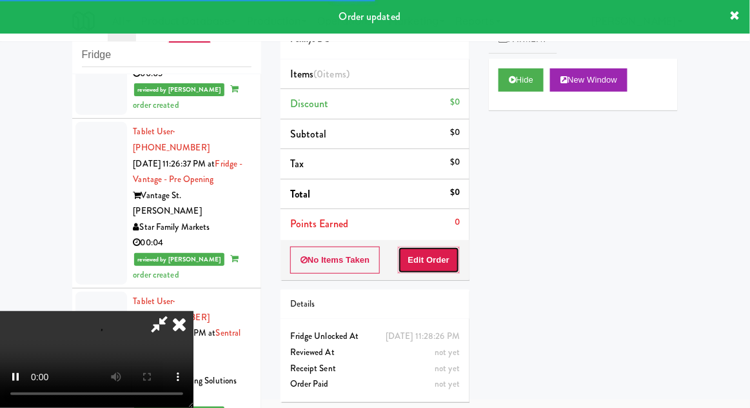
click at [434, 270] on button "Edit Order" at bounding box center [429, 259] width 63 height 27
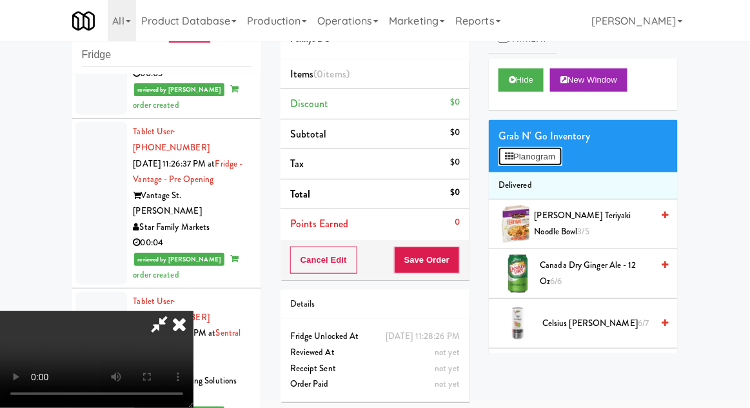
click at [520, 148] on button "Planogram" at bounding box center [530, 156] width 63 height 19
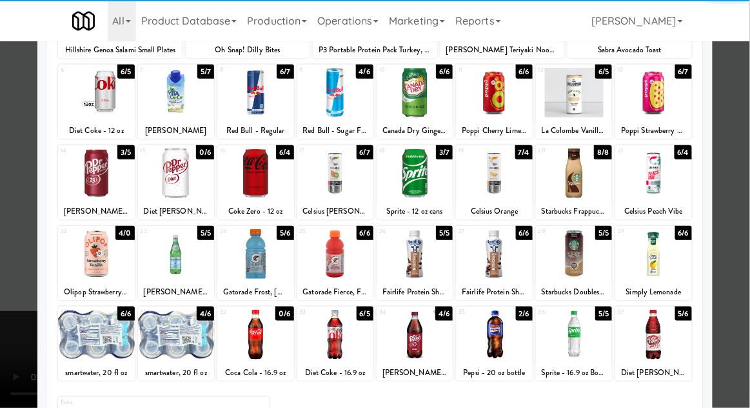
scroll to position [141, 0]
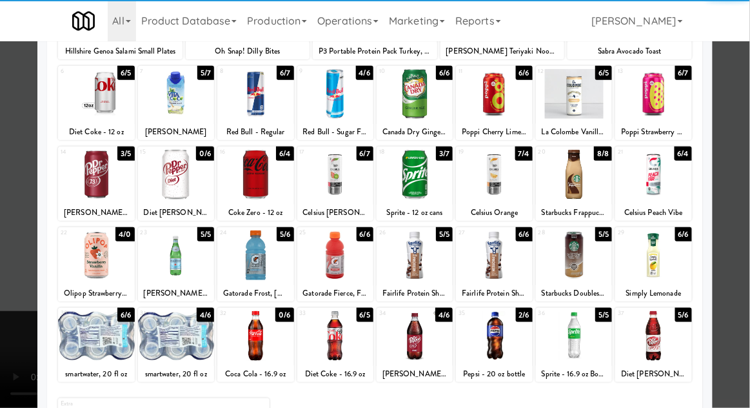
click at [175, 339] on div at bounding box center [176, 336] width 76 height 50
click at [743, 152] on div at bounding box center [375, 204] width 750 height 408
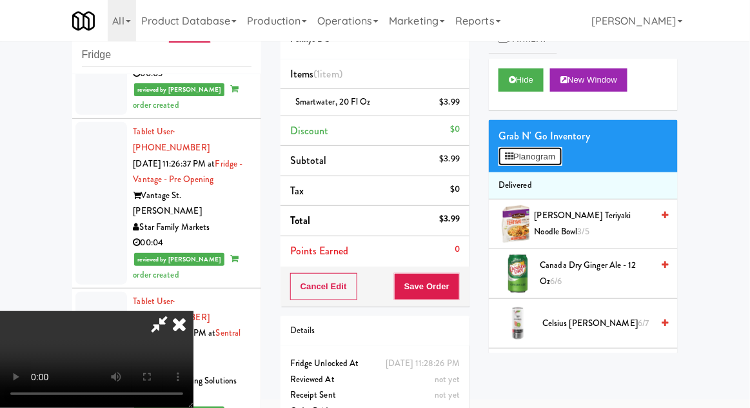
click at [524, 154] on button "Planogram" at bounding box center [530, 156] width 63 height 19
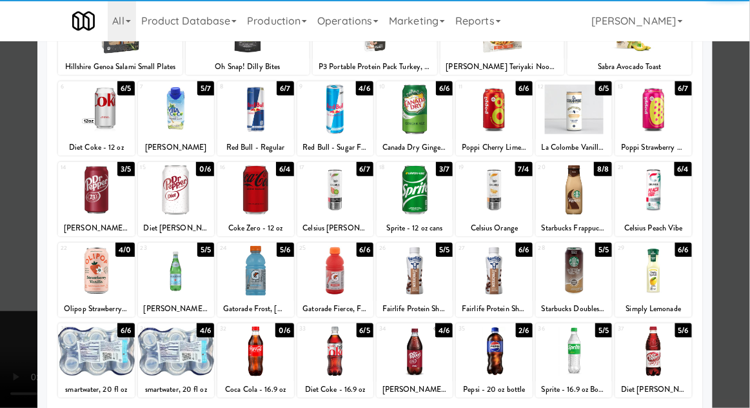
scroll to position [130, 0]
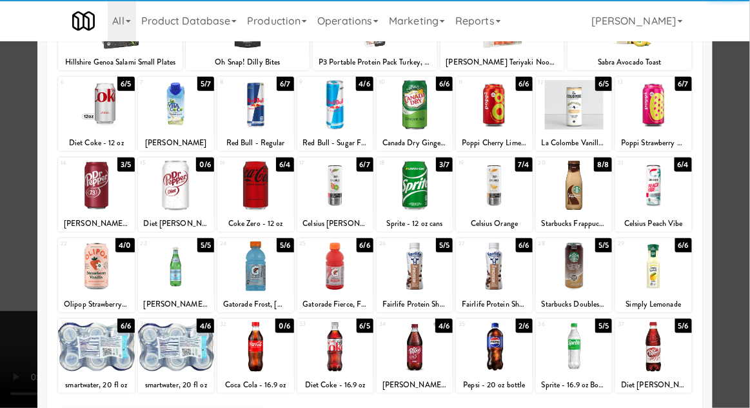
click at [177, 359] on div at bounding box center [176, 347] width 76 height 50
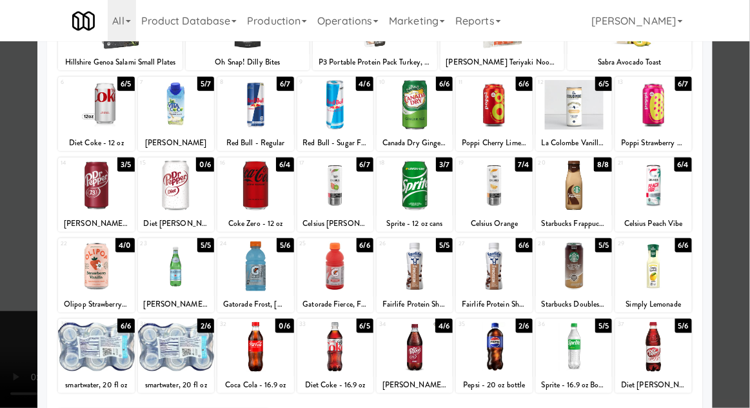
click at [6, 241] on div at bounding box center [375, 204] width 750 height 408
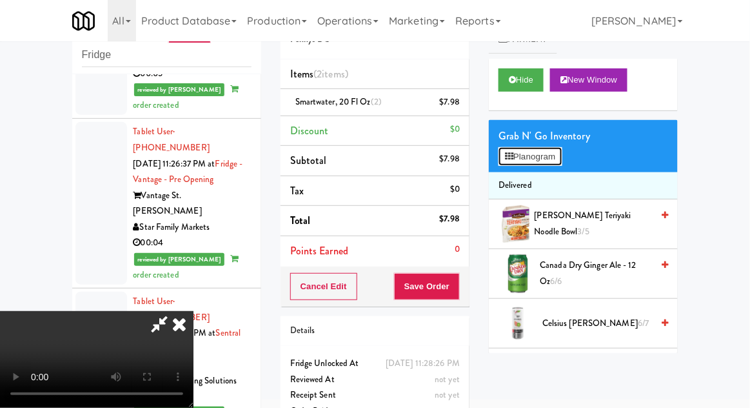
click at [558, 161] on button "Planogram" at bounding box center [530, 156] width 63 height 19
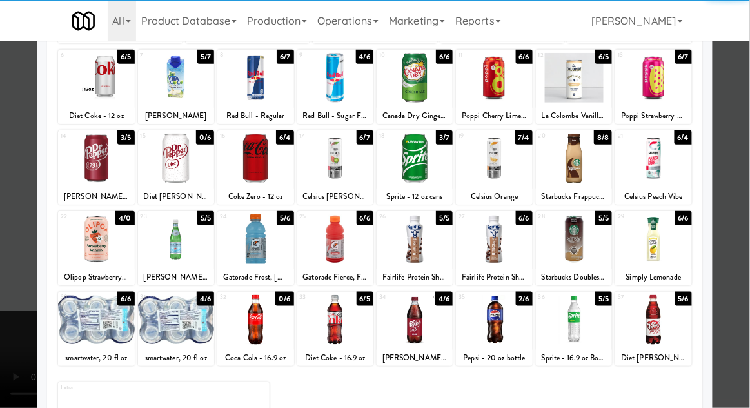
scroll to position [157, 0]
click at [344, 321] on div at bounding box center [335, 320] width 76 height 50
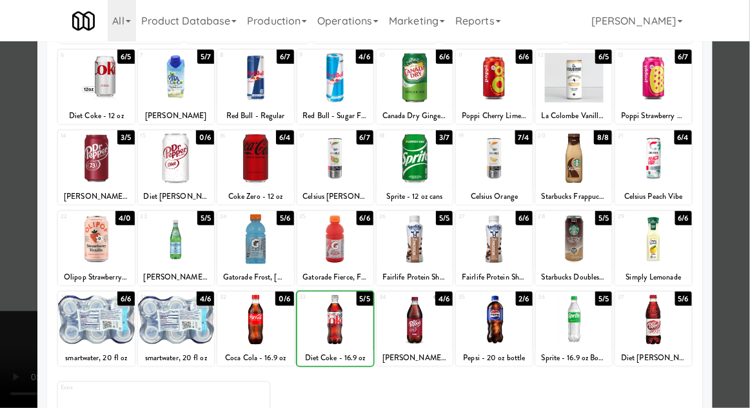
click at [741, 209] on div at bounding box center [375, 204] width 750 height 408
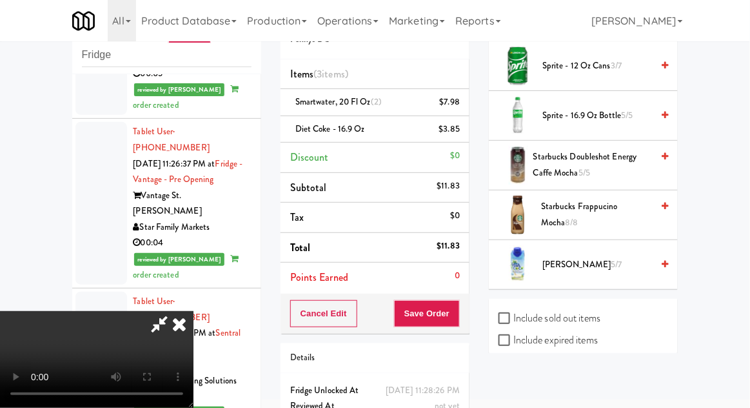
scroll to position [1654, 0]
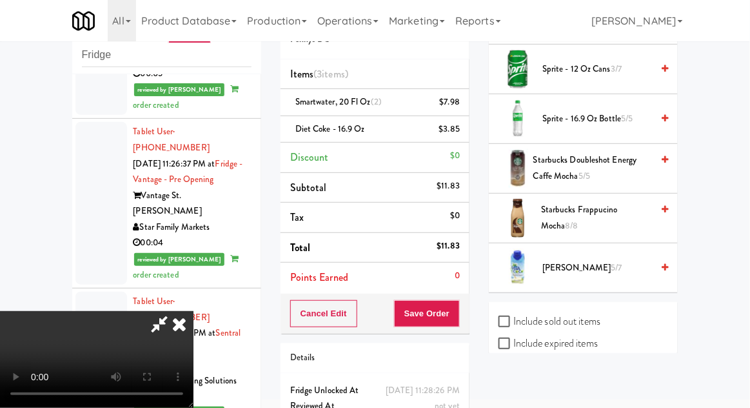
click at [594, 260] on span "Vita Coco 5/7" at bounding box center [597, 268] width 110 height 16
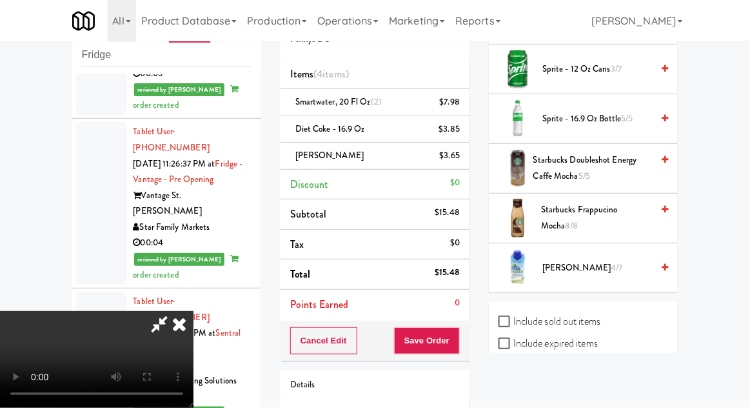
click at [594, 260] on span "Vita Coco 4/7" at bounding box center [597, 268] width 110 height 16
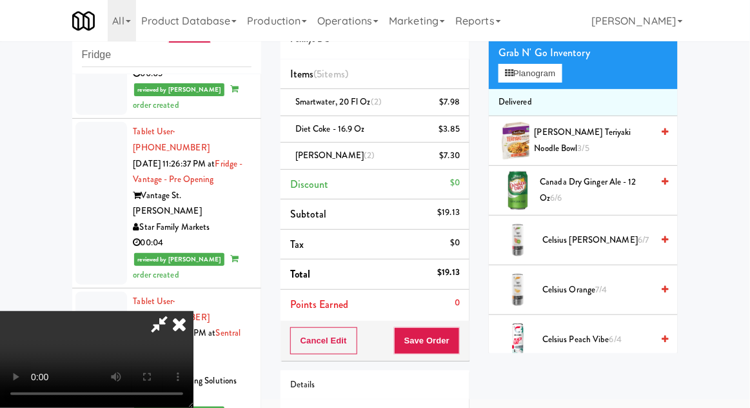
scroll to position [0, 0]
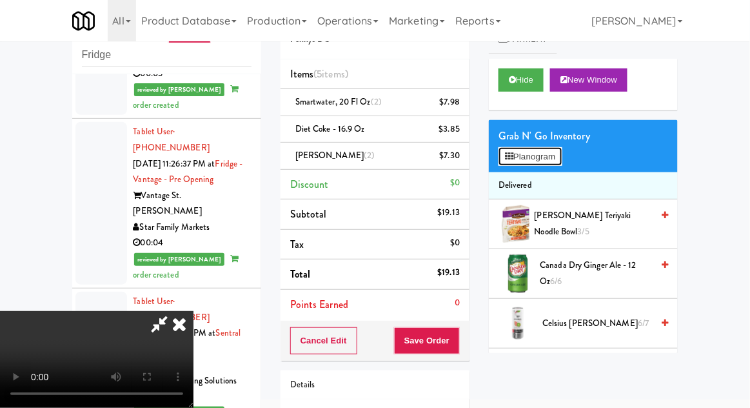
click at [556, 162] on button "Planogram" at bounding box center [530, 156] width 63 height 19
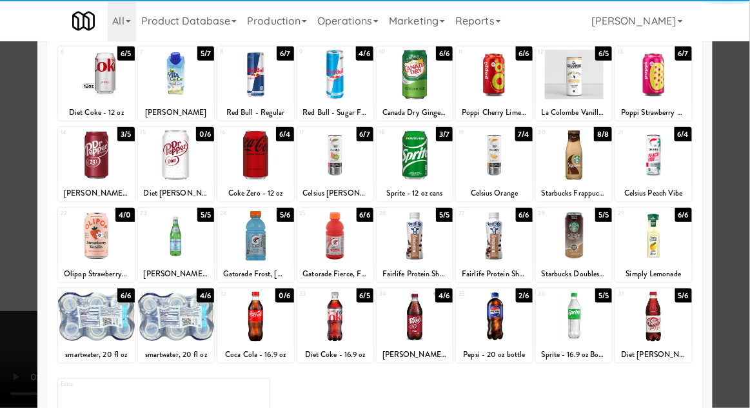
scroll to position [163, 0]
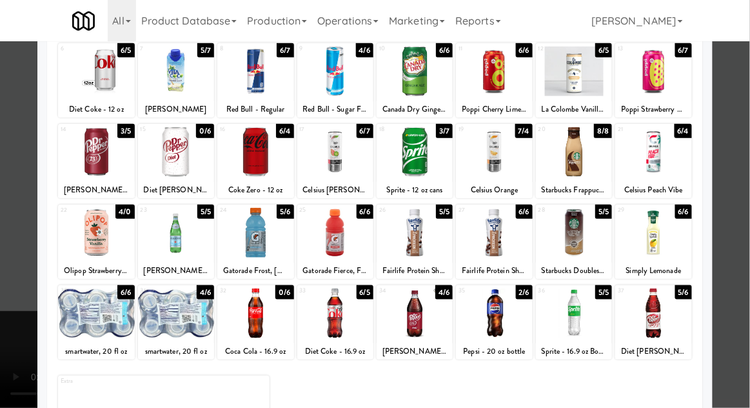
click at [179, 313] on div at bounding box center [176, 313] width 76 height 50
click at [746, 183] on div at bounding box center [375, 204] width 750 height 408
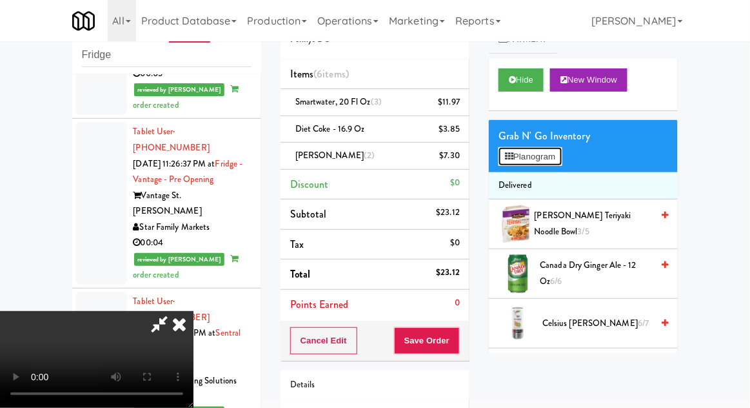
click at [557, 155] on button "Planogram" at bounding box center [530, 156] width 63 height 19
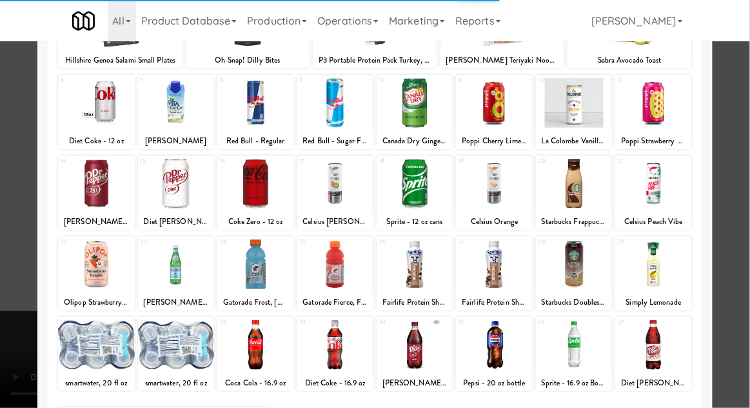
scroll to position [163, 0]
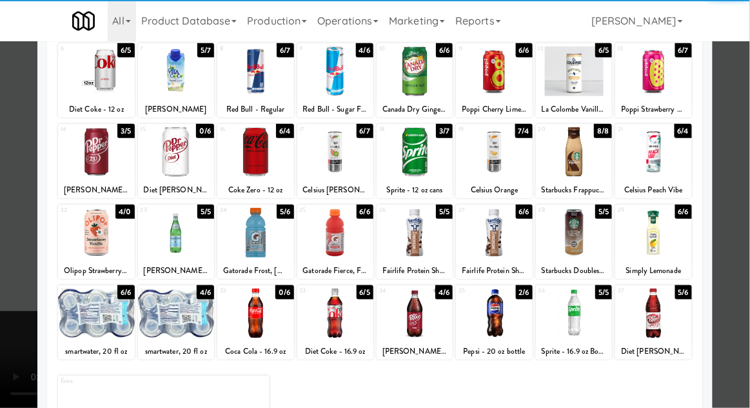
click at [89, 320] on div at bounding box center [96, 313] width 76 height 50
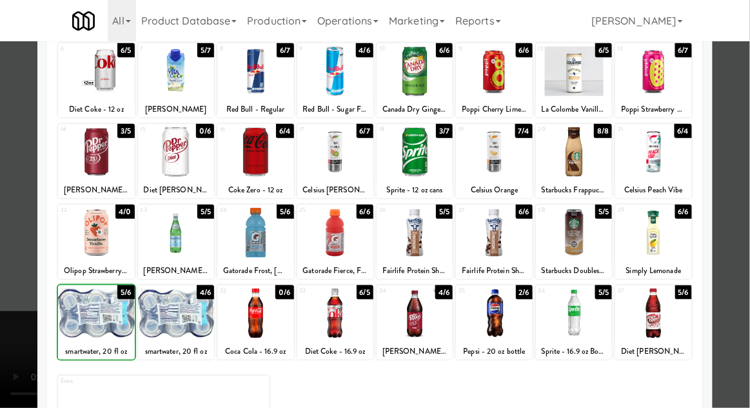
click at [734, 197] on div at bounding box center [375, 204] width 750 height 408
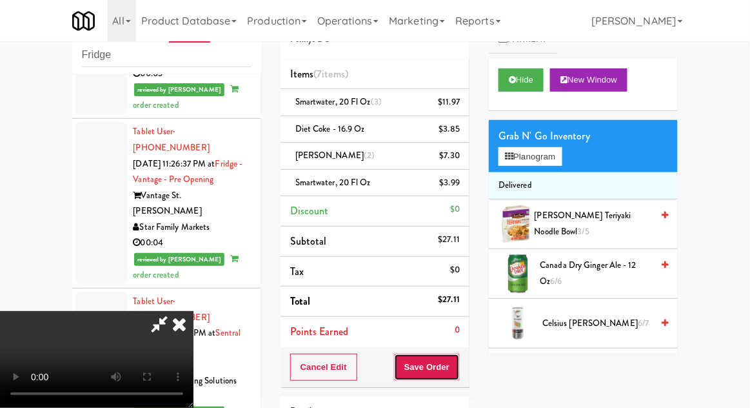
click at [457, 367] on button "Save Order" at bounding box center [427, 366] width 66 height 27
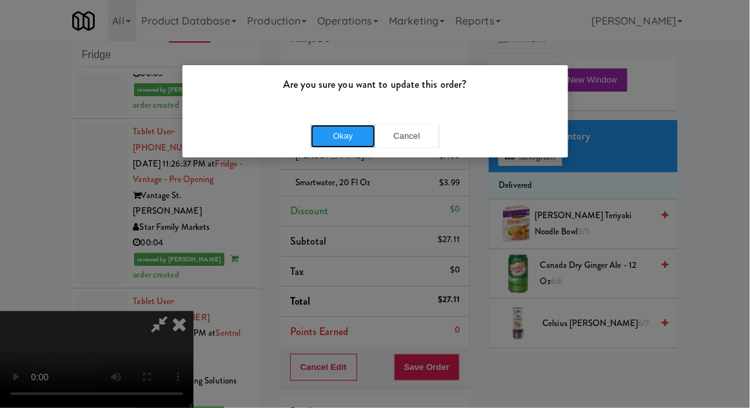
click at [342, 137] on button "Okay" at bounding box center [343, 135] width 64 height 23
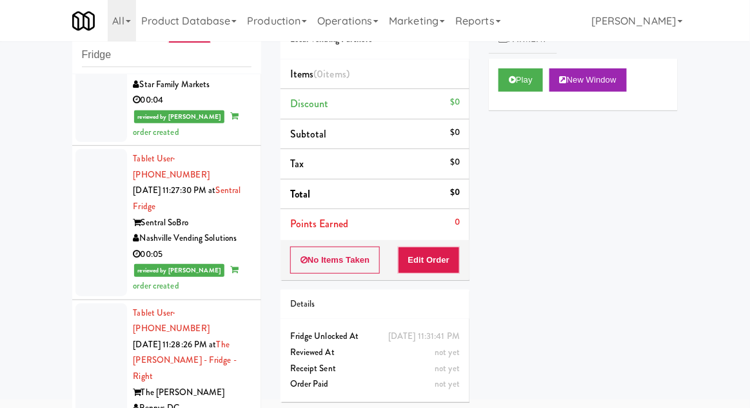
scroll to position [2790, 0]
click at [511, 83] on icon at bounding box center [512, 79] width 7 height 8
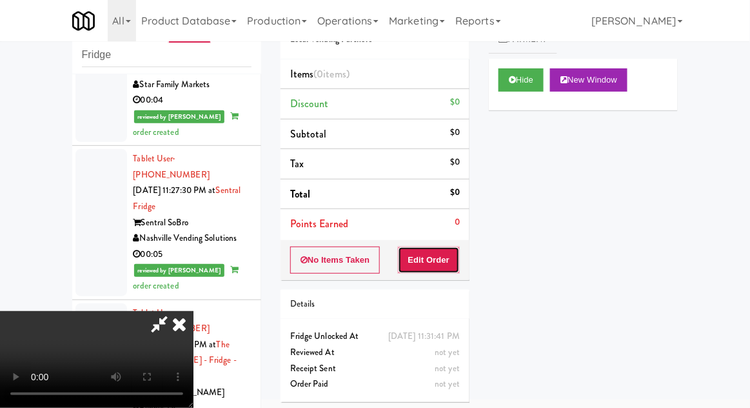
click at [431, 246] on button "Edit Order" at bounding box center [429, 259] width 63 height 27
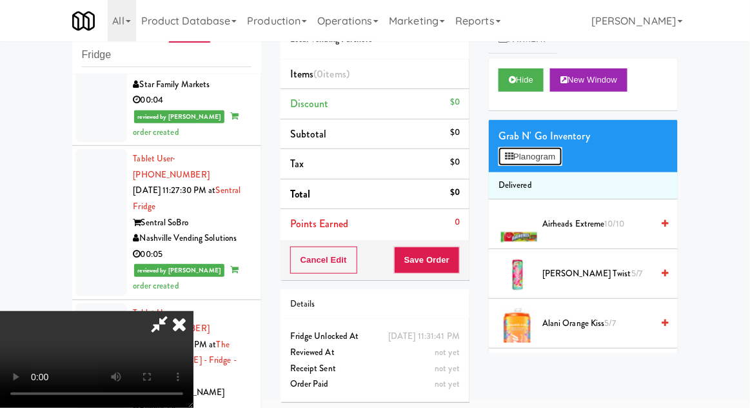
click at [519, 150] on button "Planogram" at bounding box center [530, 156] width 63 height 19
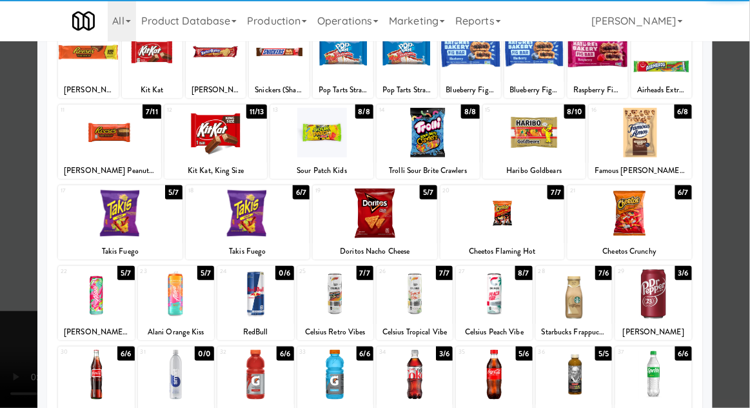
scroll to position [163, 0]
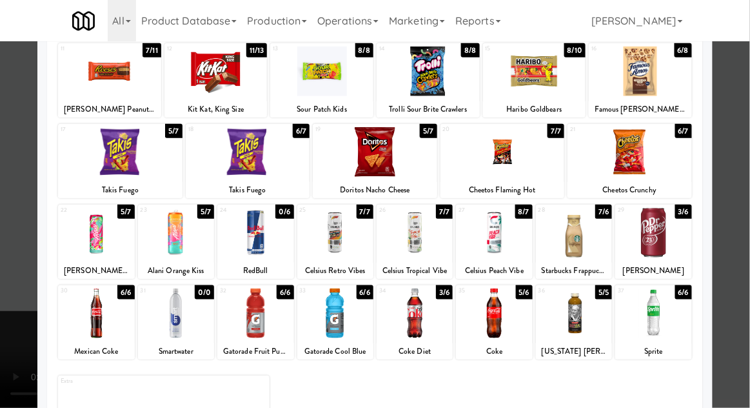
click at [564, 308] on div at bounding box center [574, 313] width 76 height 50
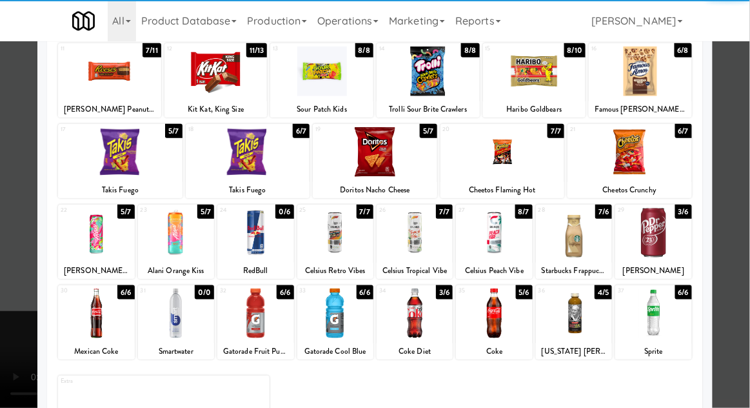
click at [15, 302] on div at bounding box center [375, 204] width 750 height 408
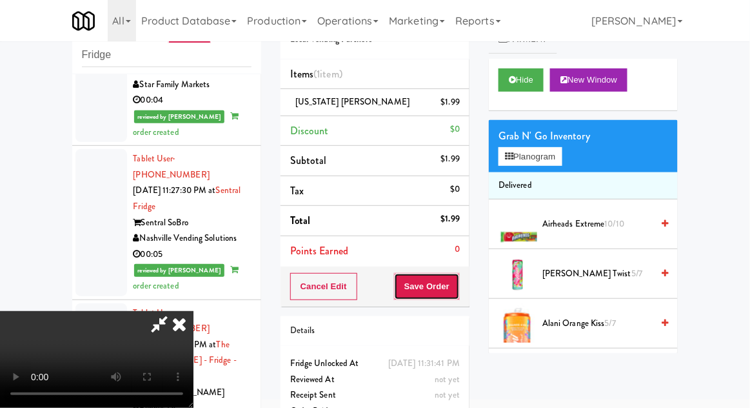
click at [453, 288] on button "Save Order" at bounding box center [427, 286] width 66 height 27
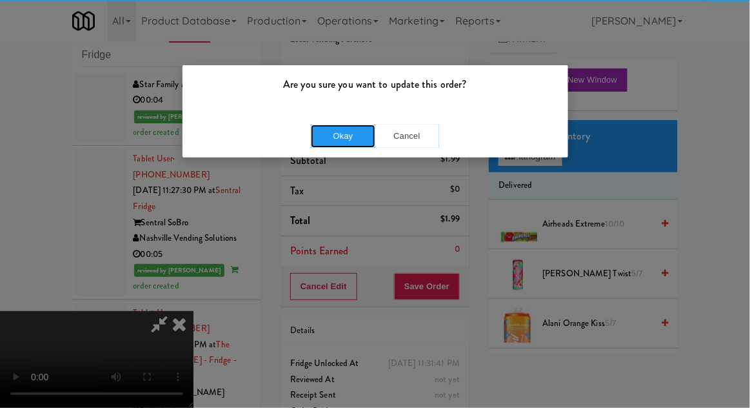
click at [347, 139] on button "Okay" at bounding box center [343, 135] width 64 height 23
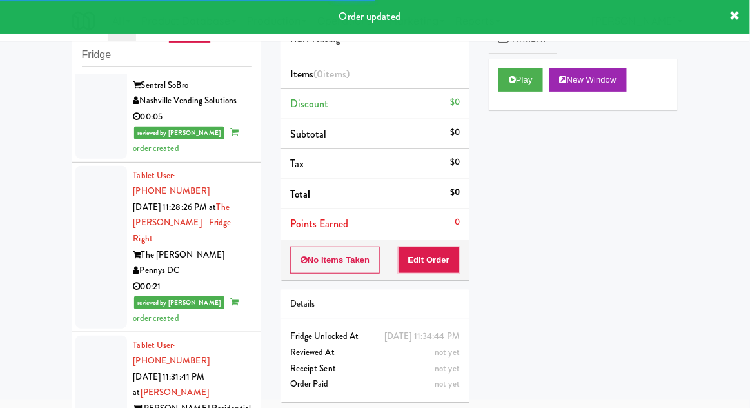
scroll to position [2929, 0]
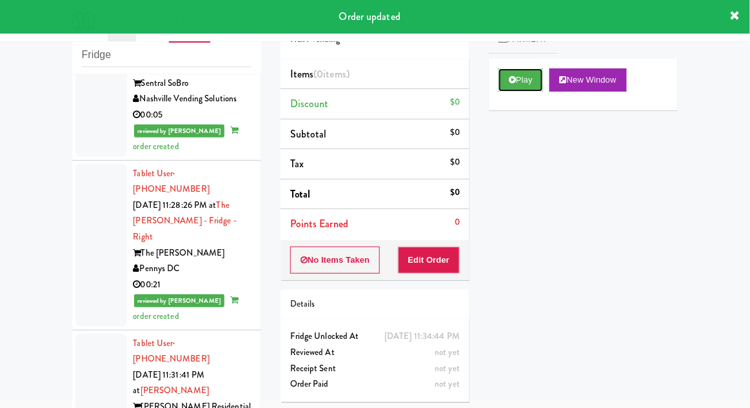
click at [510, 88] on button "Play" at bounding box center [521, 79] width 45 height 23
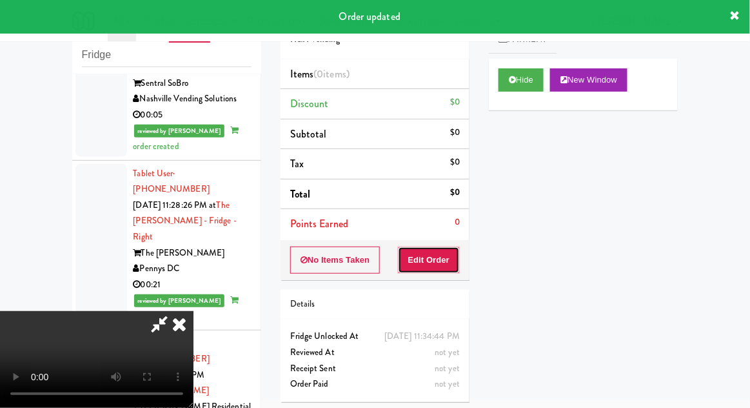
click at [430, 255] on button "Edit Order" at bounding box center [429, 259] width 63 height 27
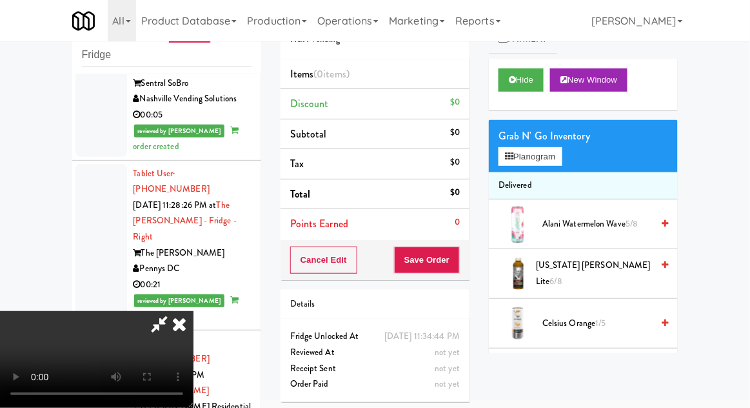
scroll to position [47, 0]
click at [525, 147] on button "Planogram" at bounding box center [530, 156] width 63 height 19
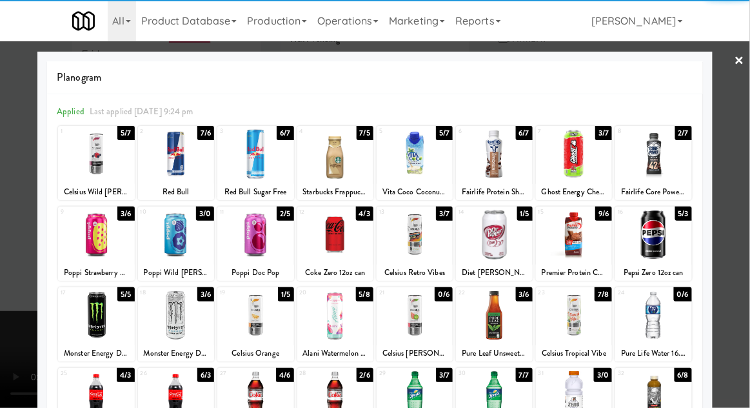
click at [502, 319] on div at bounding box center [494, 315] width 76 height 50
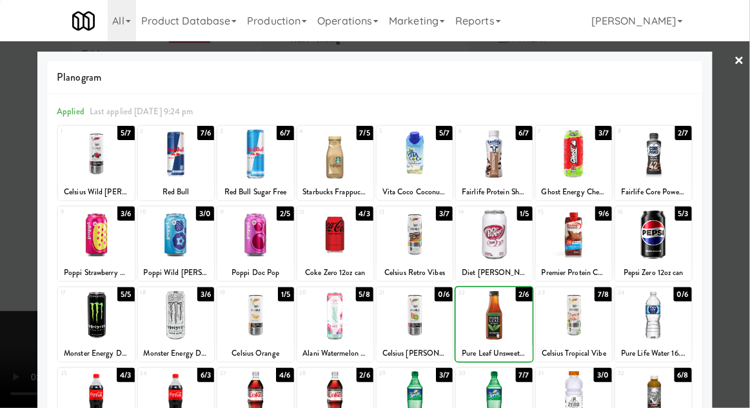
click at [749, 258] on div at bounding box center [375, 204] width 750 height 408
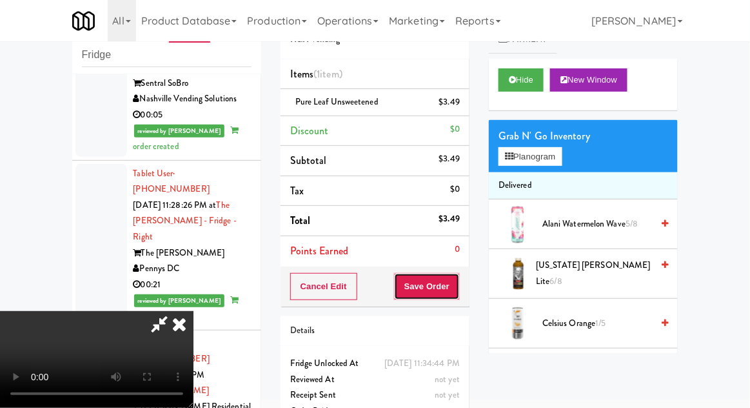
click at [456, 294] on button "Save Order" at bounding box center [427, 286] width 66 height 27
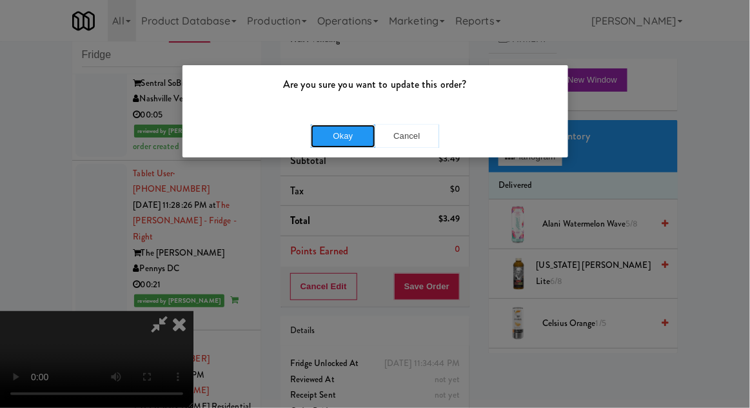
click at [323, 135] on button "Okay" at bounding box center [343, 135] width 64 height 23
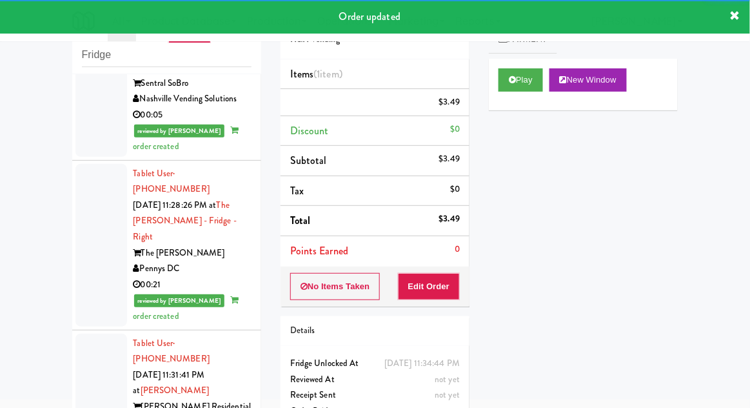
click at [59, 239] on div "inbox reviewed recent all unclear take inventory issue suspicious failed recent…" at bounding box center [375, 234] width 750 height 474
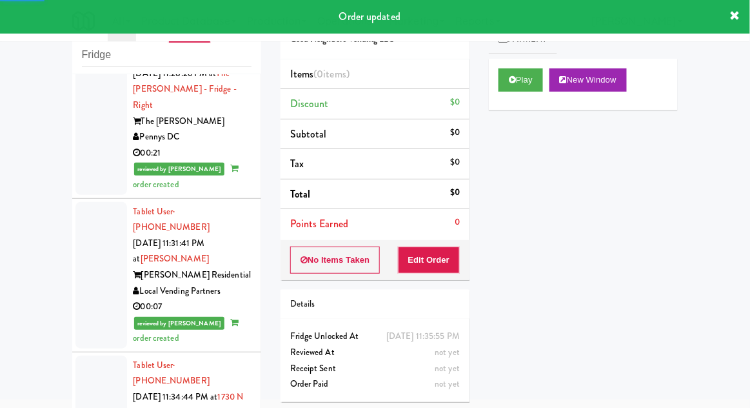
scroll to position [3060, 0]
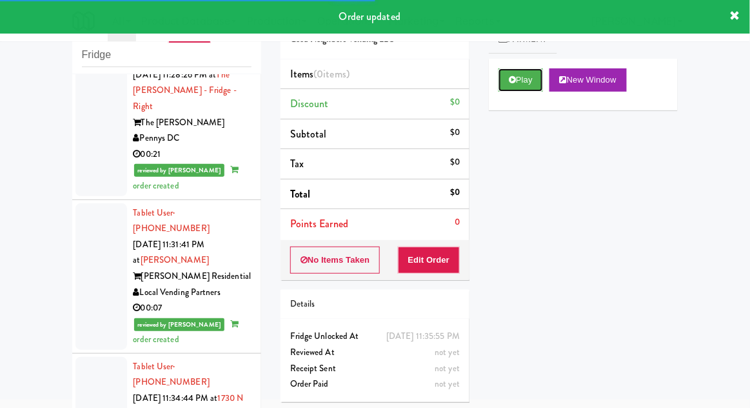
click at [508, 70] on button "Play" at bounding box center [521, 79] width 45 height 23
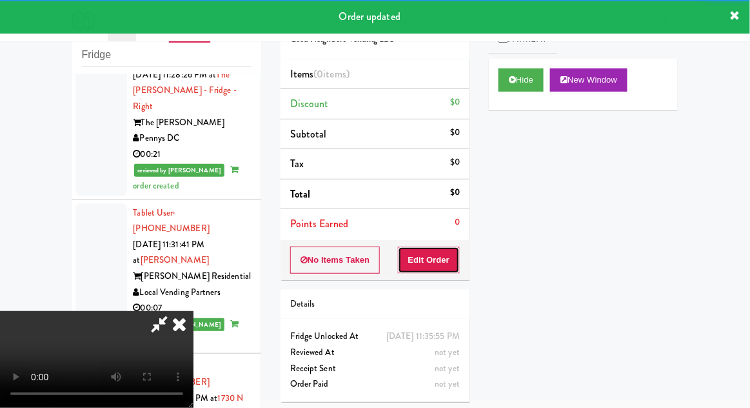
click at [430, 271] on button "Edit Order" at bounding box center [429, 259] width 63 height 27
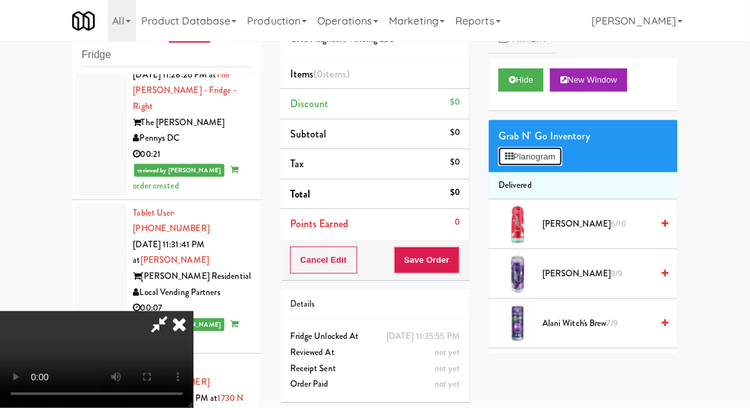
click at [519, 153] on button "Planogram" at bounding box center [530, 156] width 63 height 19
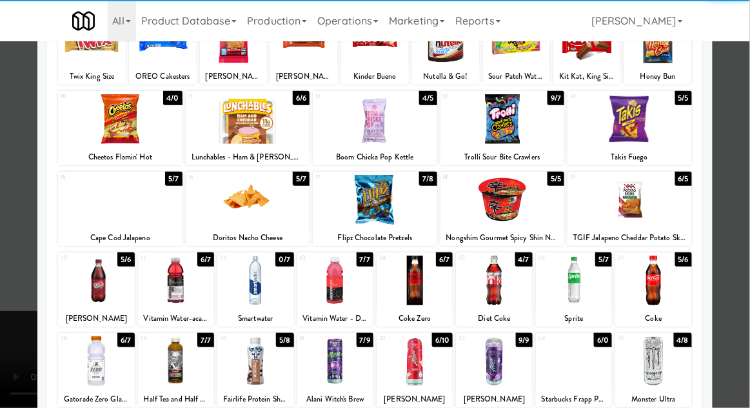
scroll to position [113, 0]
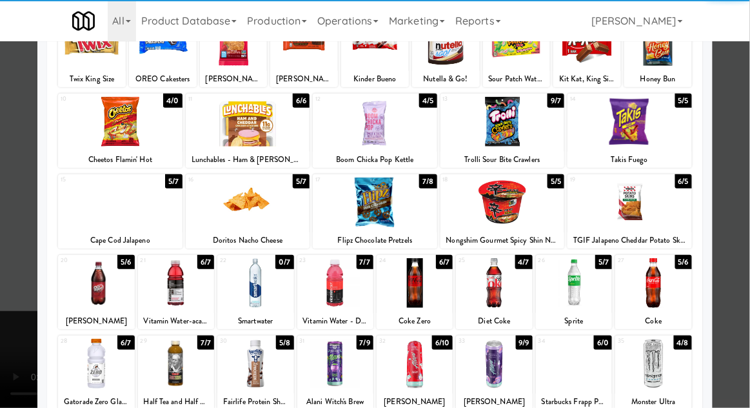
click at [166, 288] on div at bounding box center [176, 283] width 76 height 50
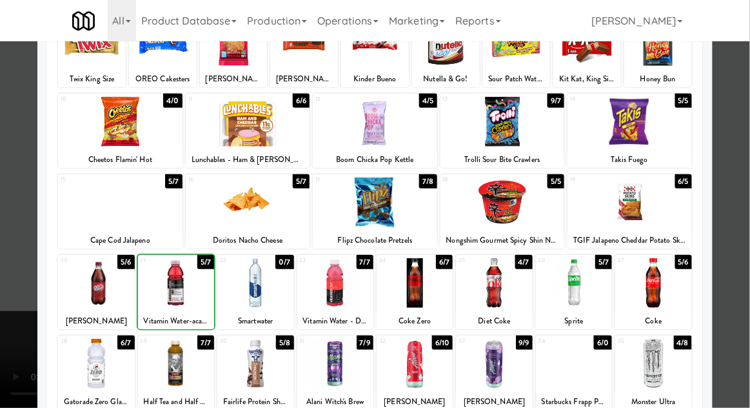
click at [738, 261] on div at bounding box center [375, 204] width 750 height 408
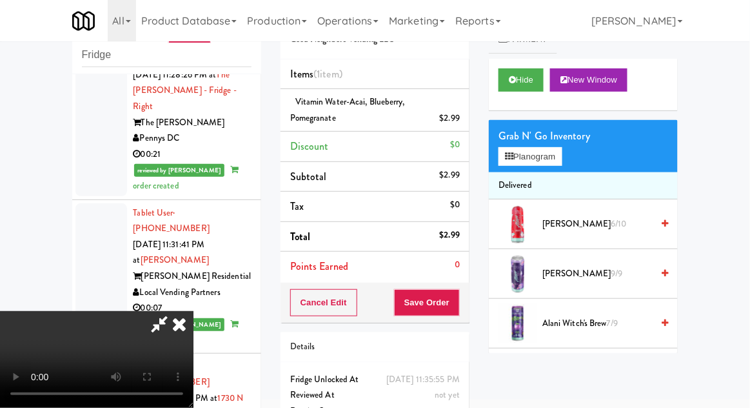
click at [326, 116] on span "Vitamin Water-acai, blueberry, pomegranate" at bounding box center [347, 109] width 115 height 28
click at [462, 122] on icon at bounding box center [461, 123] width 6 height 8
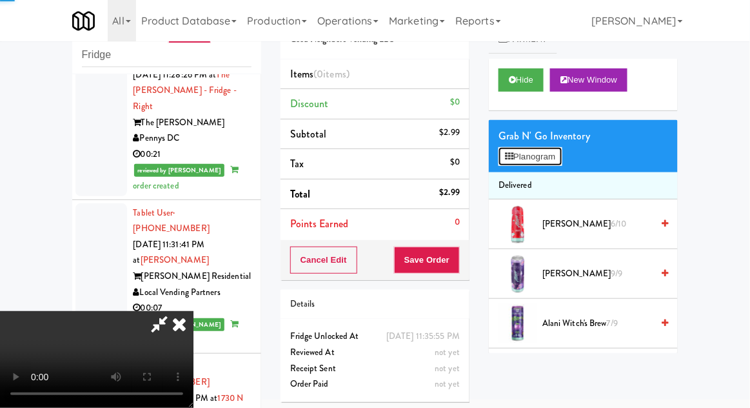
click at [521, 150] on button "Planogram" at bounding box center [530, 156] width 63 height 19
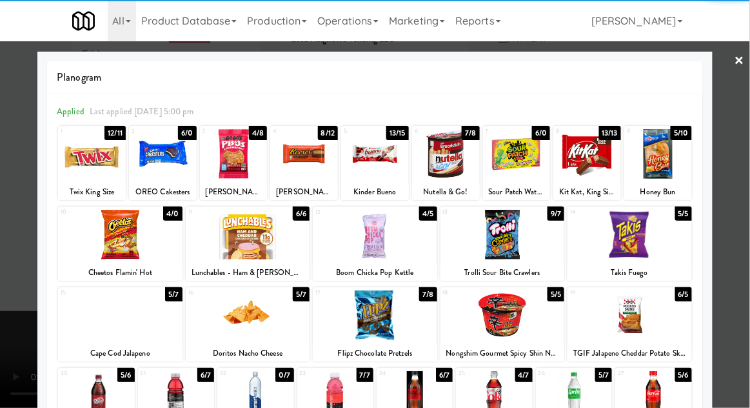
click at [338, 402] on div at bounding box center [335, 396] width 76 height 50
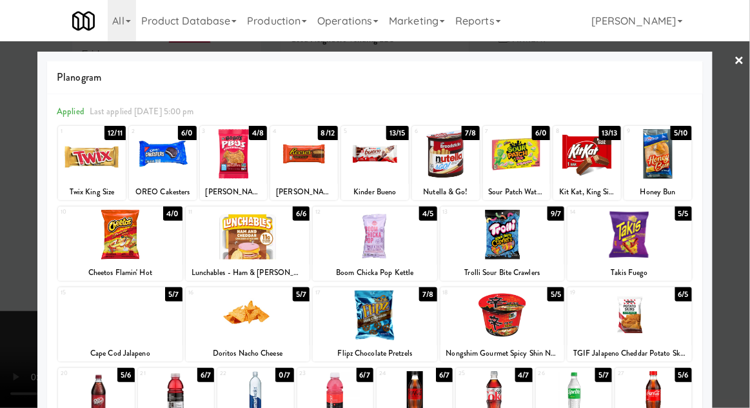
click at [741, 259] on div at bounding box center [375, 204] width 750 height 408
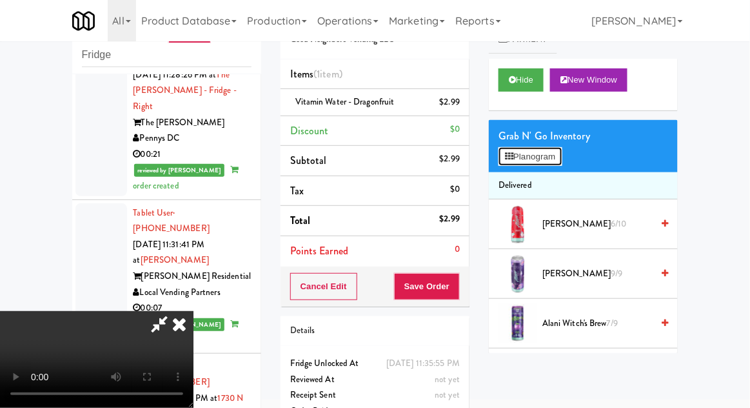
click at [546, 163] on button "Planogram" at bounding box center [530, 156] width 63 height 19
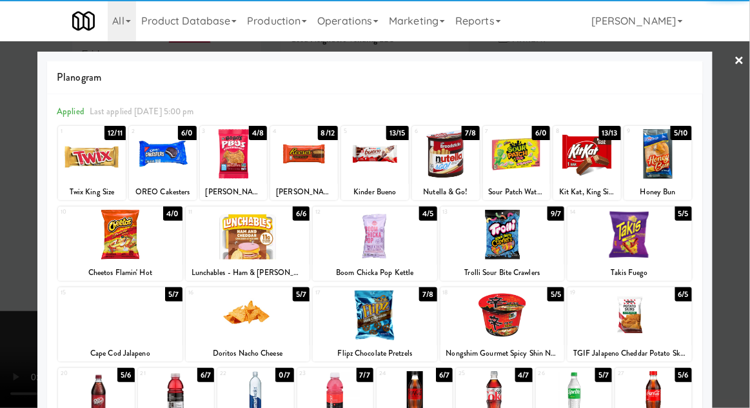
click at [742, 245] on div at bounding box center [375, 204] width 750 height 408
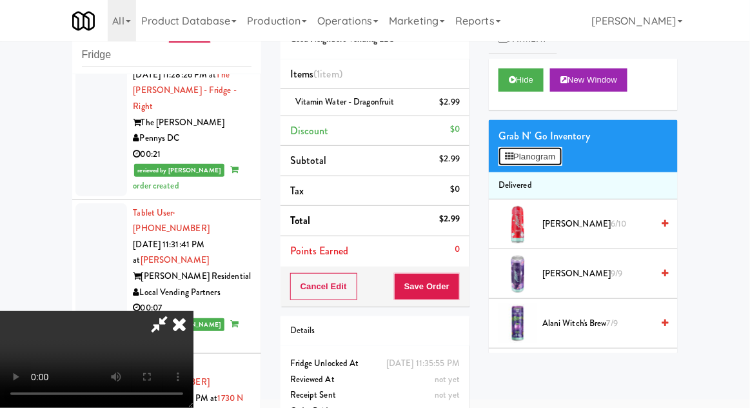
click at [562, 152] on button "Planogram" at bounding box center [530, 156] width 63 height 19
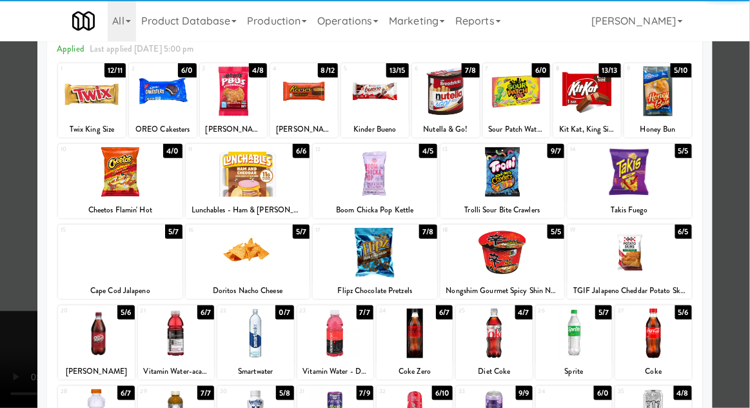
scroll to position [86, 0]
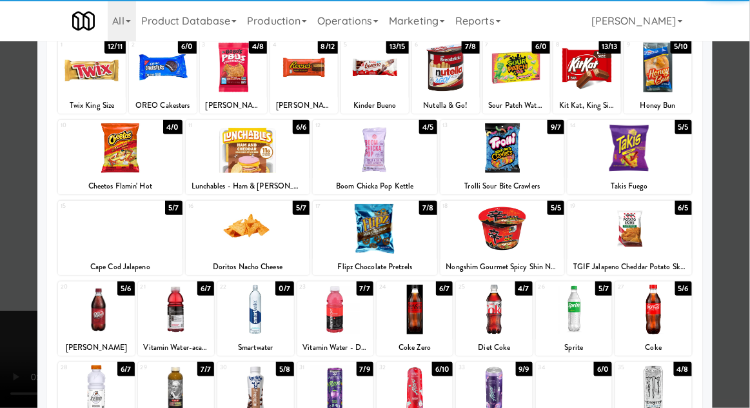
click at [173, 308] on div at bounding box center [176, 309] width 76 height 50
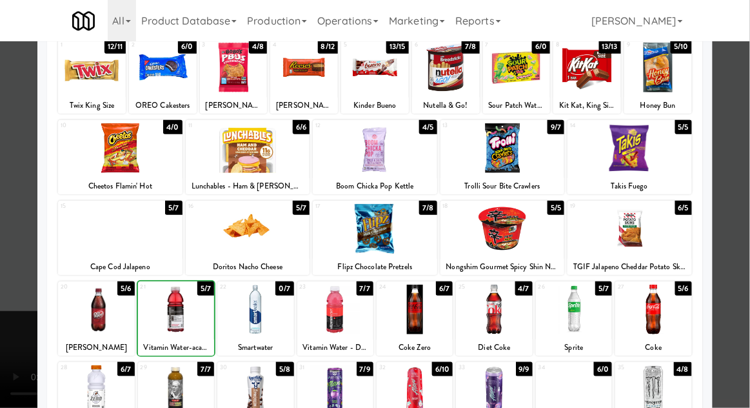
click at [749, 229] on div at bounding box center [375, 204] width 750 height 408
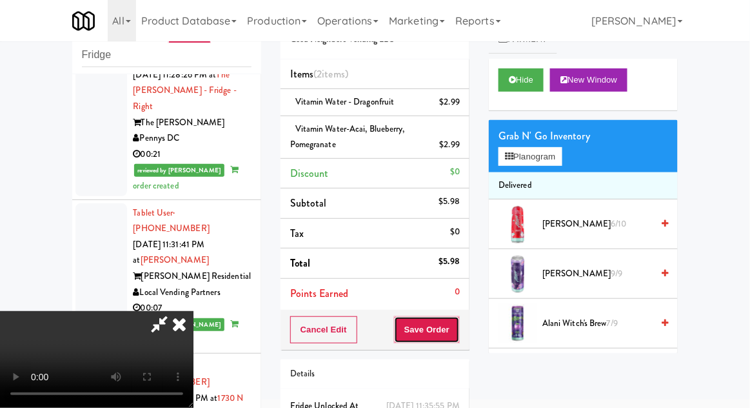
click at [459, 337] on button "Save Order" at bounding box center [427, 329] width 66 height 27
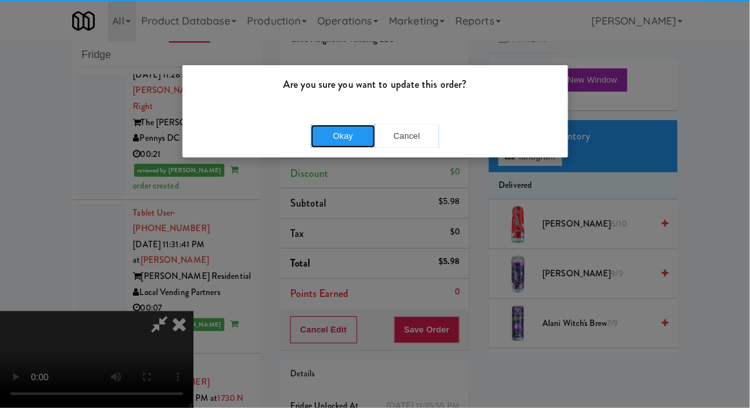
click at [346, 139] on button "Okay" at bounding box center [343, 135] width 64 height 23
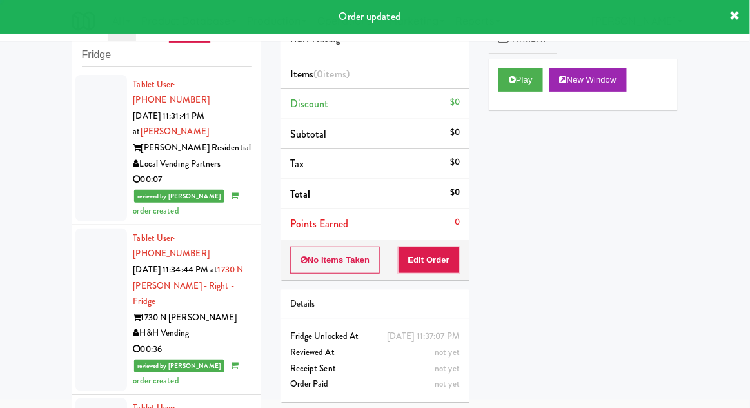
scroll to position [3189, 0]
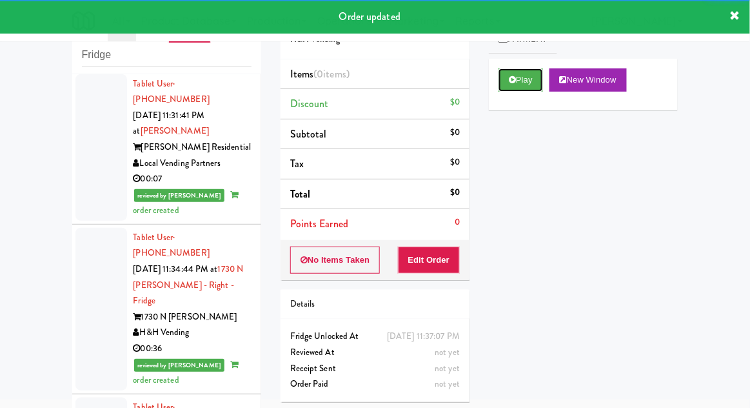
click at [507, 74] on button "Play" at bounding box center [521, 79] width 45 height 23
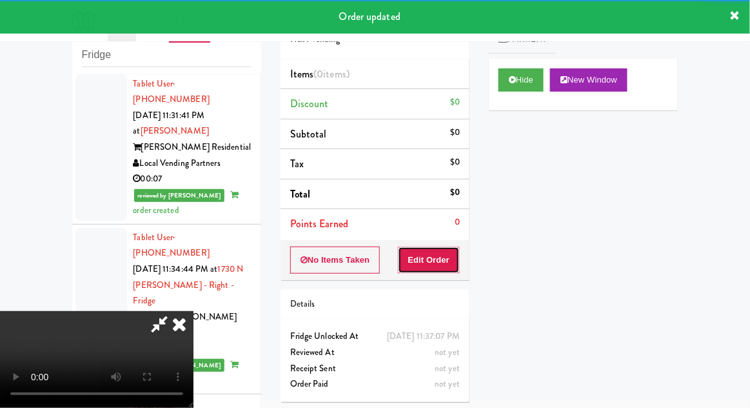
click at [426, 266] on button "Edit Order" at bounding box center [429, 259] width 63 height 27
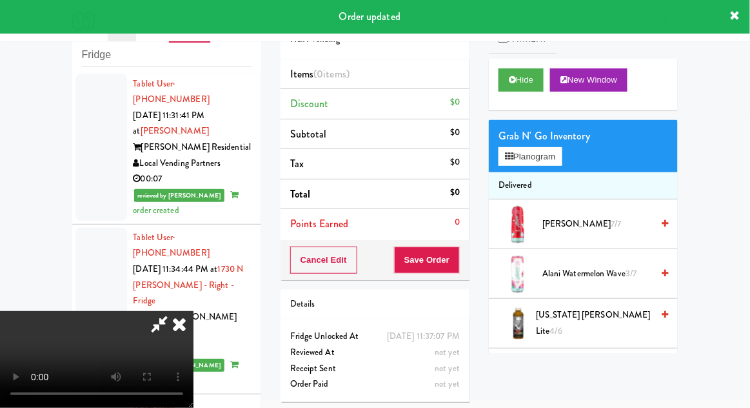
scroll to position [3237, 0]
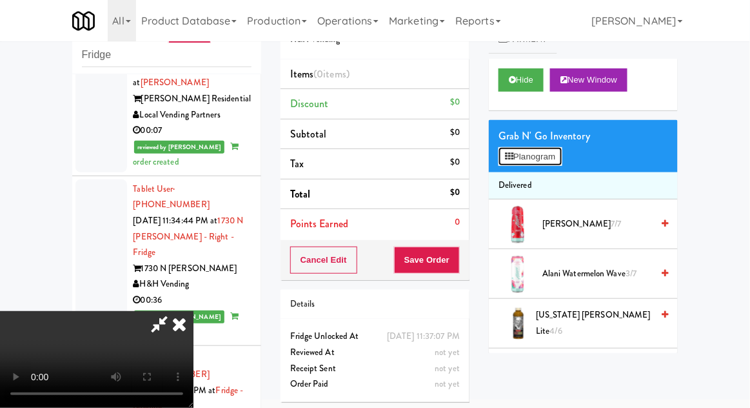
click at [555, 161] on button "Planogram" at bounding box center [530, 156] width 63 height 19
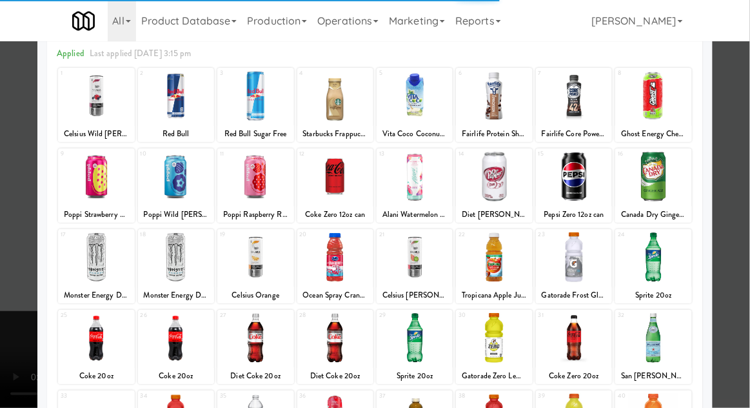
scroll to position [117, 0]
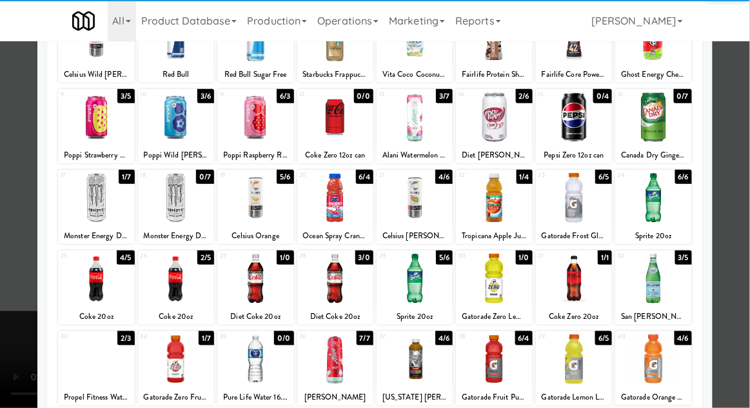
click at [408, 285] on div at bounding box center [415, 278] width 76 height 50
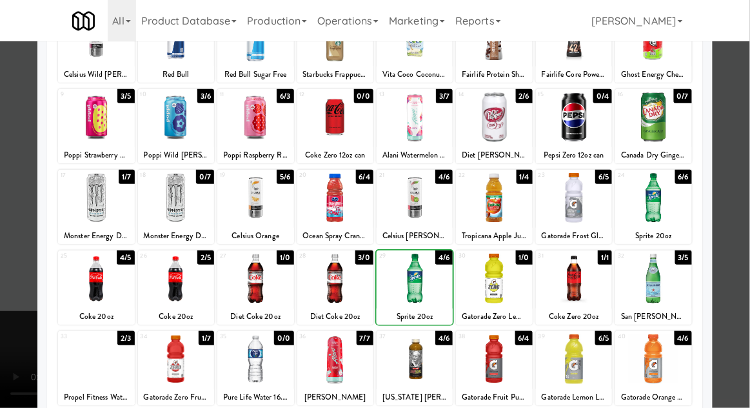
click at [746, 197] on div at bounding box center [375, 204] width 750 height 408
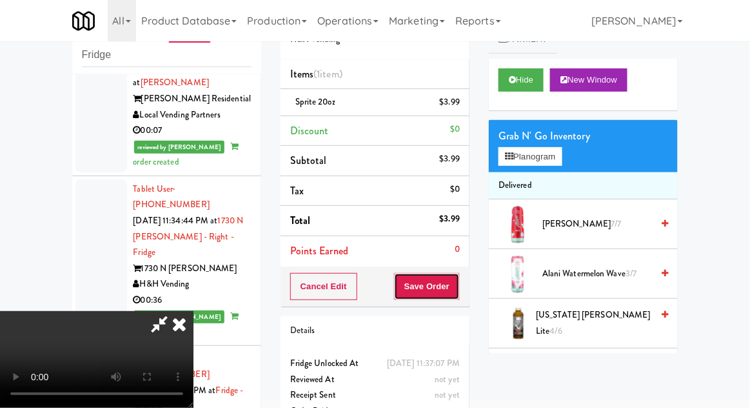
click at [459, 290] on button "Save Order" at bounding box center [427, 286] width 66 height 27
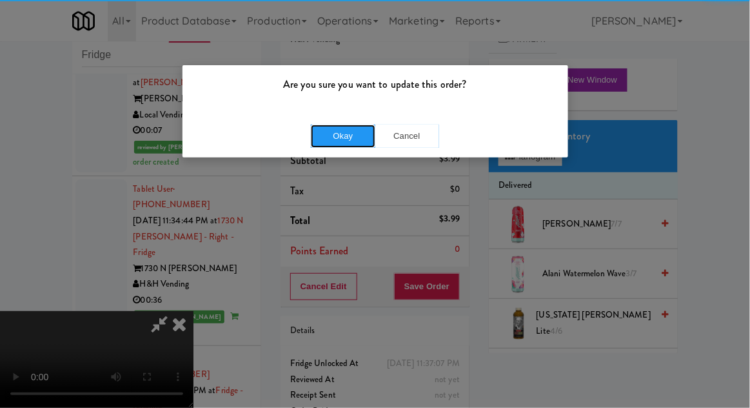
click at [350, 143] on button "Okay" at bounding box center [343, 135] width 64 height 23
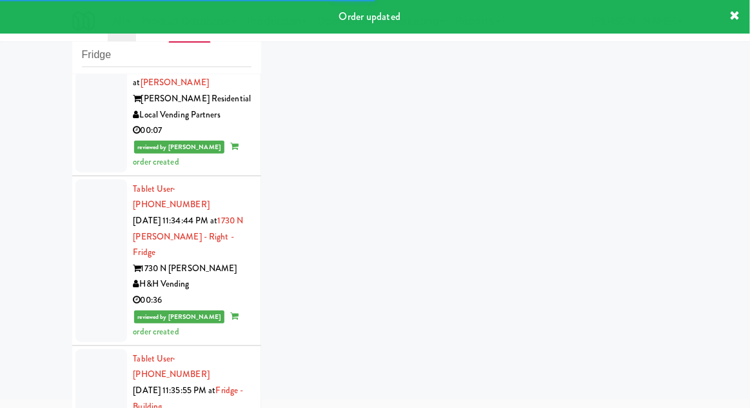
scroll to position [3269, 0]
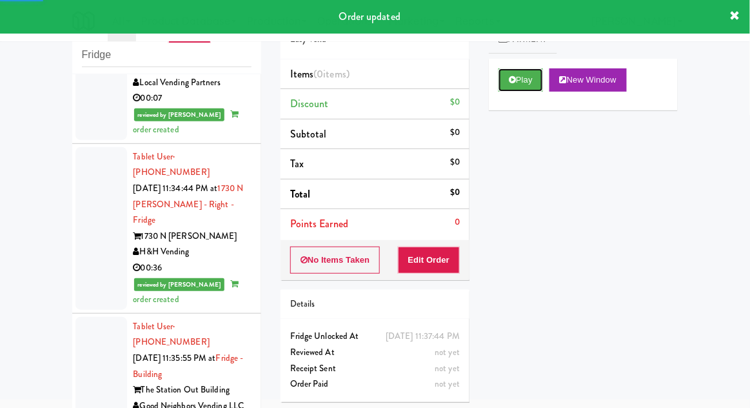
click at [518, 75] on button "Play" at bounding box center [521, 79] width 45 height 23
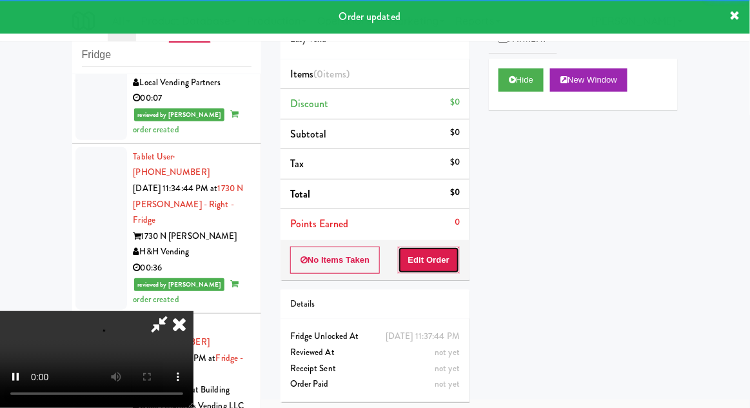
click at [432, 257] on button "Edit Order" at bounding box center [429, 259] width 63 height 27
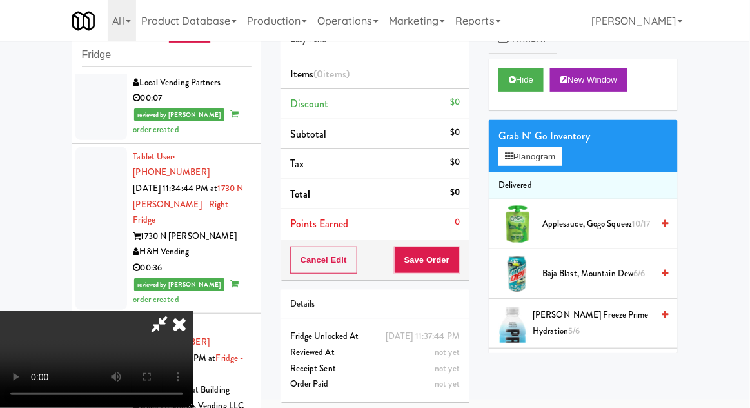
scroll to position [0, 0]
click at [555, 156] on button "Planogram" at bounding box center [530, 156] width 63 height 19
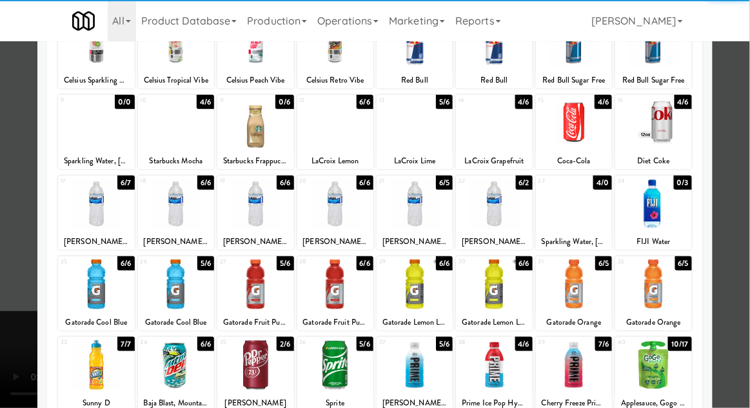
scroll to position [111, 0]
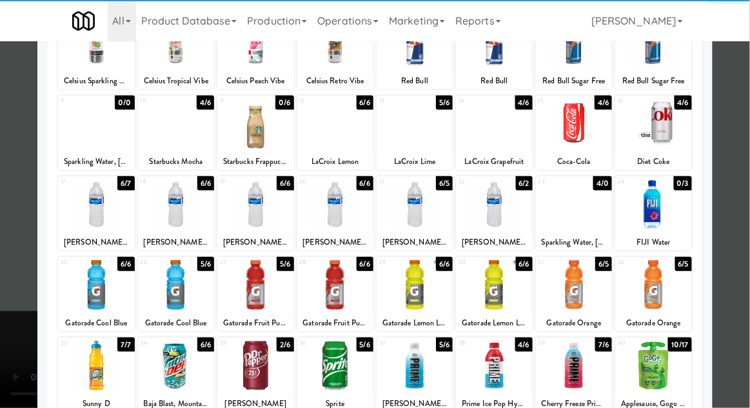
click at [168, 213] on div at bounding box center [176, 204] width 76 height 50
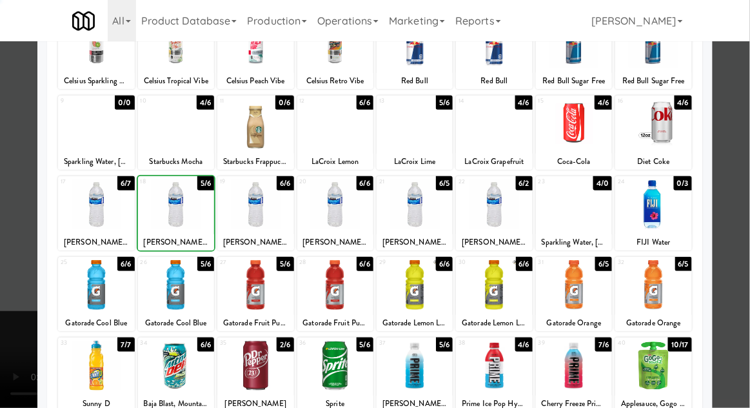
click at [749, 182] on div at bounding box center [375, 204] width 750 height 408
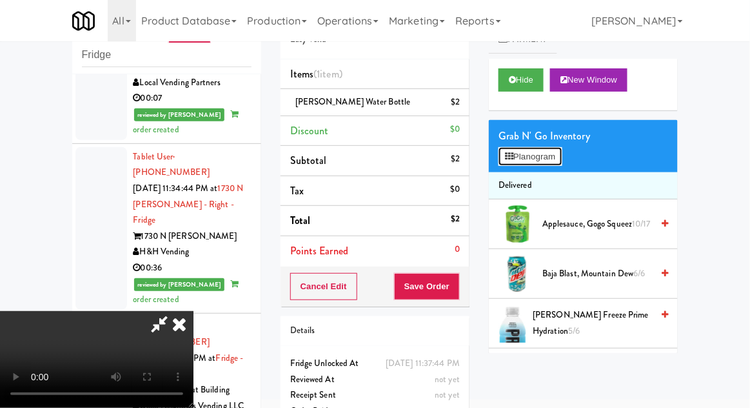
click at [548, 157] on button "Planogram" at bounding box center [530, 156] width 63 height 19
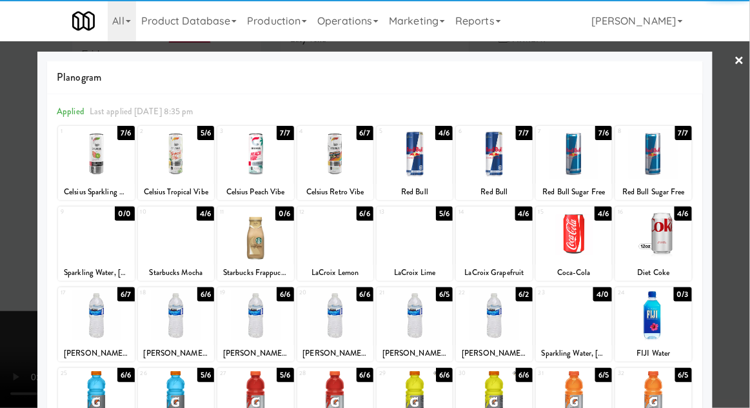
click at [179, 315] on div at bounding box center [176, 315] width 76 height 50
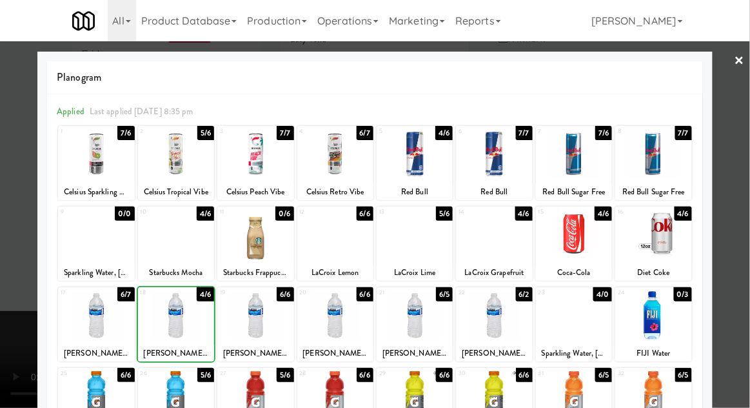
click at [748, 192] on div at bounding box center [375, 204] width 750 height 408
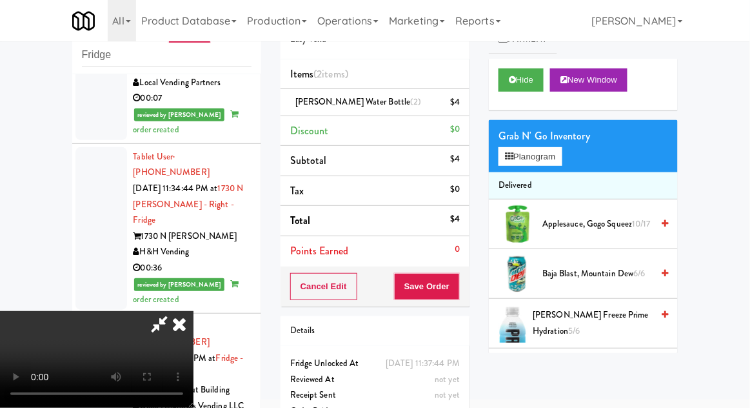
scroll to position [47, 0]
click at [458, 288] on button "Save Order" at bounding box center [427, 286] width 66 height 27
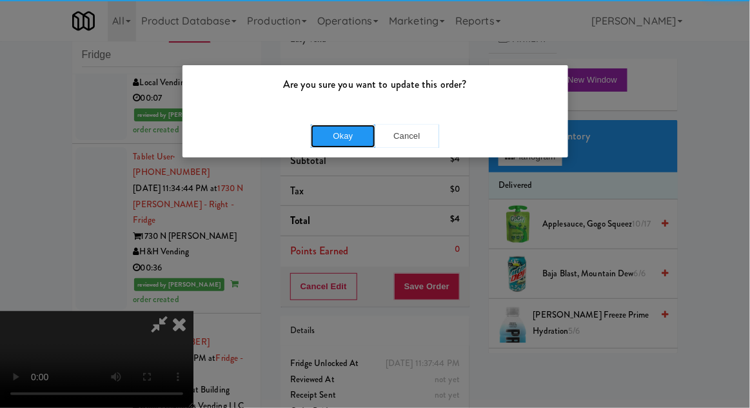
click at [340, 140] on button "Okay" at bounding box center [343, 135] width 64 height 23
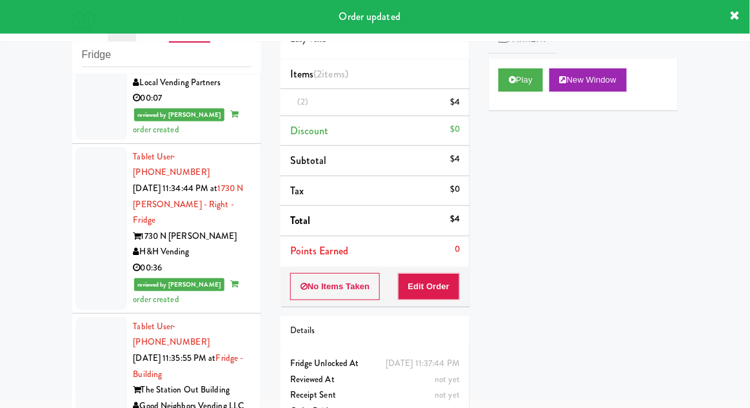
scroll to position [0, 0]
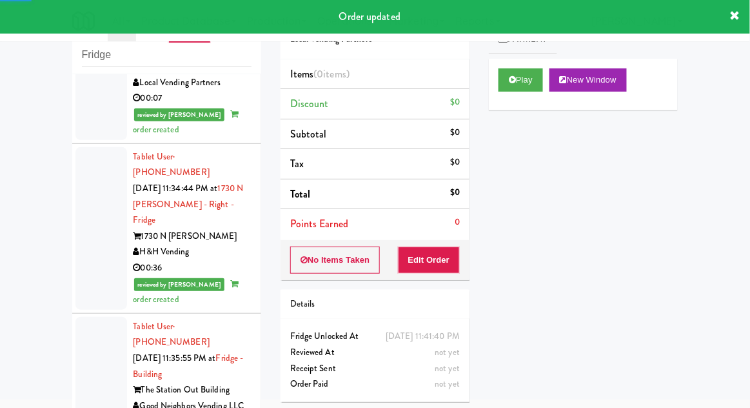
click at [484, 77] on div "Cart Flags Notes Payment Play New Window Primary Flag Clear Flag if unable to d…" at bounding box center [583, 175] width 208 height 356
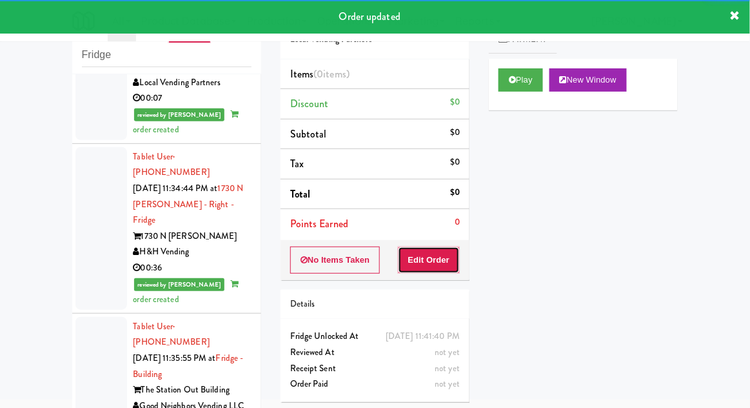
click at [421, 264] on button "Edit Order" at bounding box center [429, 259] width 63 height 27
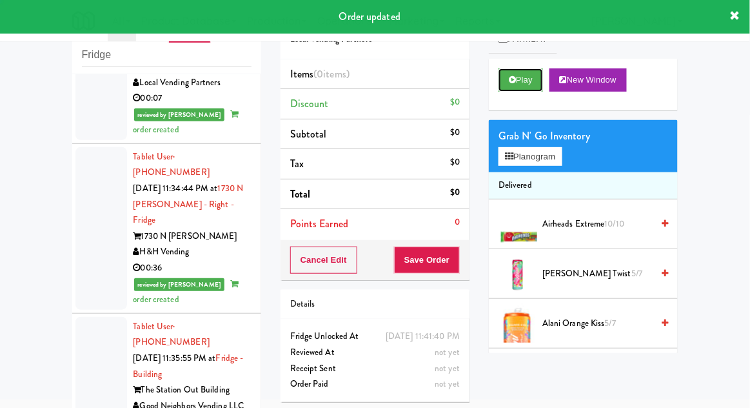
click at [510, 82] on icon at bounding box center [512, 79] width 7 height 8
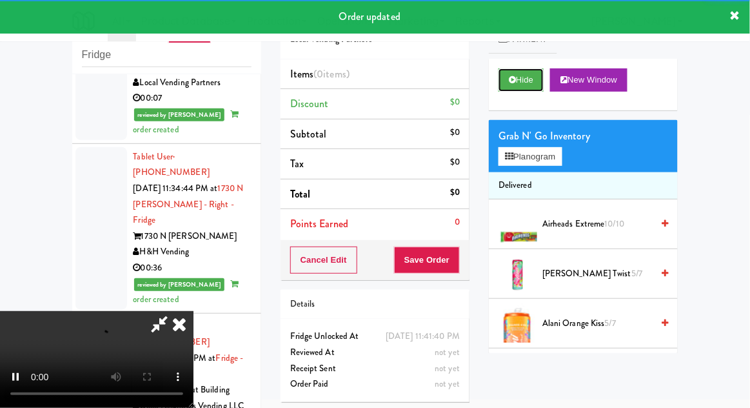
scroll to position [3301, 0]
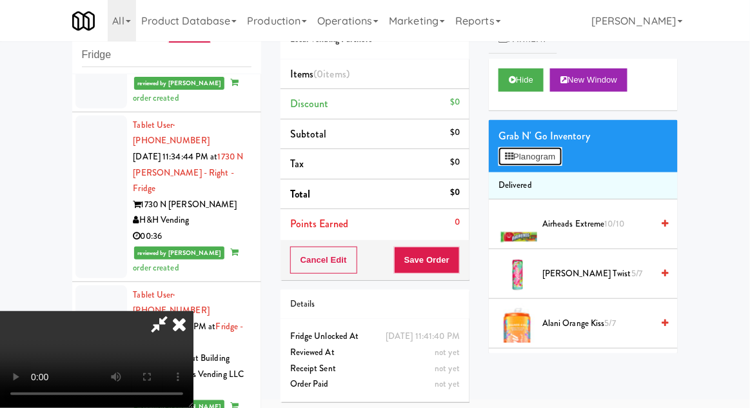
click at [553, 155] on button "Planogram" at bounding box center [530, 156] width 63 height 19
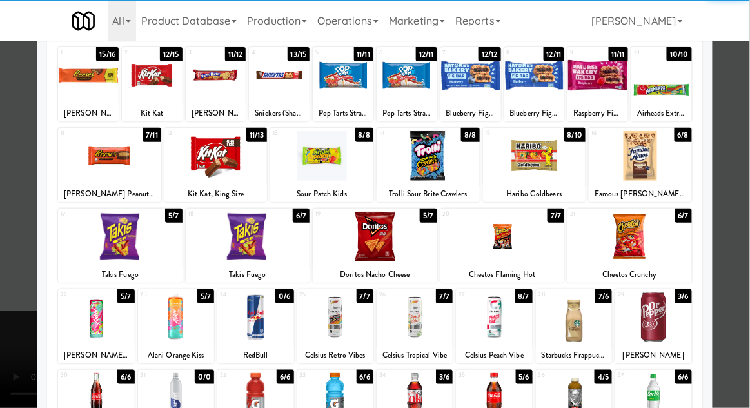
scroll to position [163, 0]
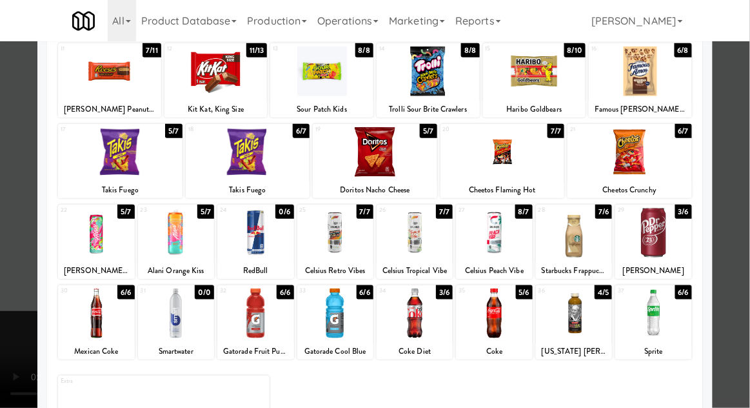
click at [413, 322] on div at bounding box center [415, 313] width 76 height 50
click at [746, 183] on div at bounding box center [375, 204] width 750 height 408
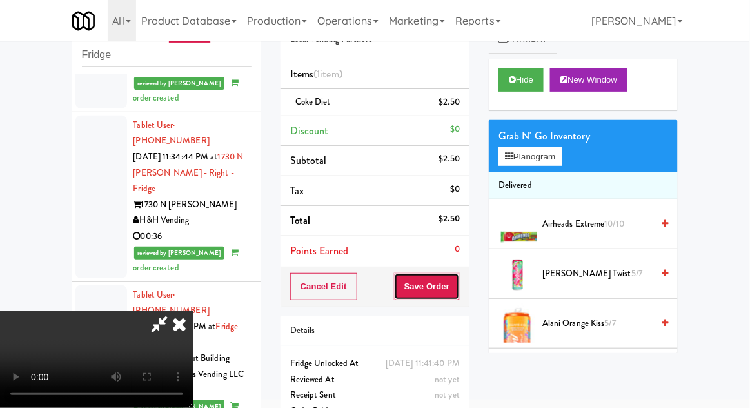
click at [457, 293] on button "Save Order" at bounding box center [427, 286] width 66 height 27
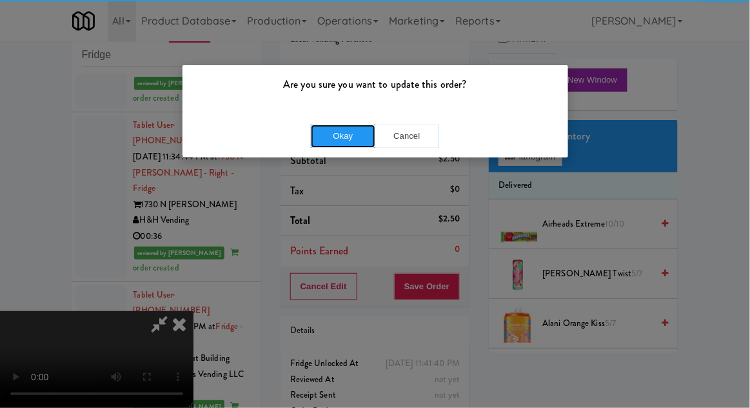
click at [351, 141] on button "Okay" at bounding box center [343, 135] width 64 height 23
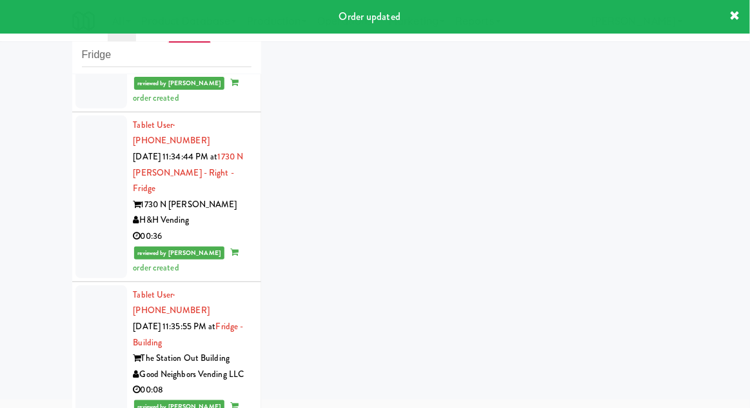
scroll to position [3332, 0]
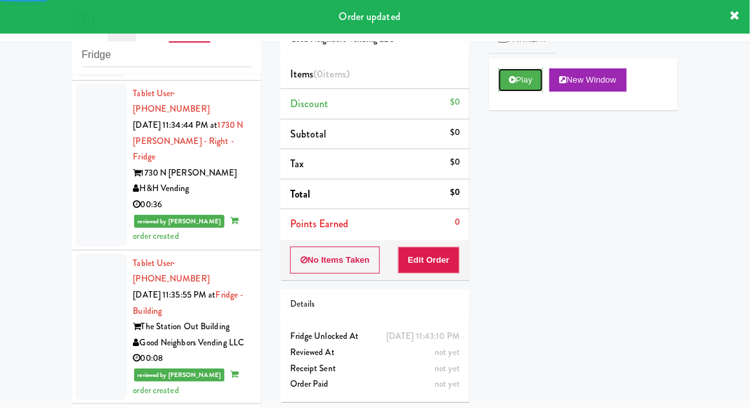
click at [504, 81] on button "Play" at bounding box center [521, 79] width 45 height 23
click at [430, 259] on button "Edit Order" at bounding box center [429, 259] width 63 height 27
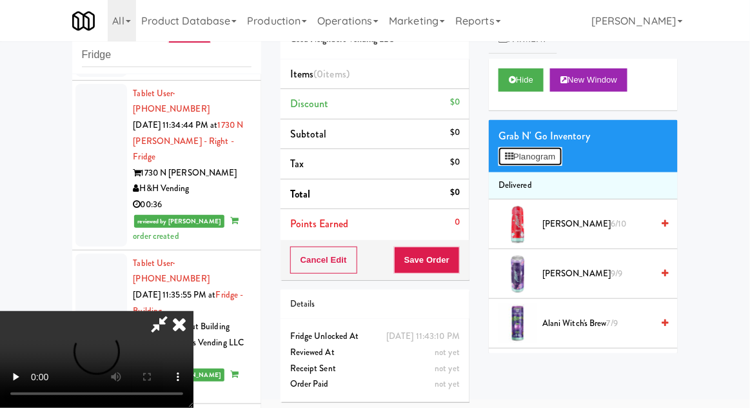
click at [554, 157] on button "Planogram" at bounding box center [530, 156] width 63 height 19
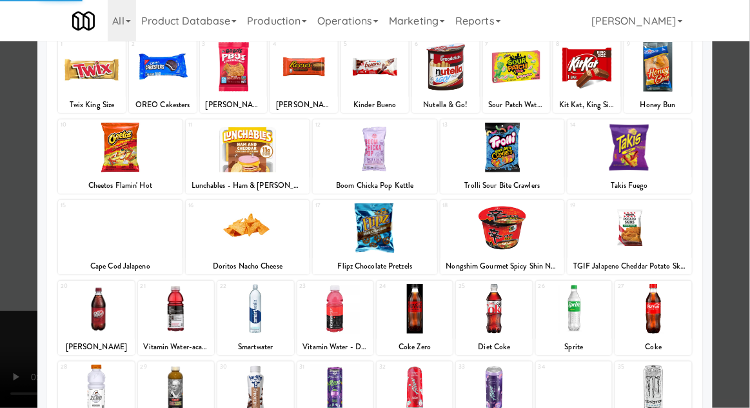
scroll to position [152, 0]
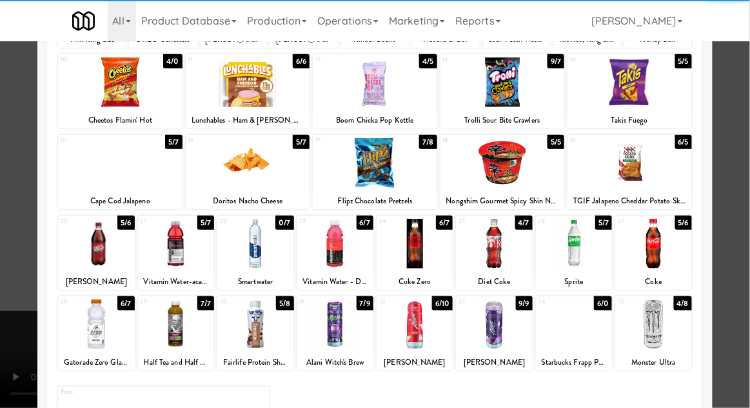
click at [417, 250] on div at bounding box center [415, 244] width 76 height 50
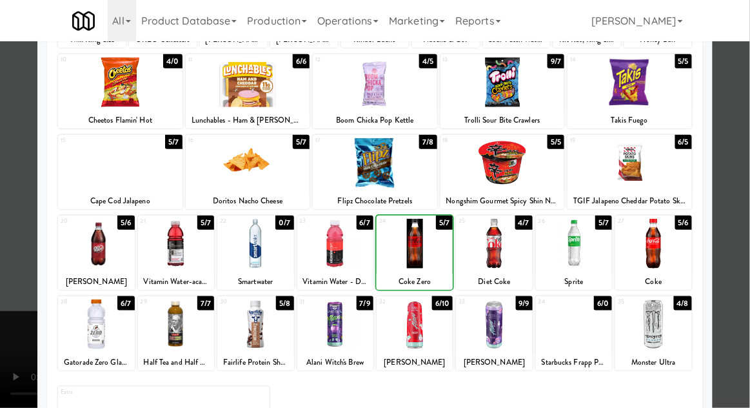
click at [749, 174] on div at bounding box center [375, 204] width 750 height 408
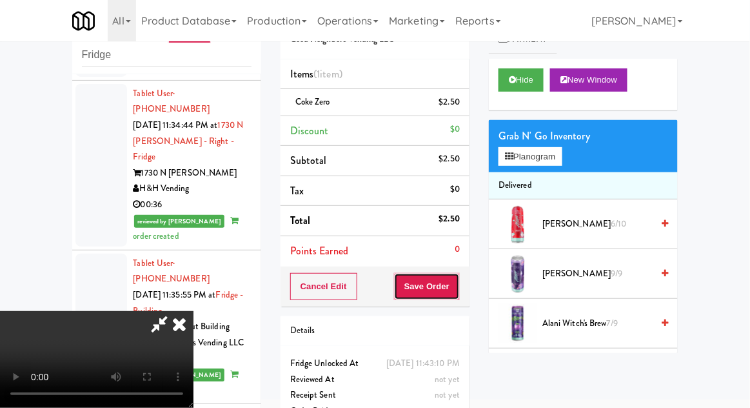
click at [459, 284] on button "Save Order" at bounding box center [427, 286] width 66 height 27
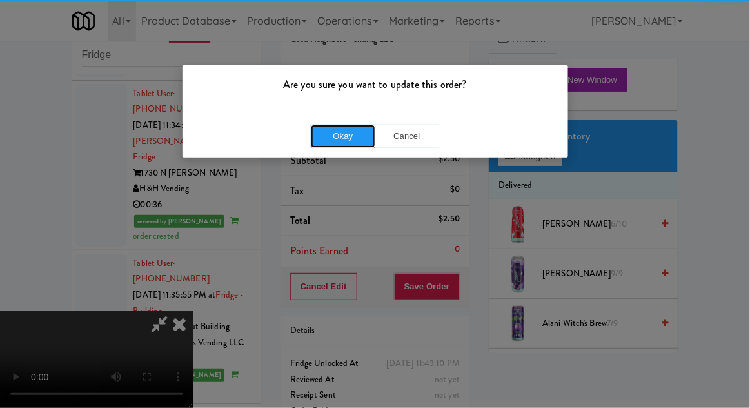
click at [352, 124] on button "Okay" at bounding box center [343, 135] width 64 height 23
